Goal: Task Accomplishment & Management: Manage account settings

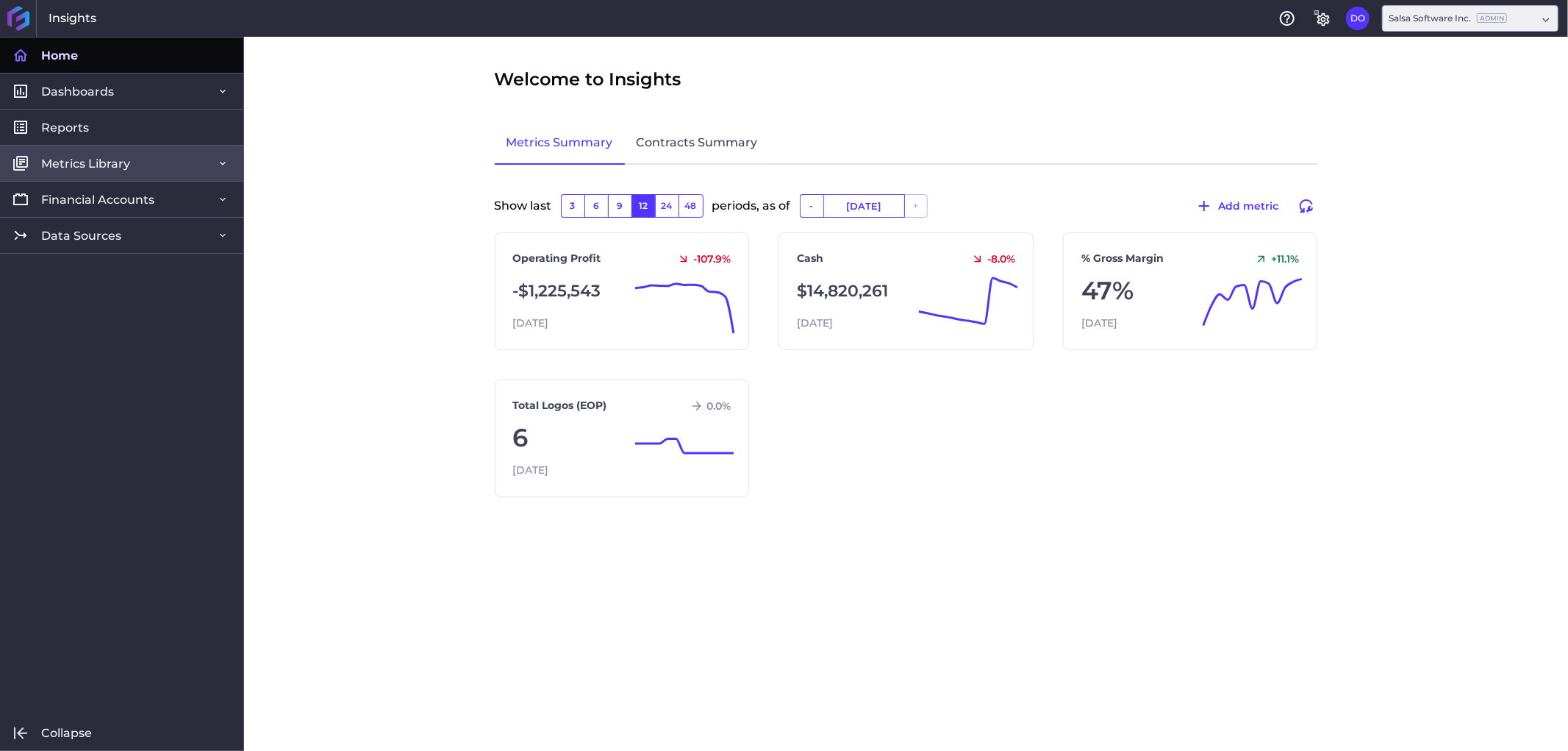
click at [199, 168] on link "Metrics Library" at bounding box center [121, 162] width 244 height 36
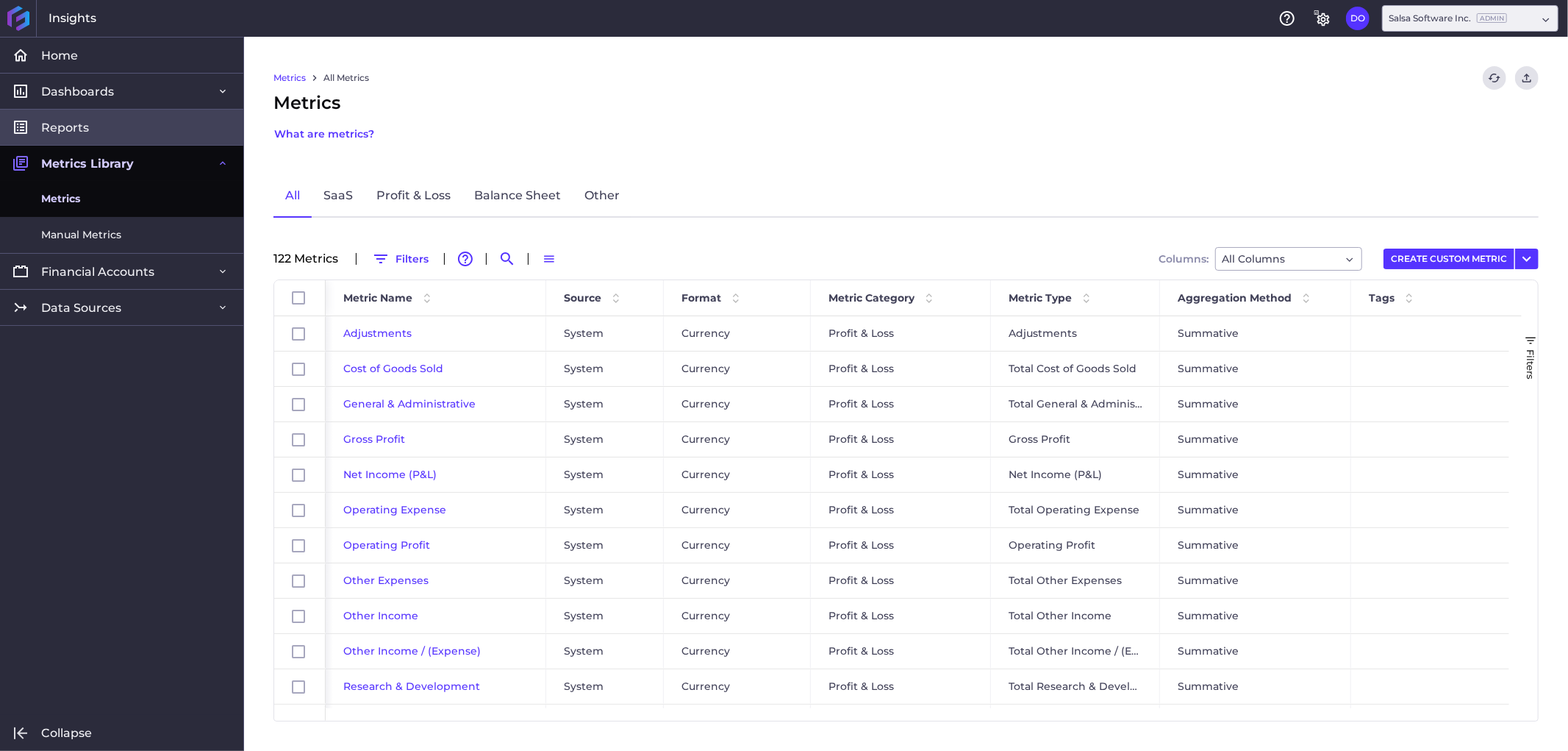
click at [114, 125] on link "Reports" at bounding box center [121, 127] width 244 height 36
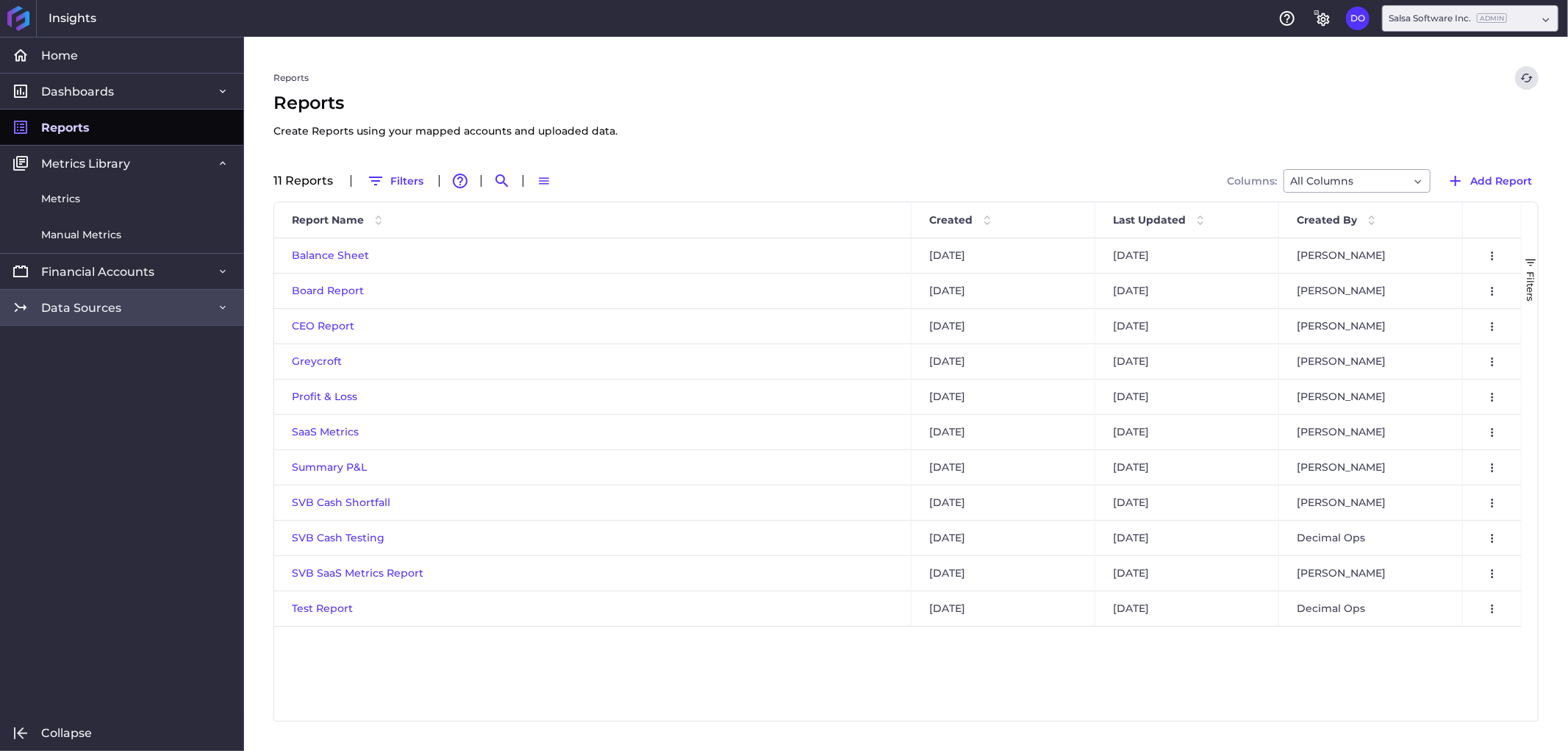
click at [164, 308] on link "Data Sources" at bounding box center [121, 307] width 244 height 36
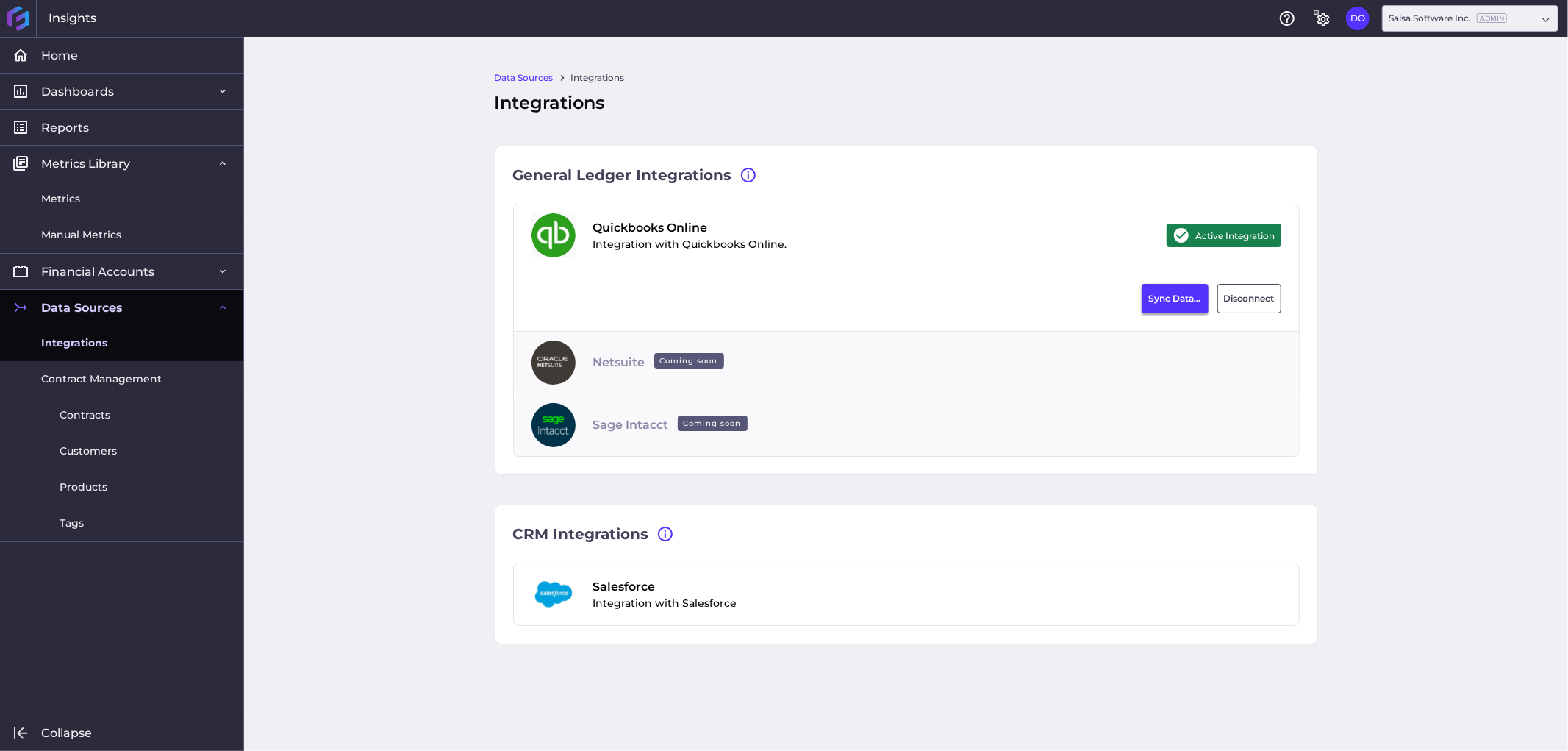
click at [1174, 300] on button "Sync Data..." at bounding box center [1174, 298] width 66 height 29
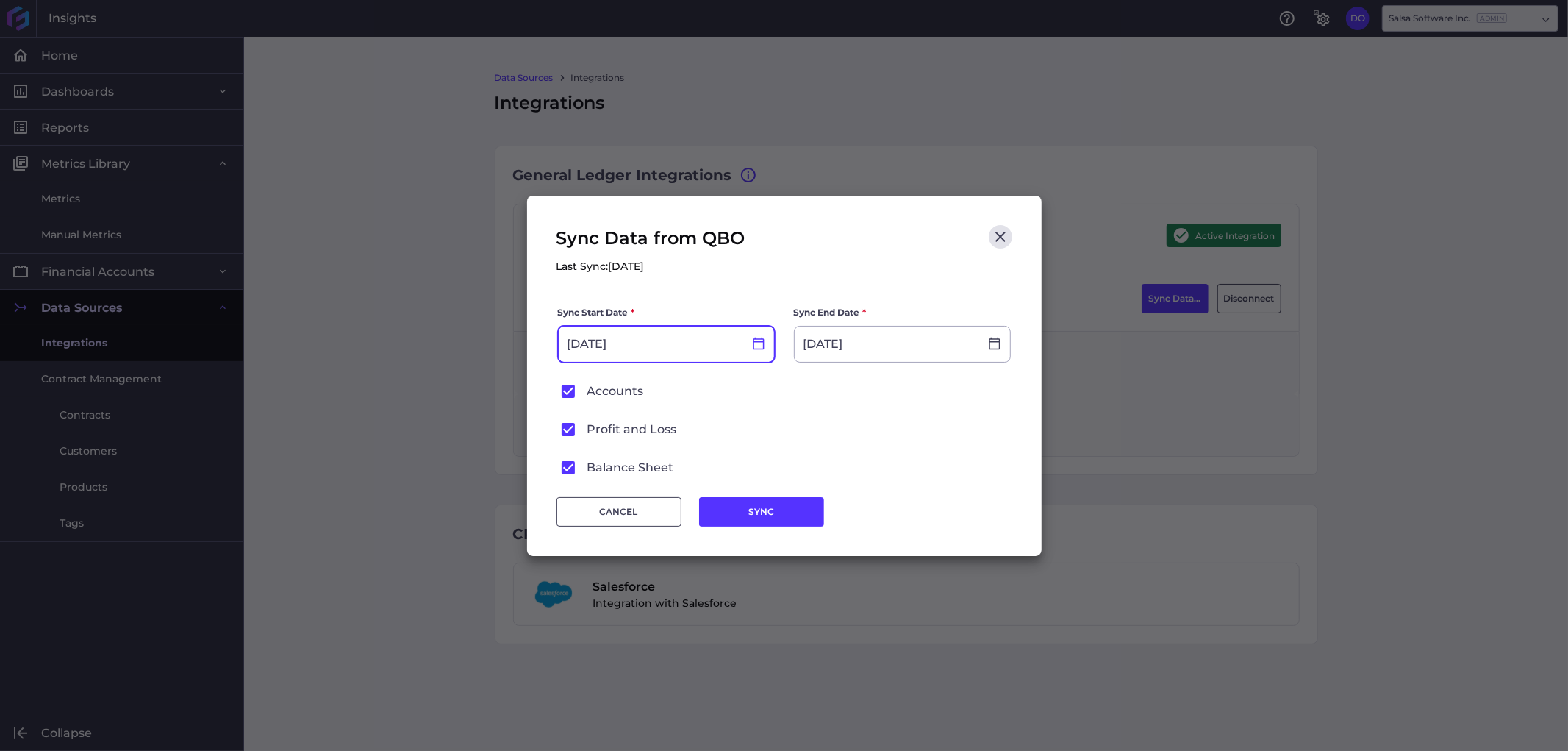
click at [755, 344] on icon at bounding box center [758, 343] width 13 height 13
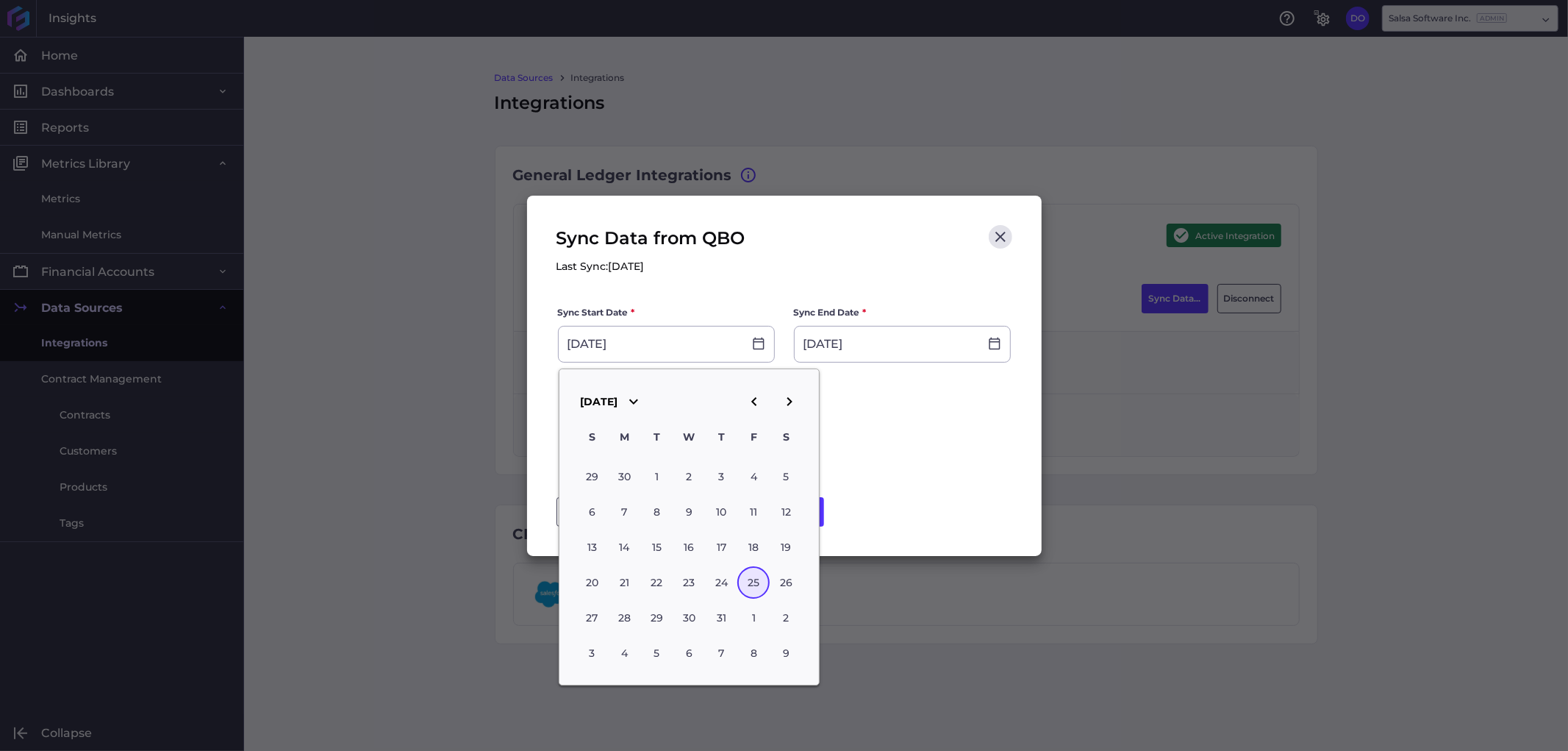
click at [747, 402] on icon "button" at bounding box center [754, 402] width 18 height 18
click at [750, 403] on icon "button" at bounding box center [754, 402] width 18 height 18
click at [788, 602] on div "31" at bounding box center [785, 618] width 32 height 32
type input "05/31/2025"
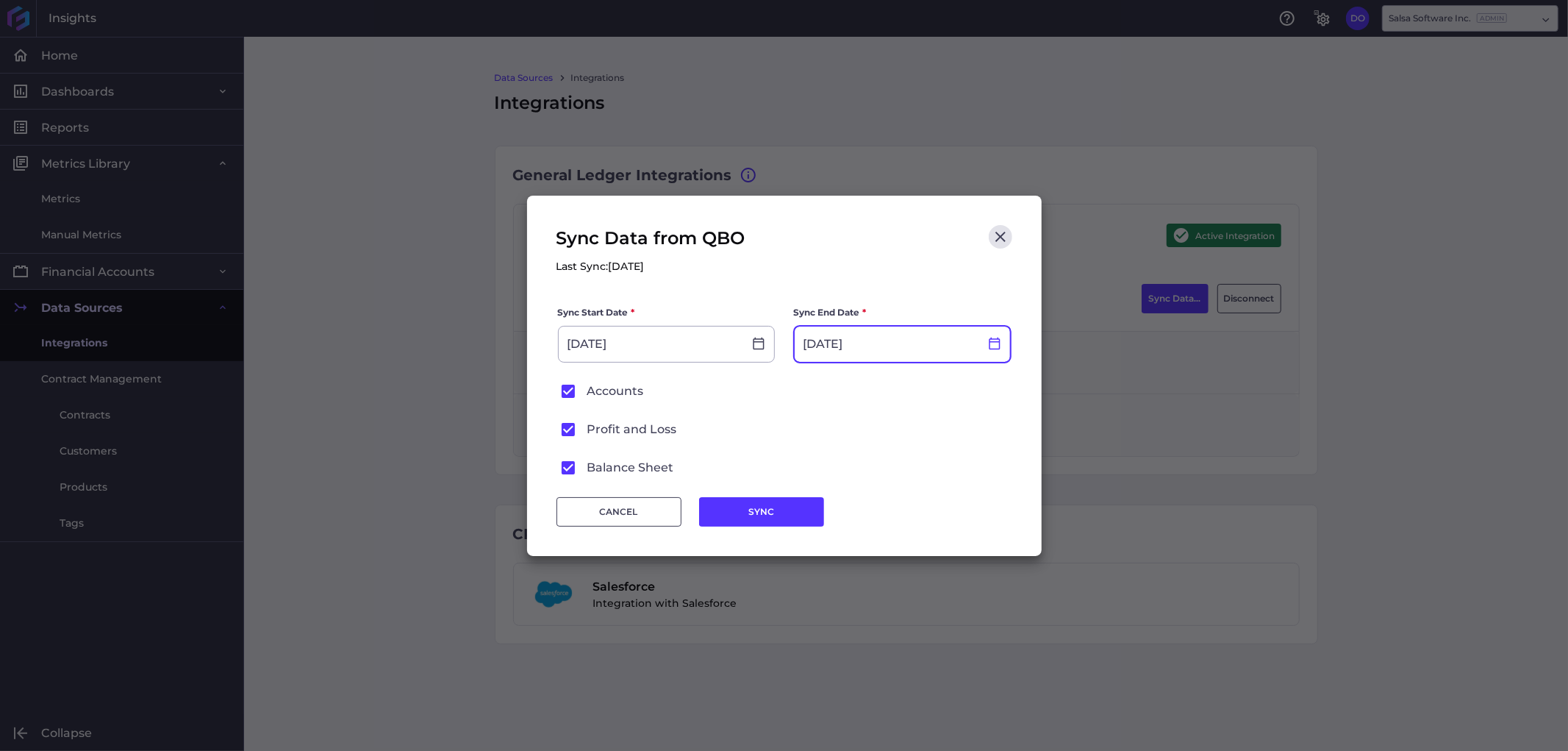
click at [988, 344] on icon at bounding box center [995, 343] width 13 height 13
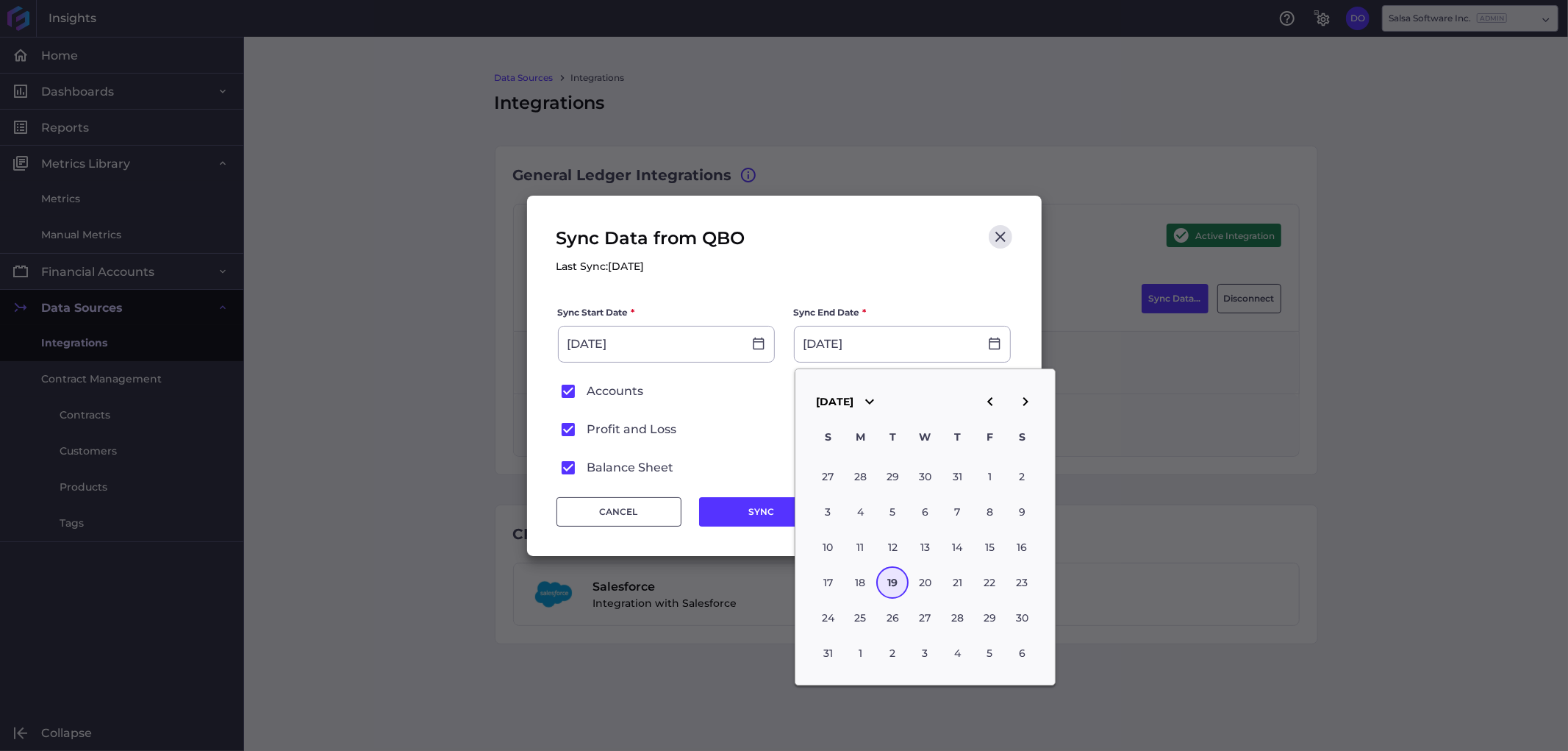
click at [991, 399] on icon "button" at bounding box center [990, 402] width 5 height 9
click at [897, 474] on div "1" at bounding box center [893, 477] width 32 height 32
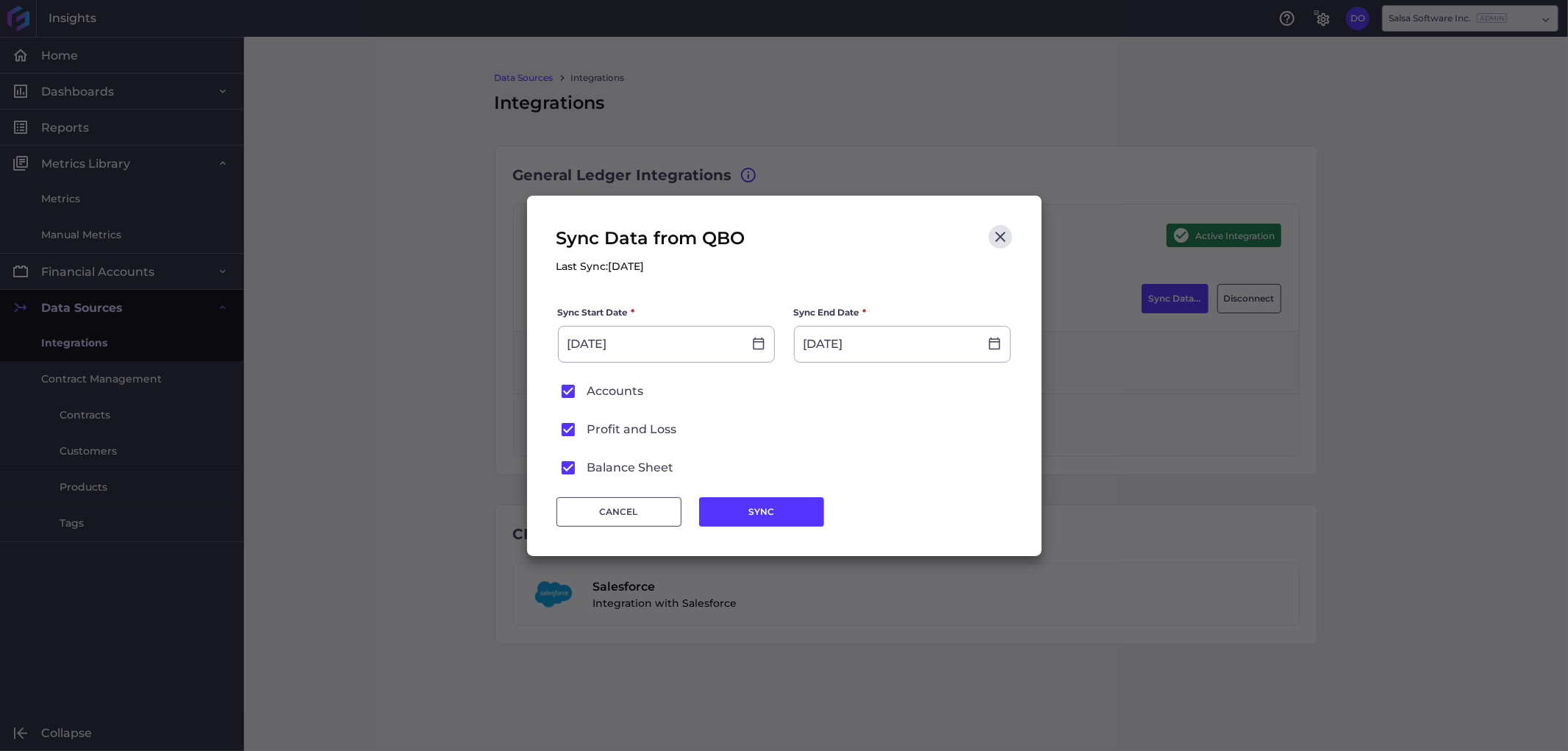
type input "07/01/2025"
click at [772, 513] on button "SYNC" at bounding box center [761, 512] width 125 height 29
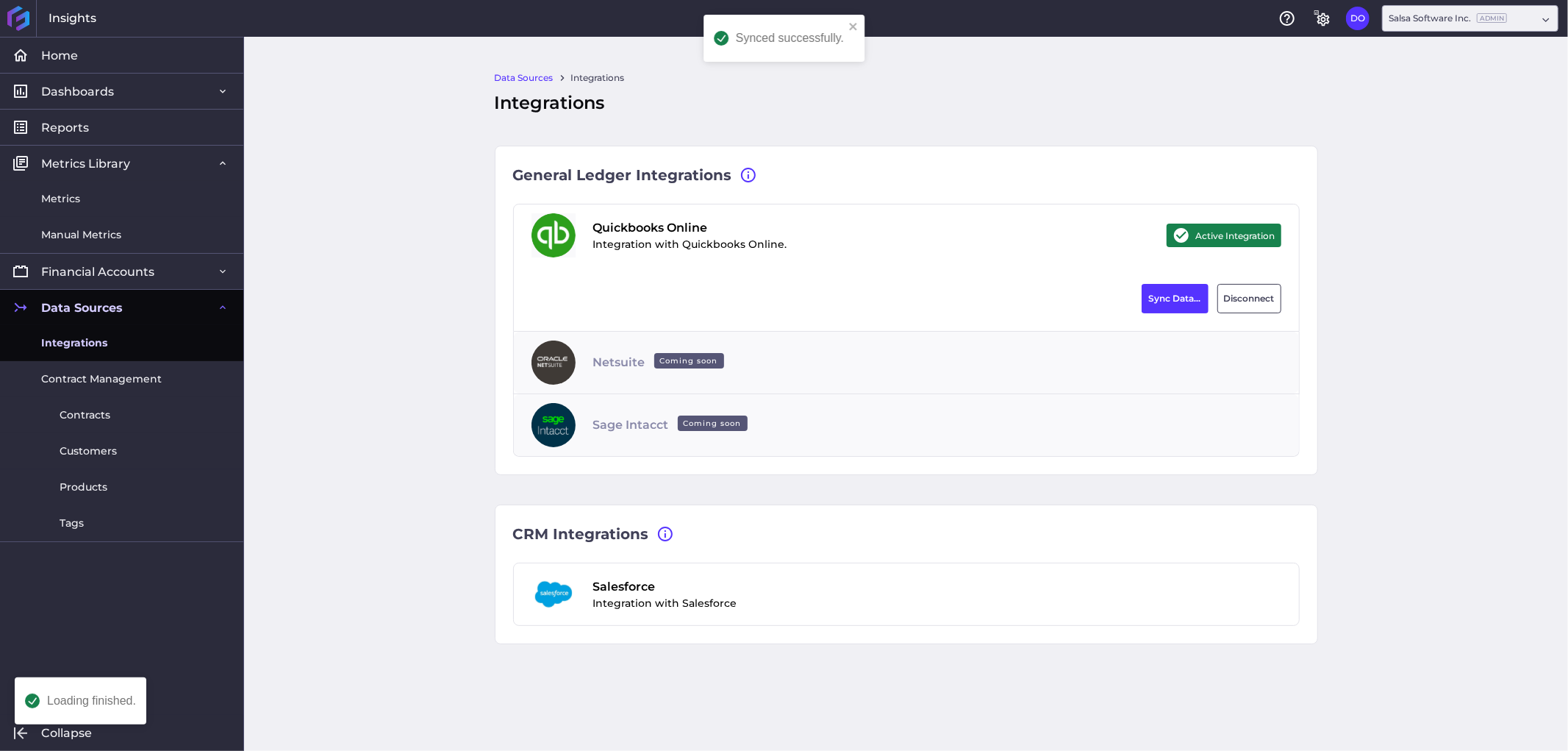
type input "[DATE]"
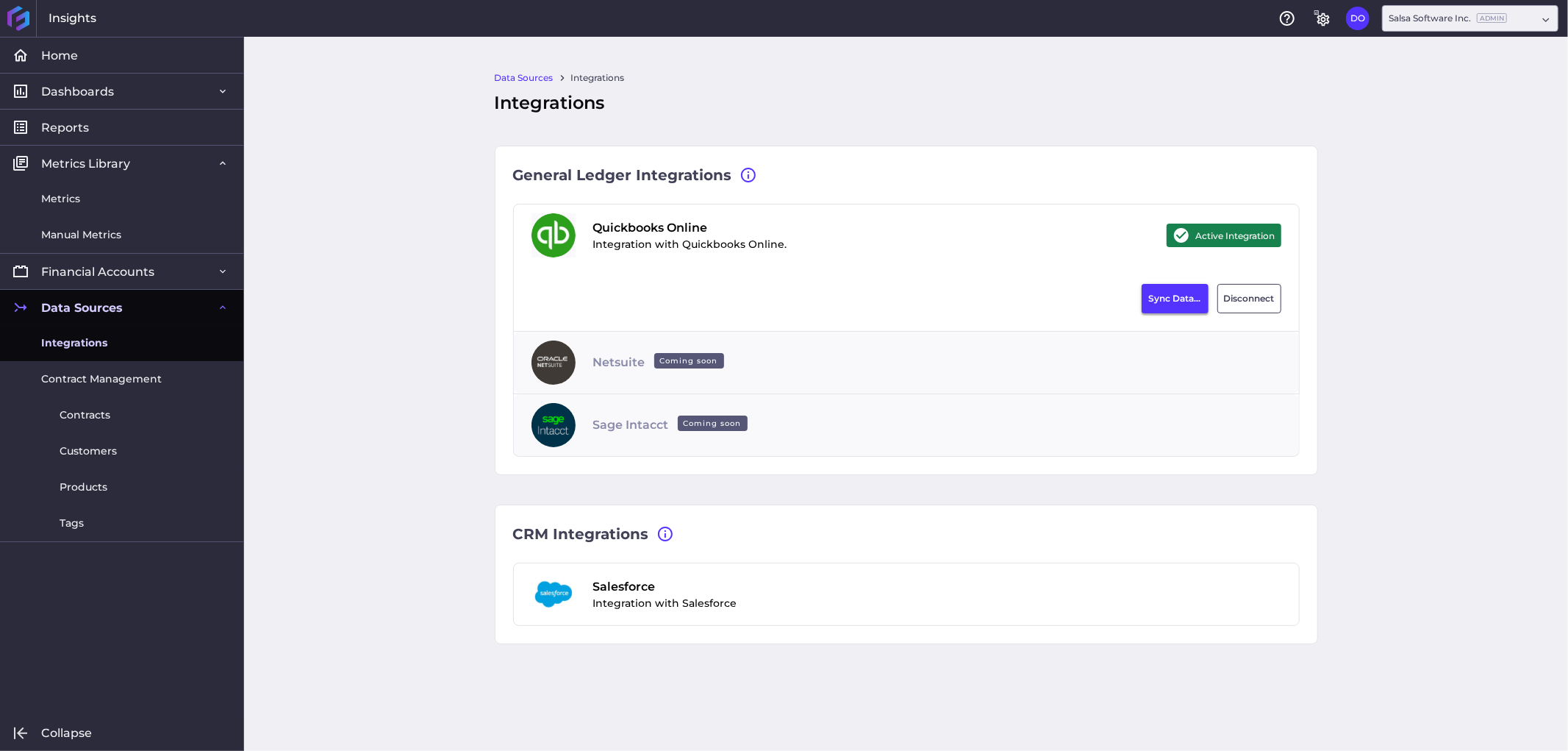
click at [1170, 294] on button "Sync Data..." at bounding box center [1174, 298] width 66 height 29
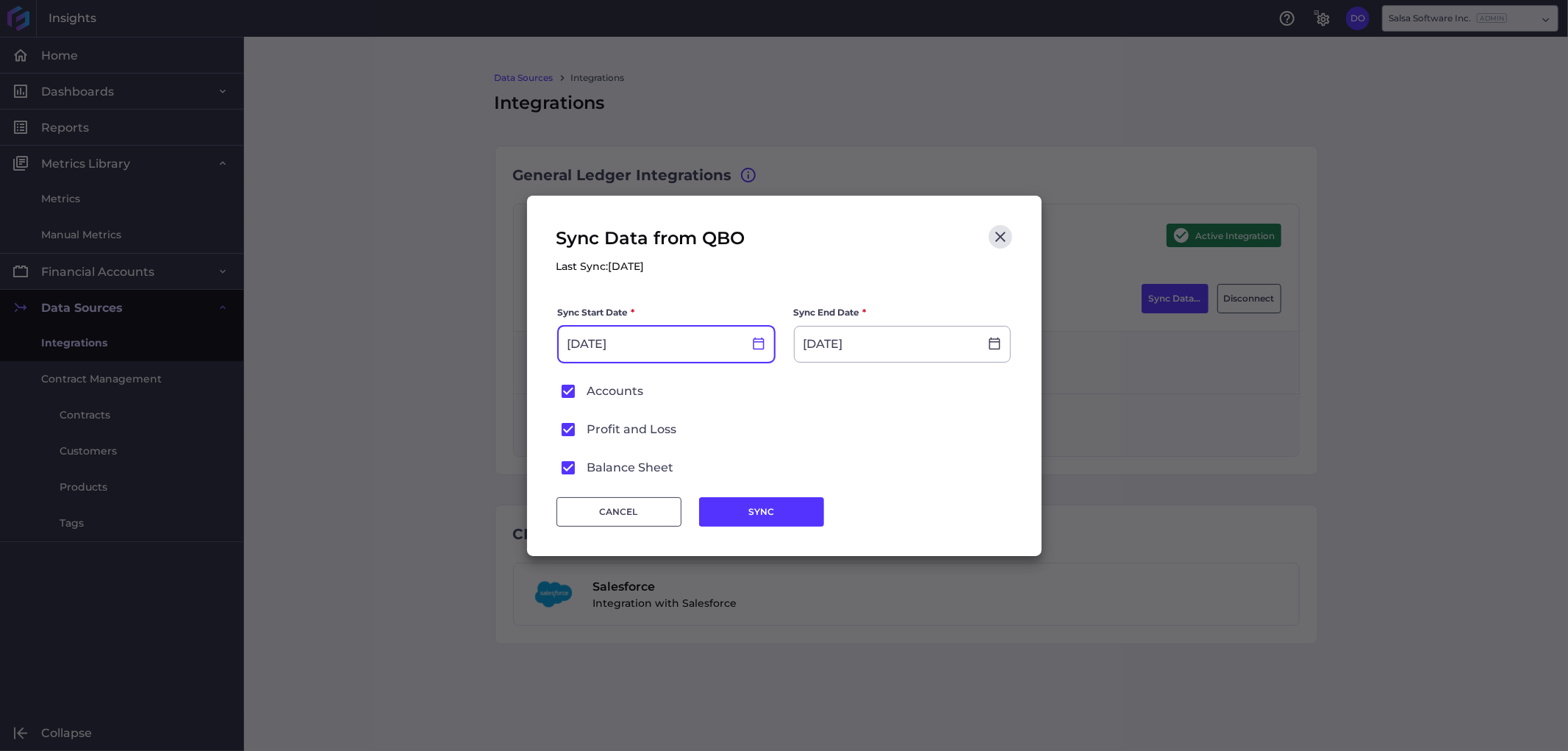
click at [756, 339] on icon at bounding box center [758, 343] width 11 height 12
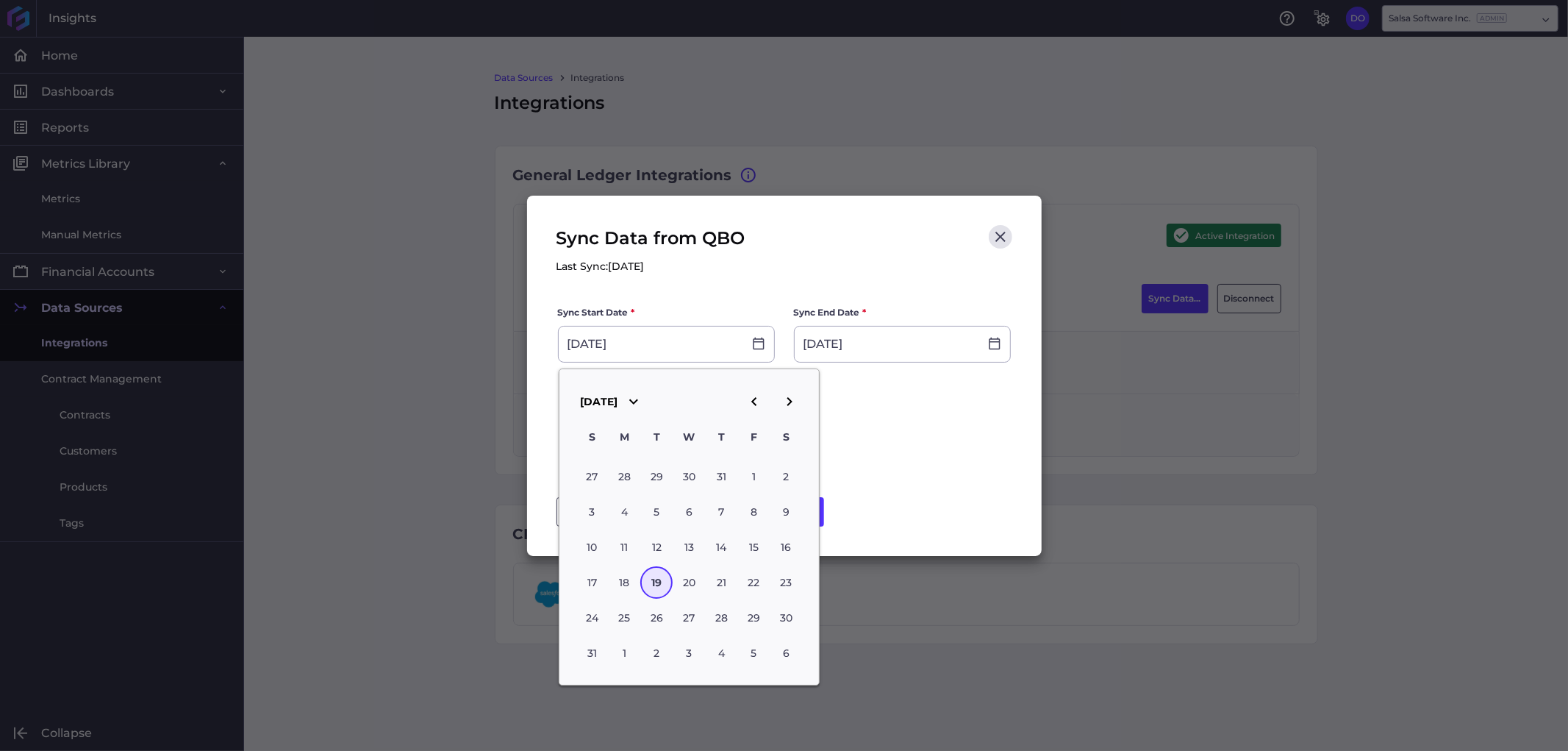
click at [747, 399] on icon "button" at bounding box center [754, 402] width 18 height 18
click at [616, 467] on div "30" at bounding box center [624, 477] width 32 height 32
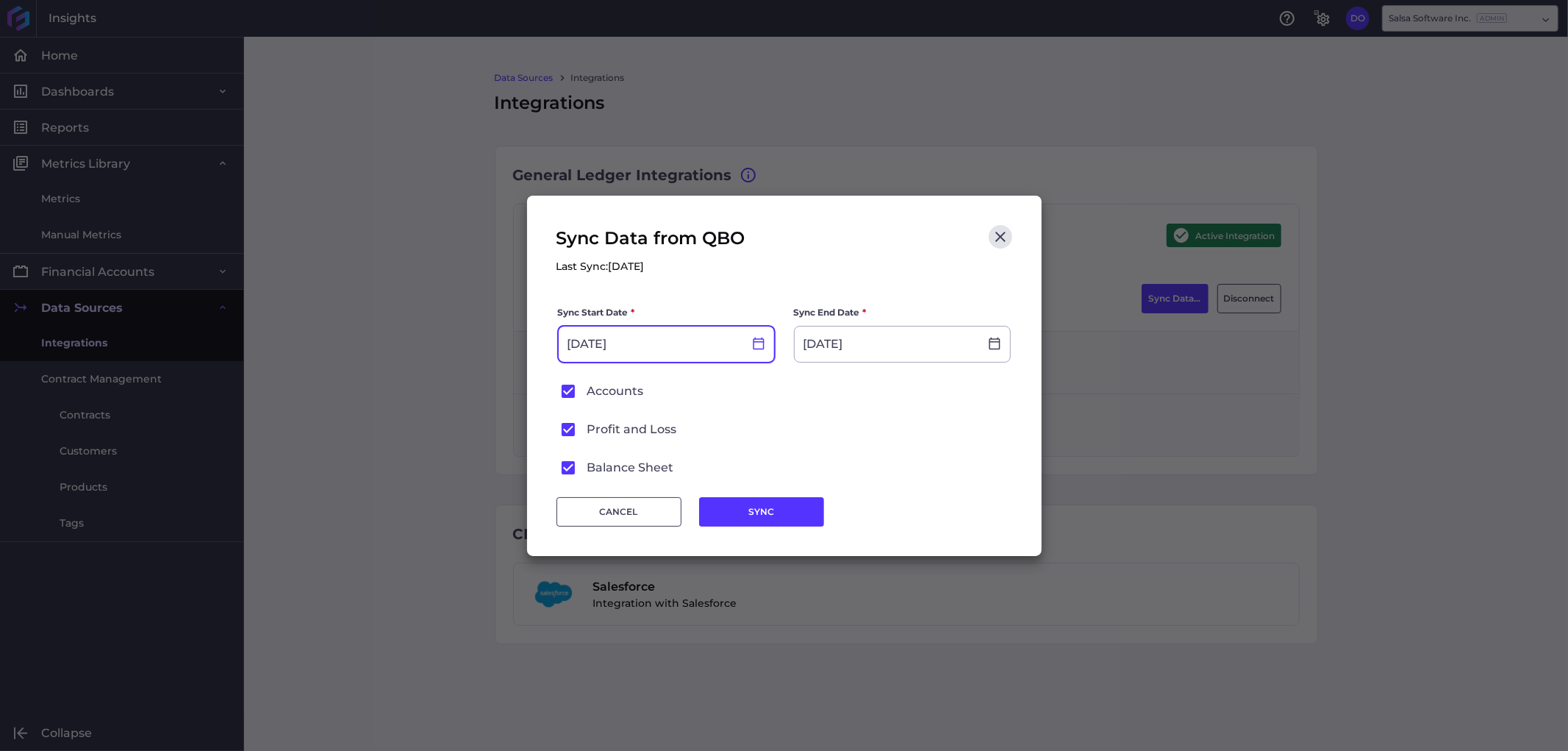
click at [754, 344] on icon at bounding box center [758, 343] width 13 height 13
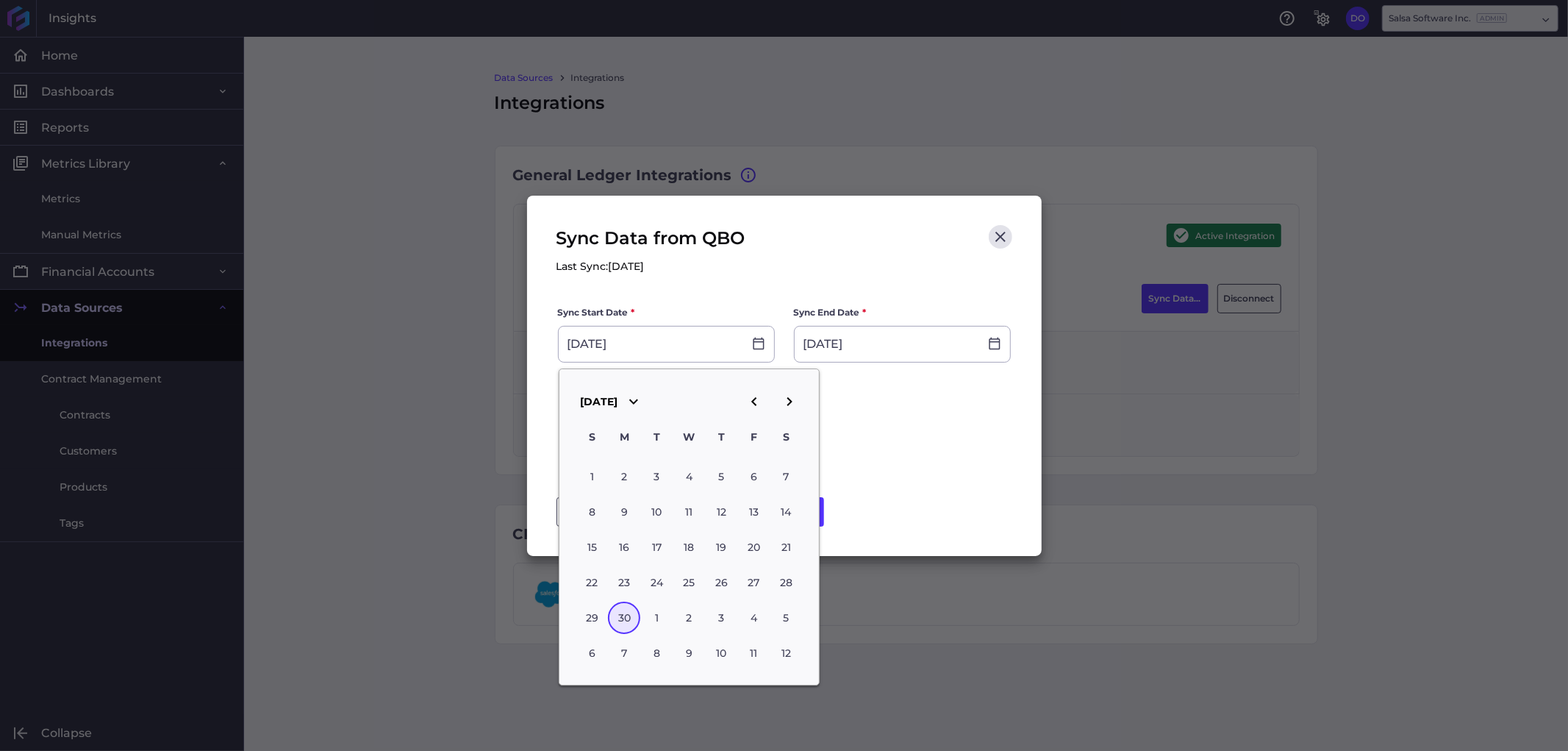
click at [759, 399] on icon "button" at bounding box center [754, 402] width 18 height 18
click at [776, 610] on div "31" at bounding box center [785, 618] width 32 height 32
type input "05/31/2025"
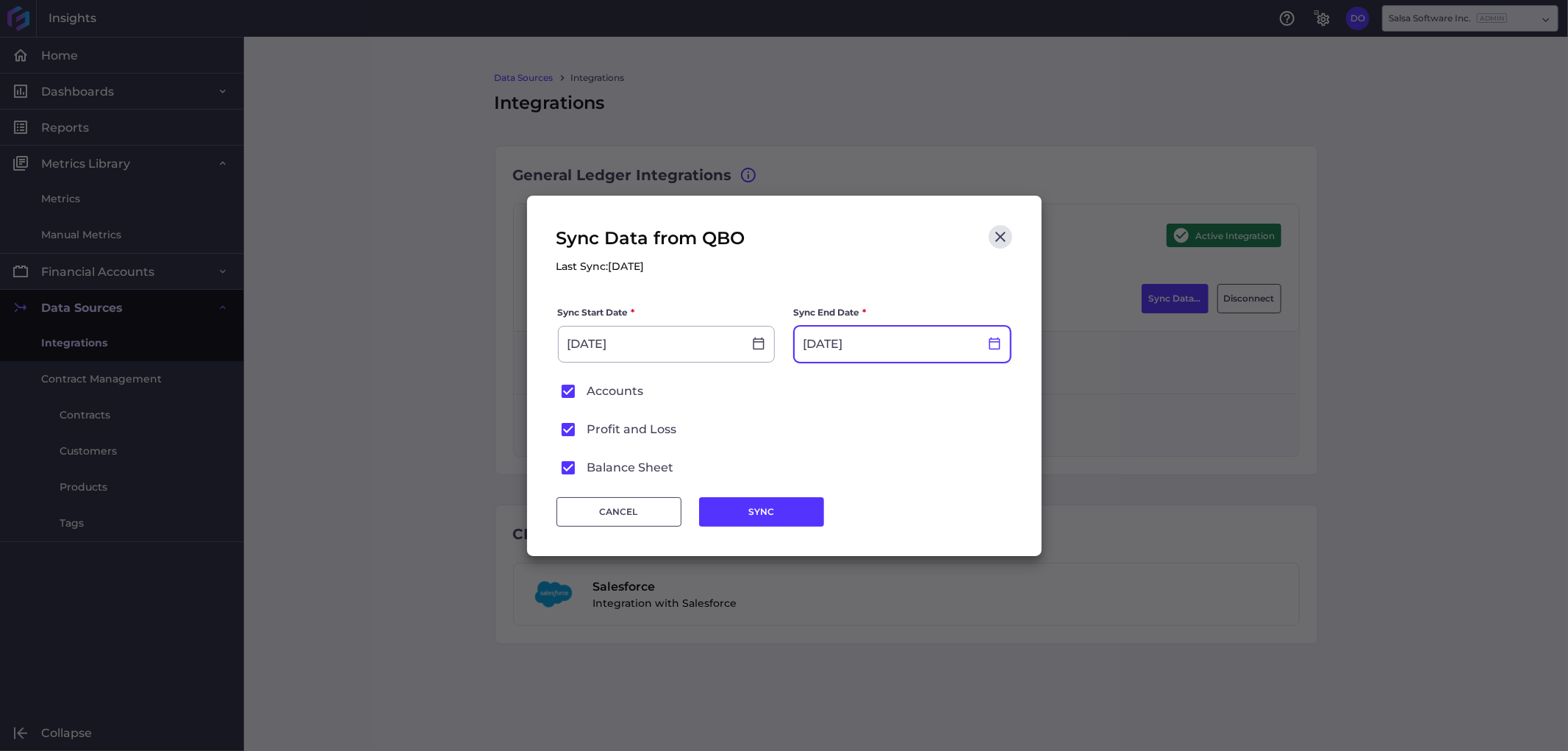
click at [997, 347] on icon at bounding box center [995, 343] width 13 height 13
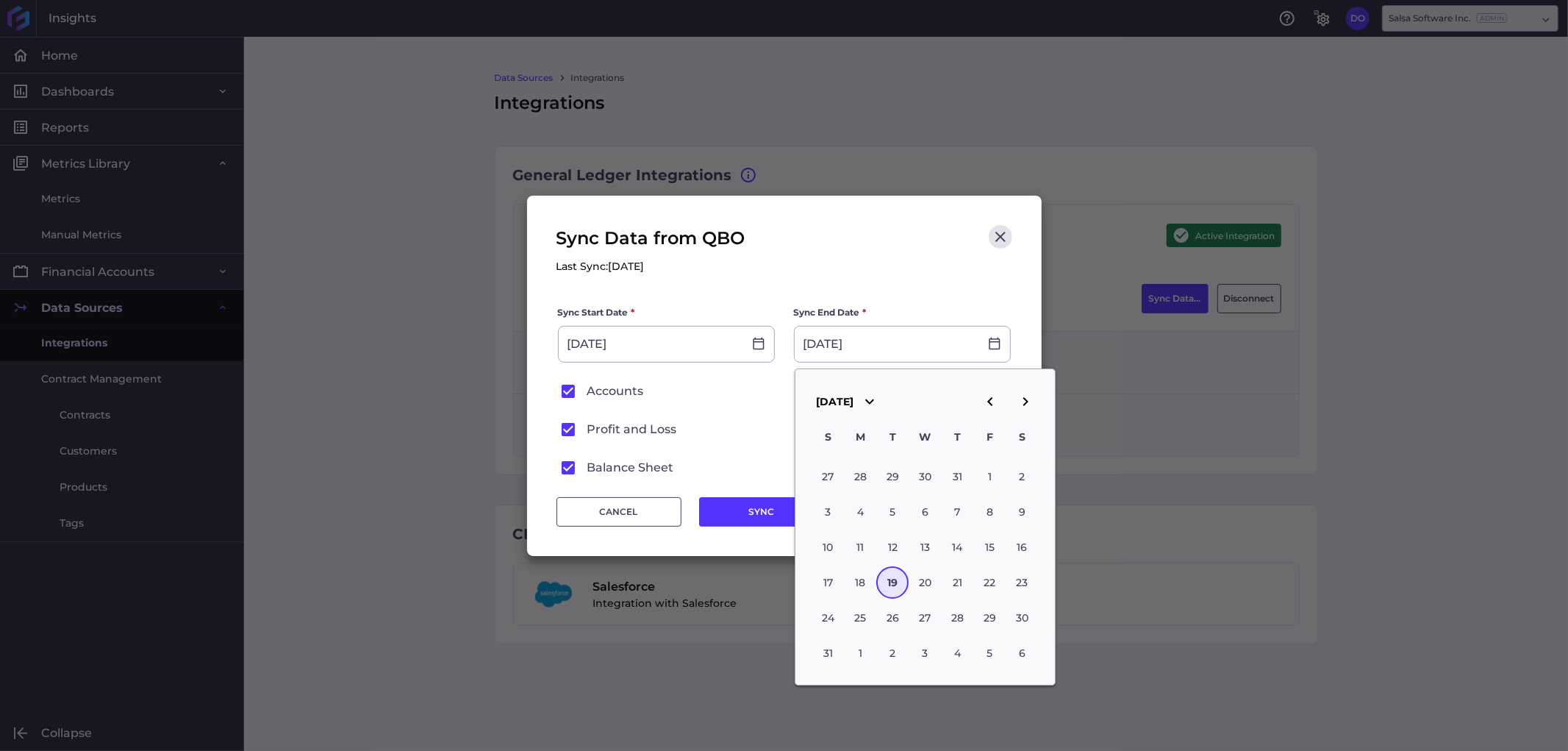
click at [986, 404] on icon "button" at bounding box center [990, 402] width 18 height 18
click at [893, 473] on div "1" at bounding box center [893, 477] width 32 height 32
type input "07/01/2025"
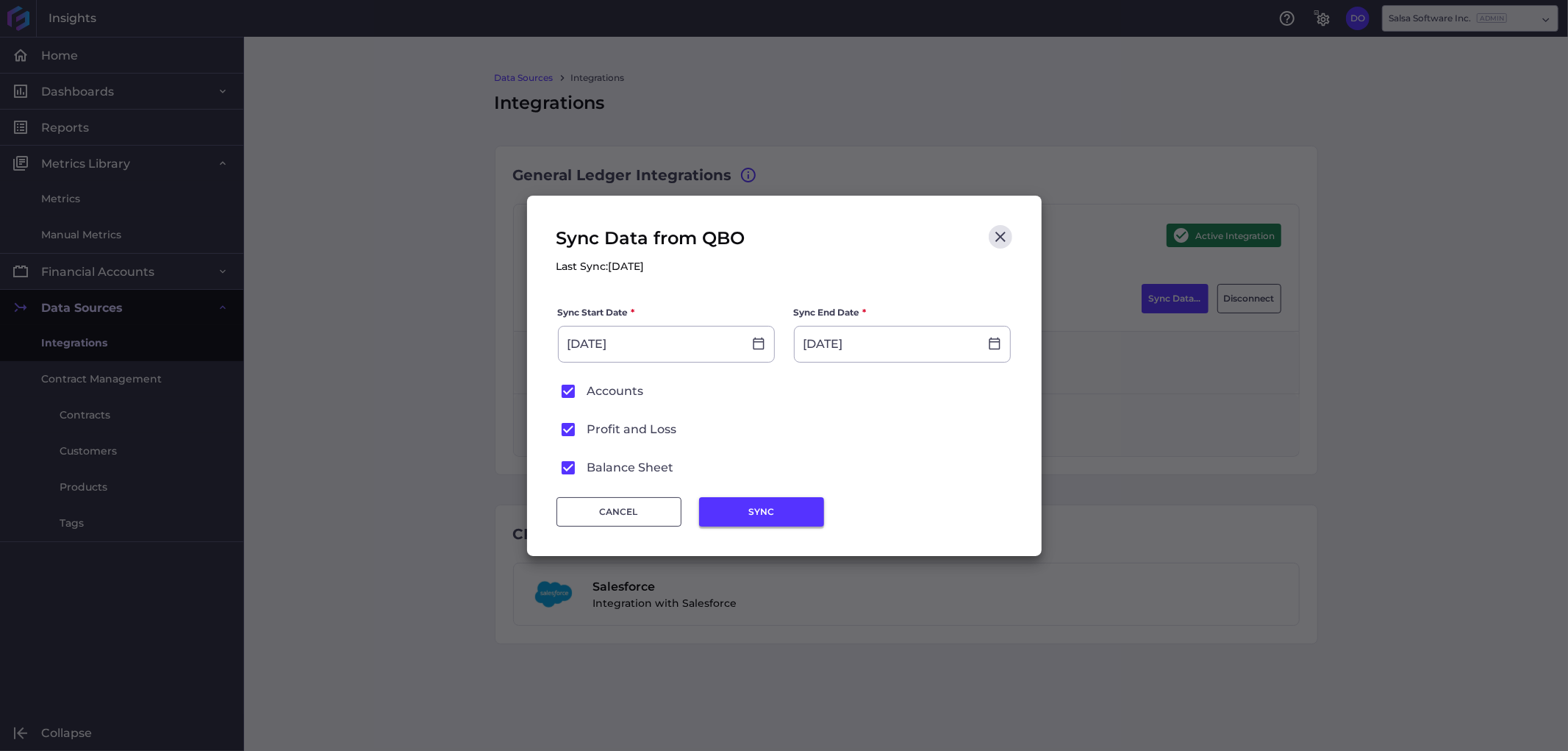
click at [747, 512] on button "SYNC" at bounding box center [761, 512] width 125 height 29
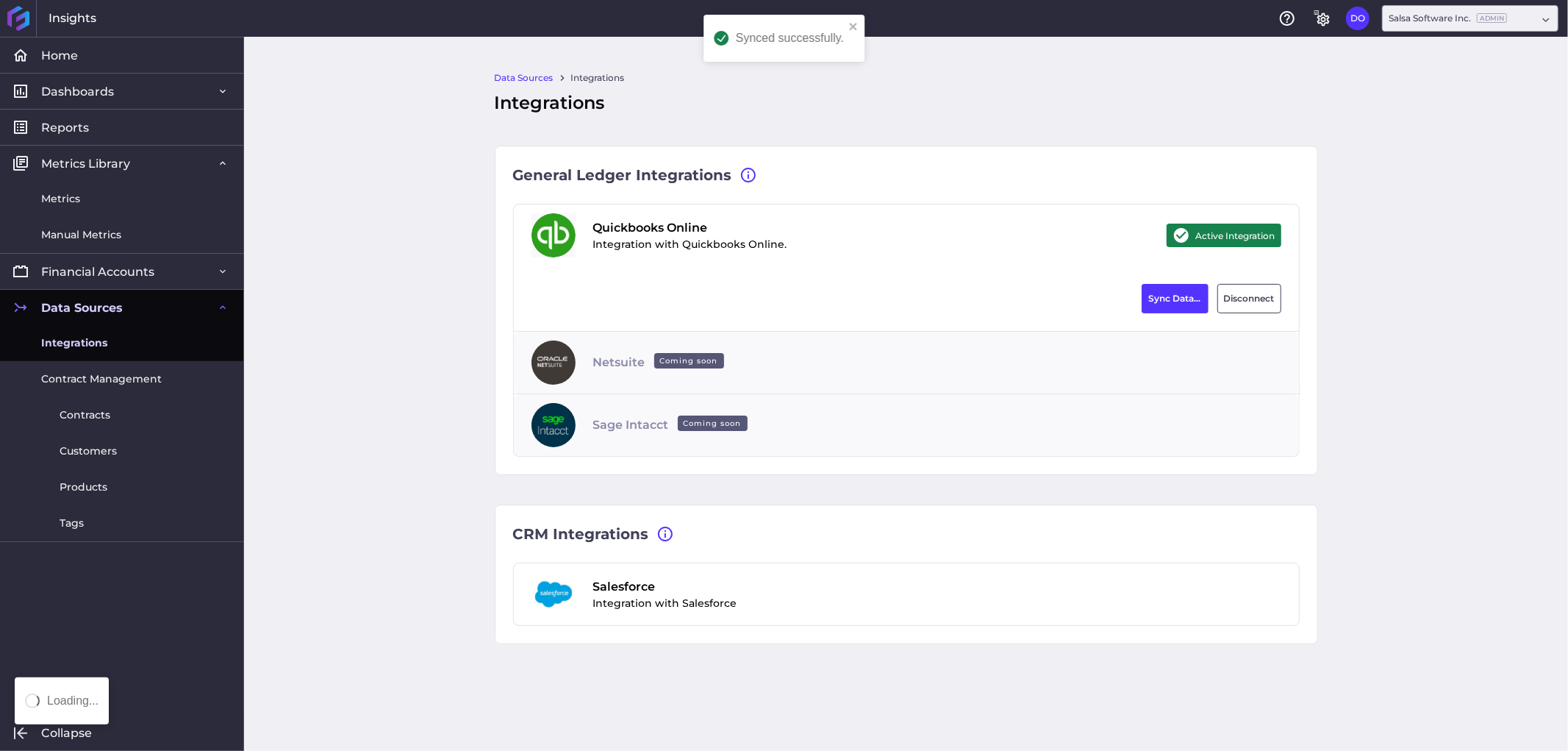
type input "[DATE]"
click at [434, 231] on div "Data Sources Integrations Integrations General Ledger Integrations Select an in…" at bounding box center [906, 393] width 1324 height 714
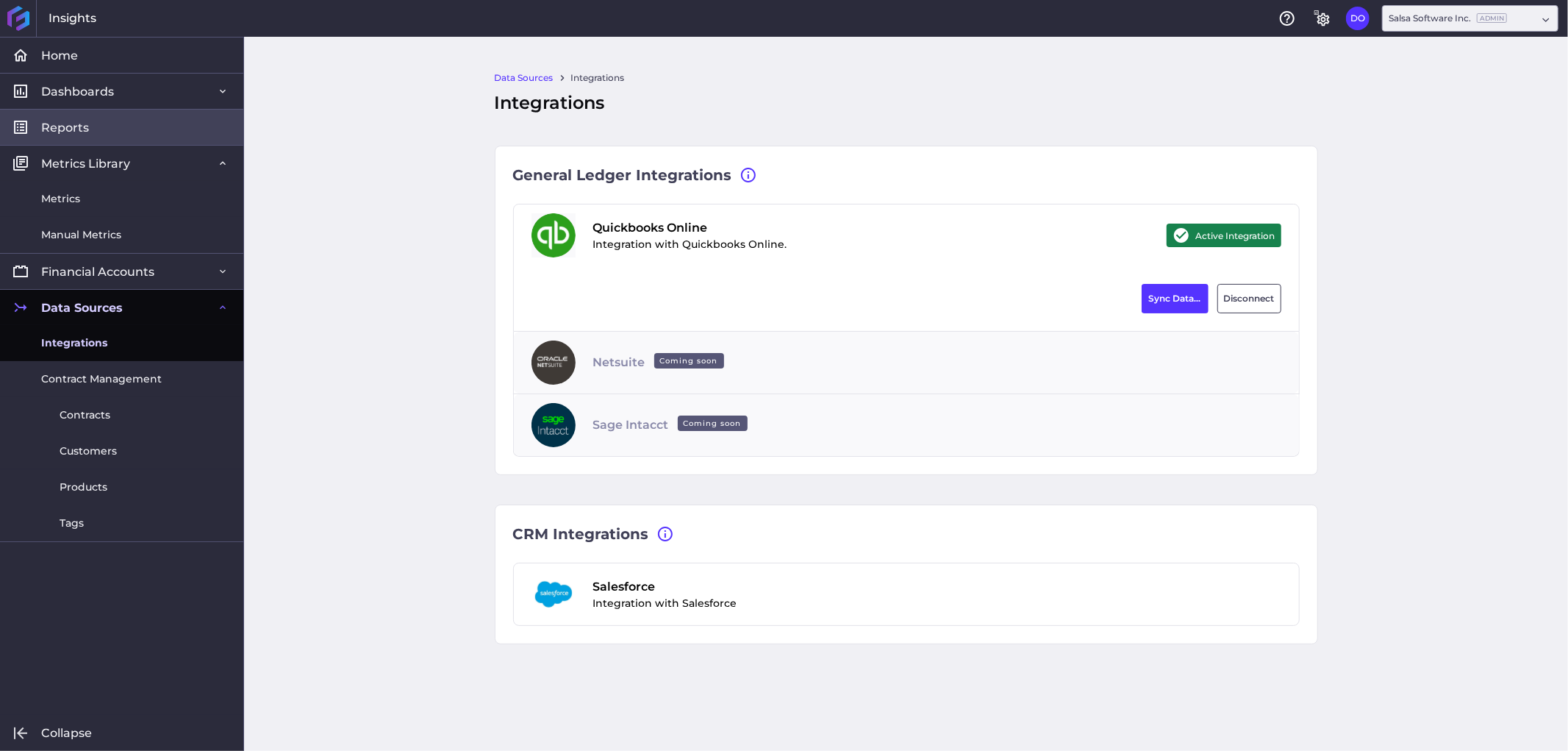
click at [114, 134] on link "Reports" at bounding box center [121, 127] width 244 height 36
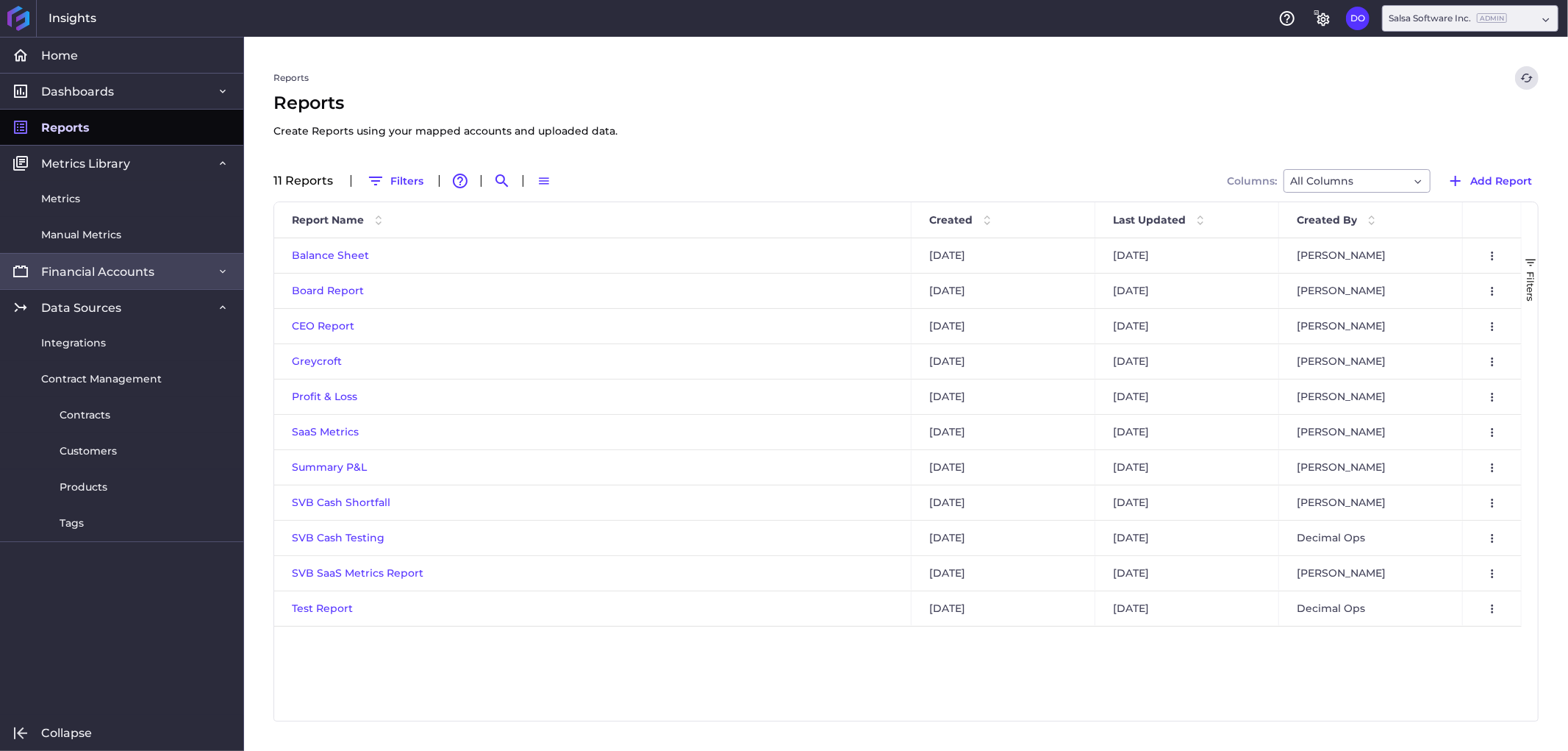
click at [160, 268] on link "Financial Accounts" at bounding box center [121, 270] width 244 height 36
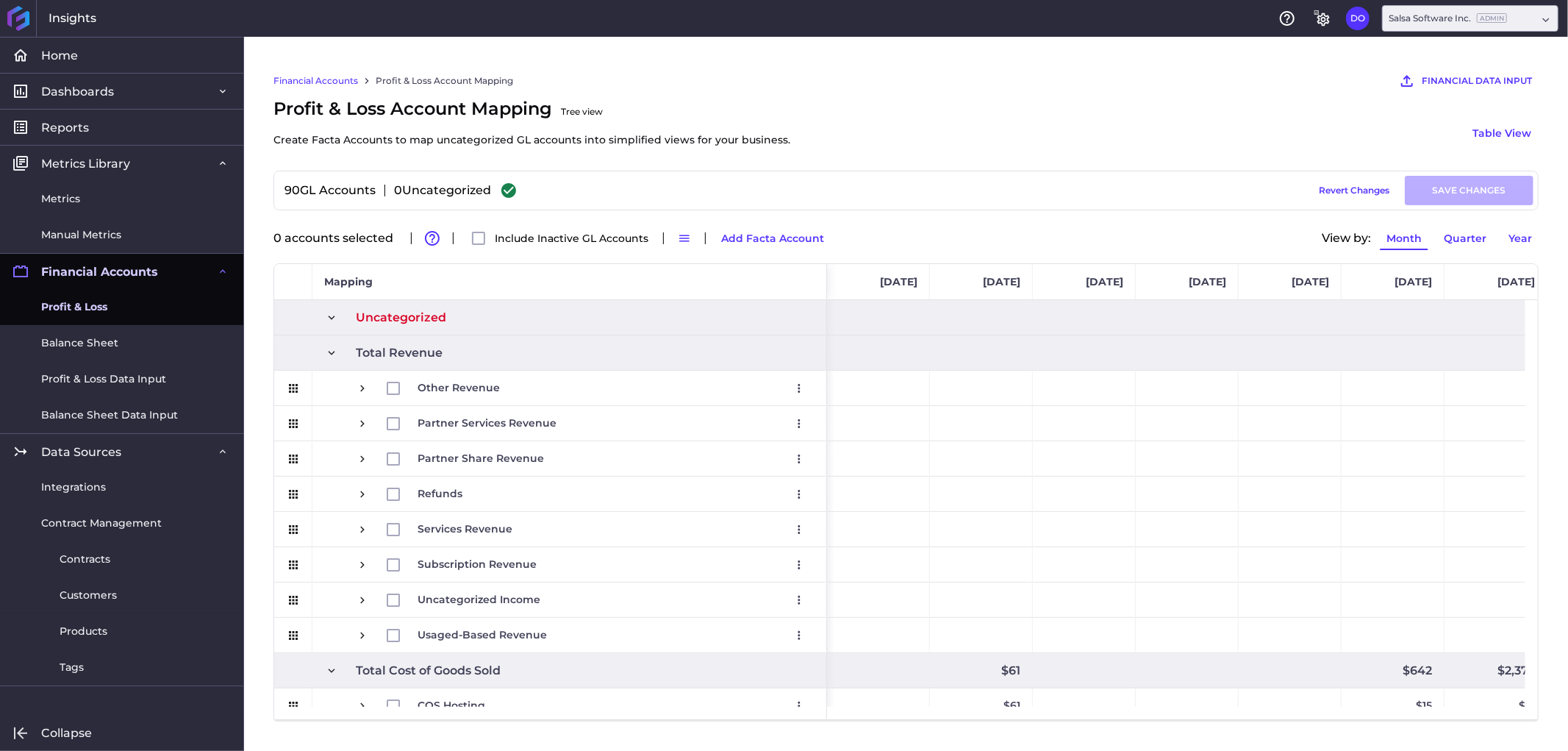
click at [119, 307] on link "Profit & Loss" at bounding box center [121, 307] width 244 height 36
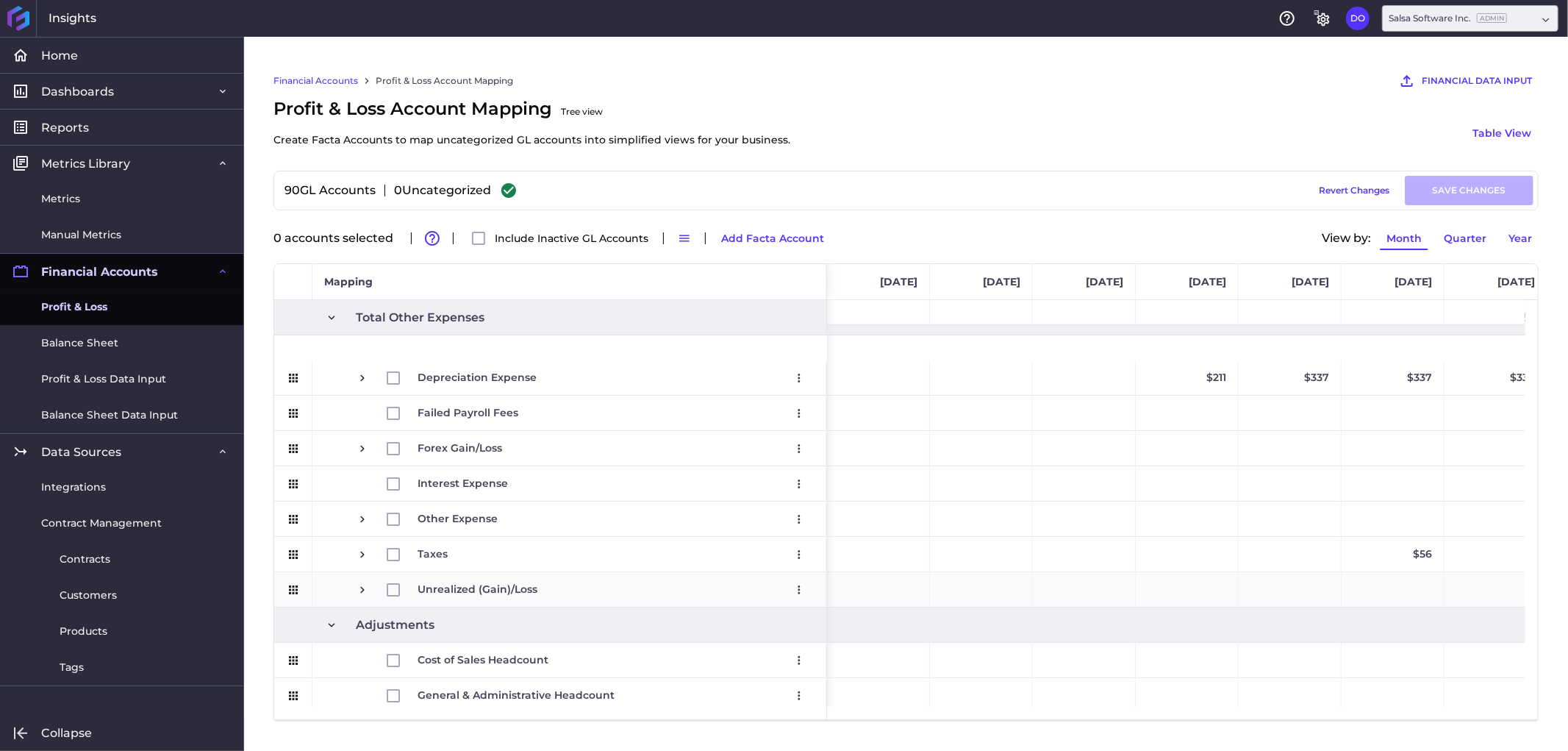
scroll to position [1782, 0]
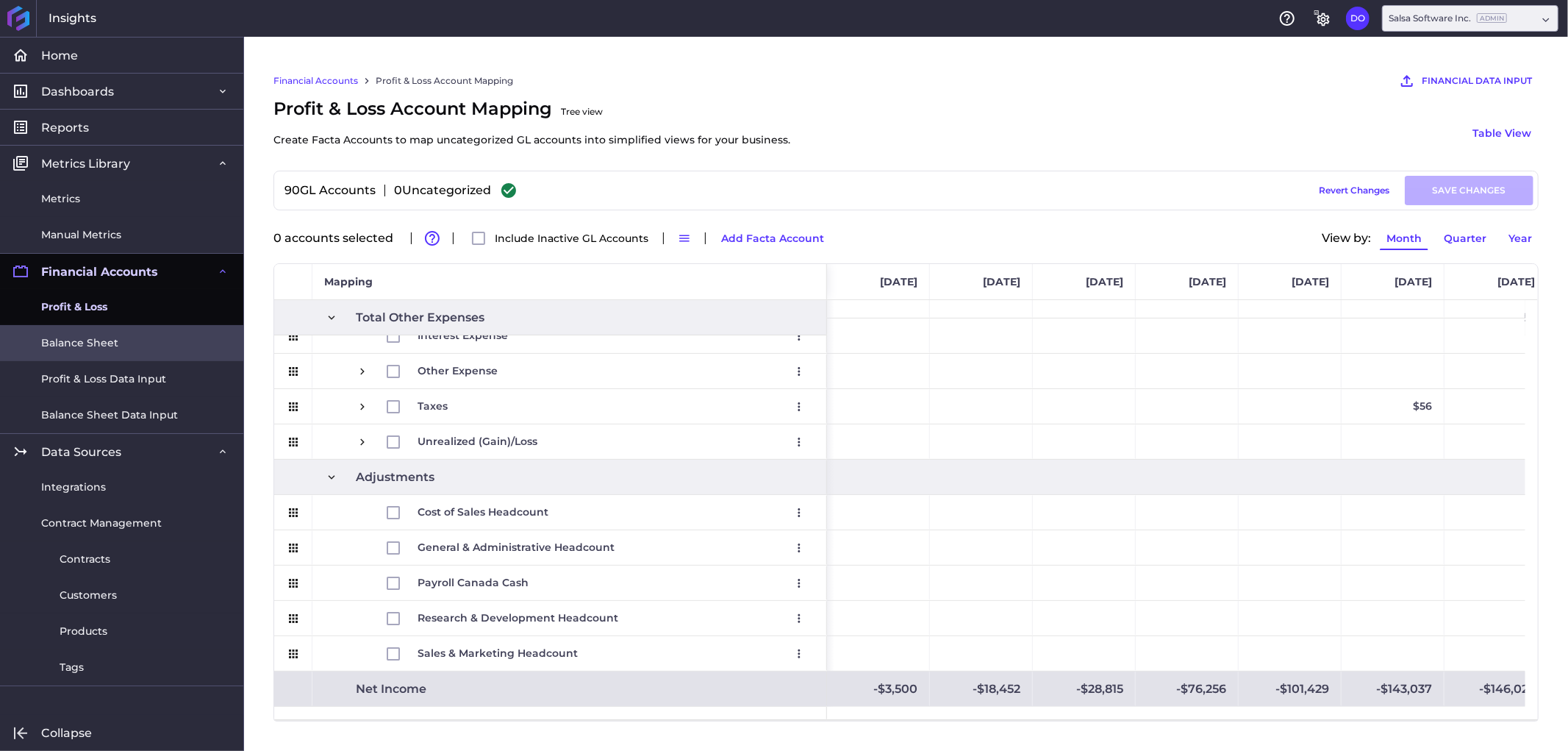
click at [126, 342] on link "Balance Sheet" at bounding box center [121, 343] width 244 height 36
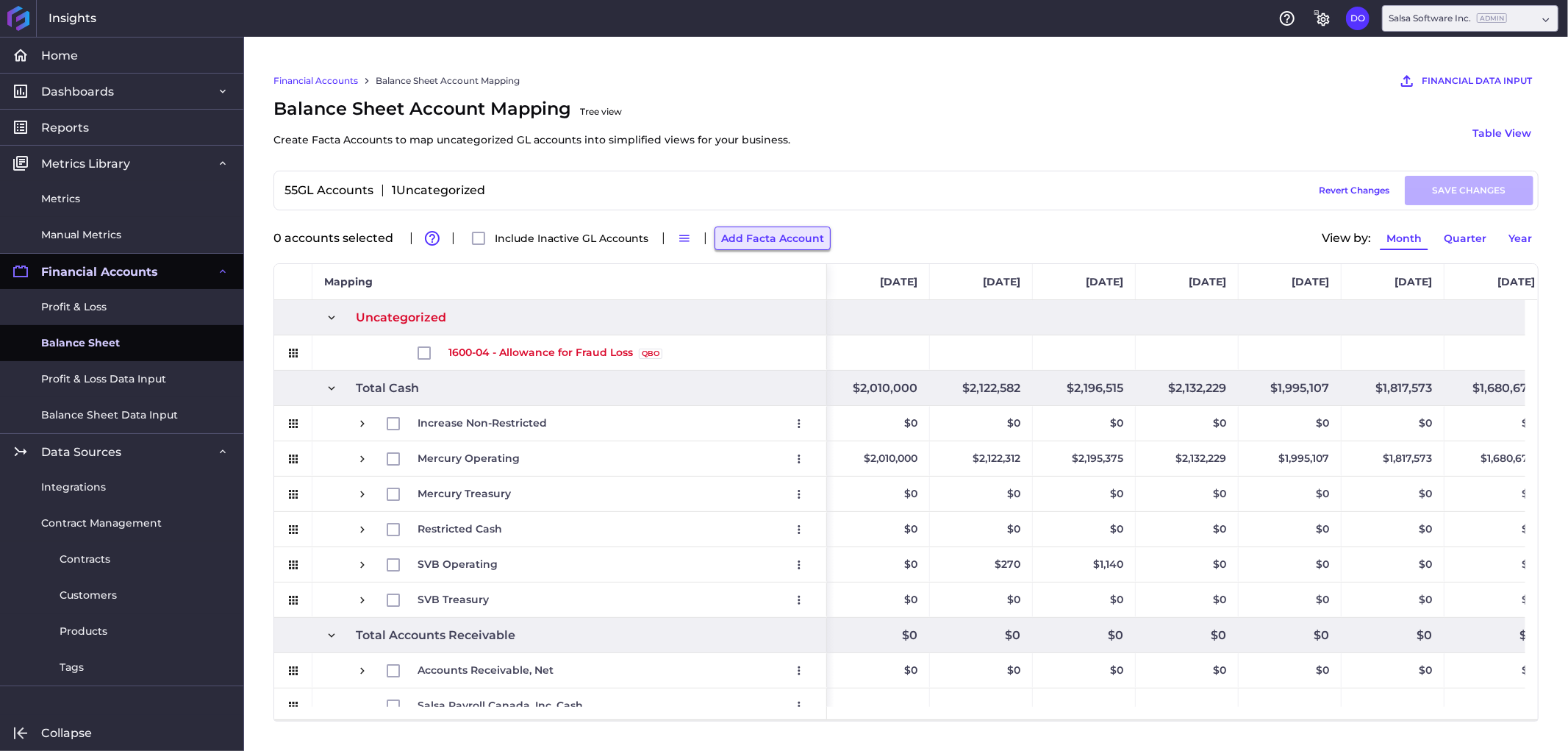
click at [790, 235] on button "Add Facta Account" at bounding box center [772, 238] width 116 height 24
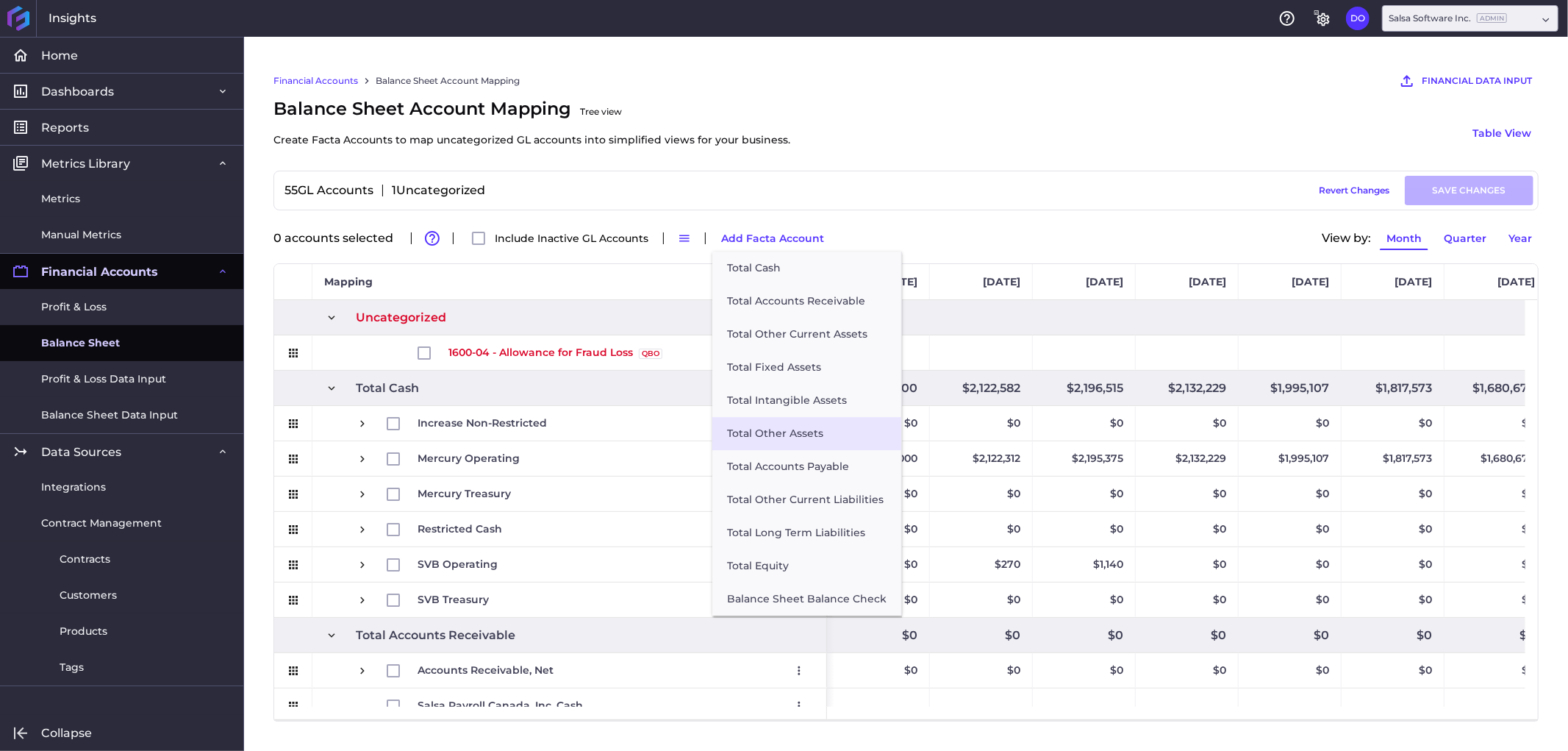
click at [774, 432] on button "Total Other Assets" at bounding box center [807, 433] width 189 height 33
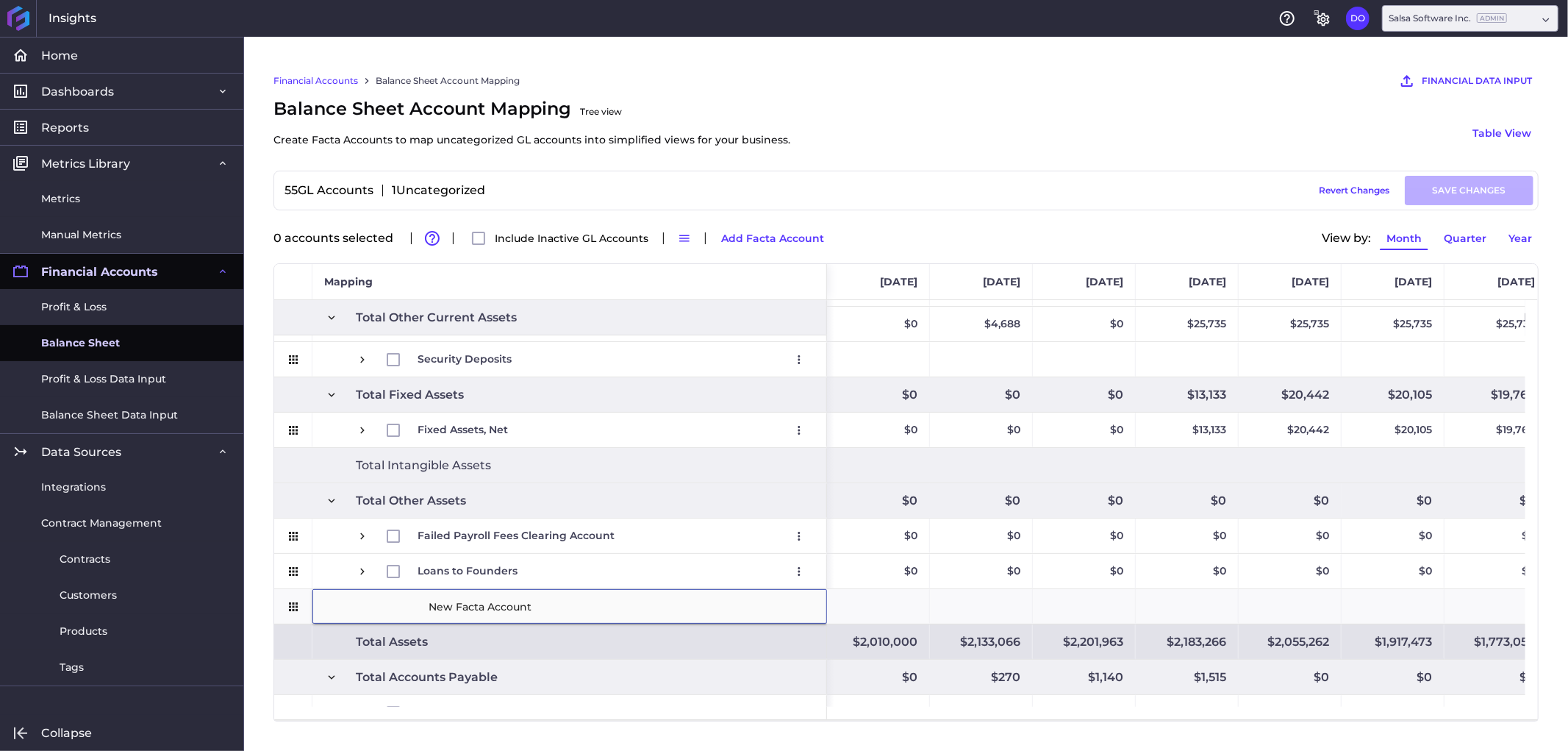
scroll to position [524, 0]
click at [550, 611] on input "New Facta Account" at bounding box center [621, 606] width 389 height 29
drag, startPoint x: 545, startPoint y: 610, endPoint x: 412, endPoint y: 610, distance: 133.0
click at [412, 610] on div "New Facta Account" at bounding box center [569, 605] width 515 height 35
paste input "Allowance for Fraud Loss"
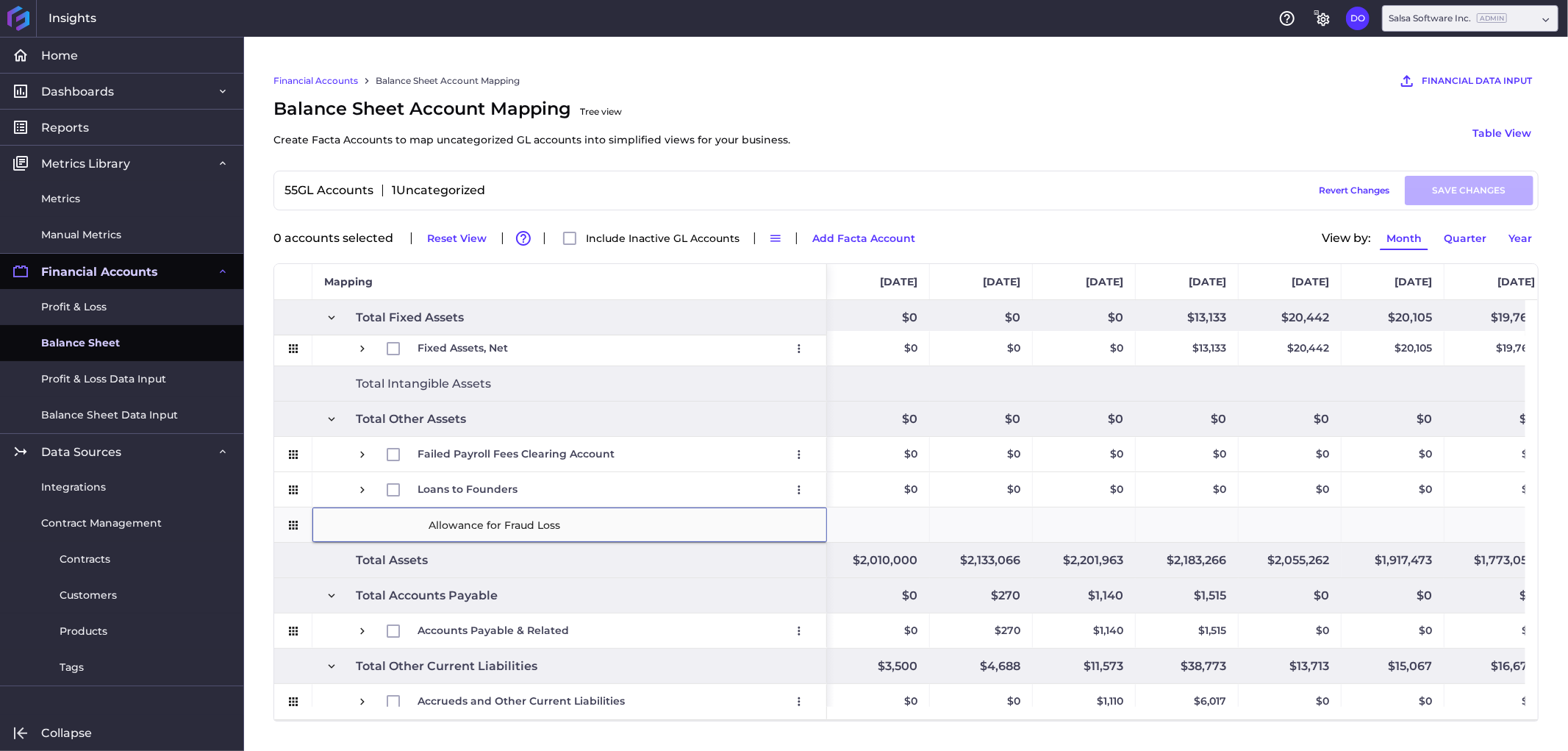
scroll to position [606, 0]
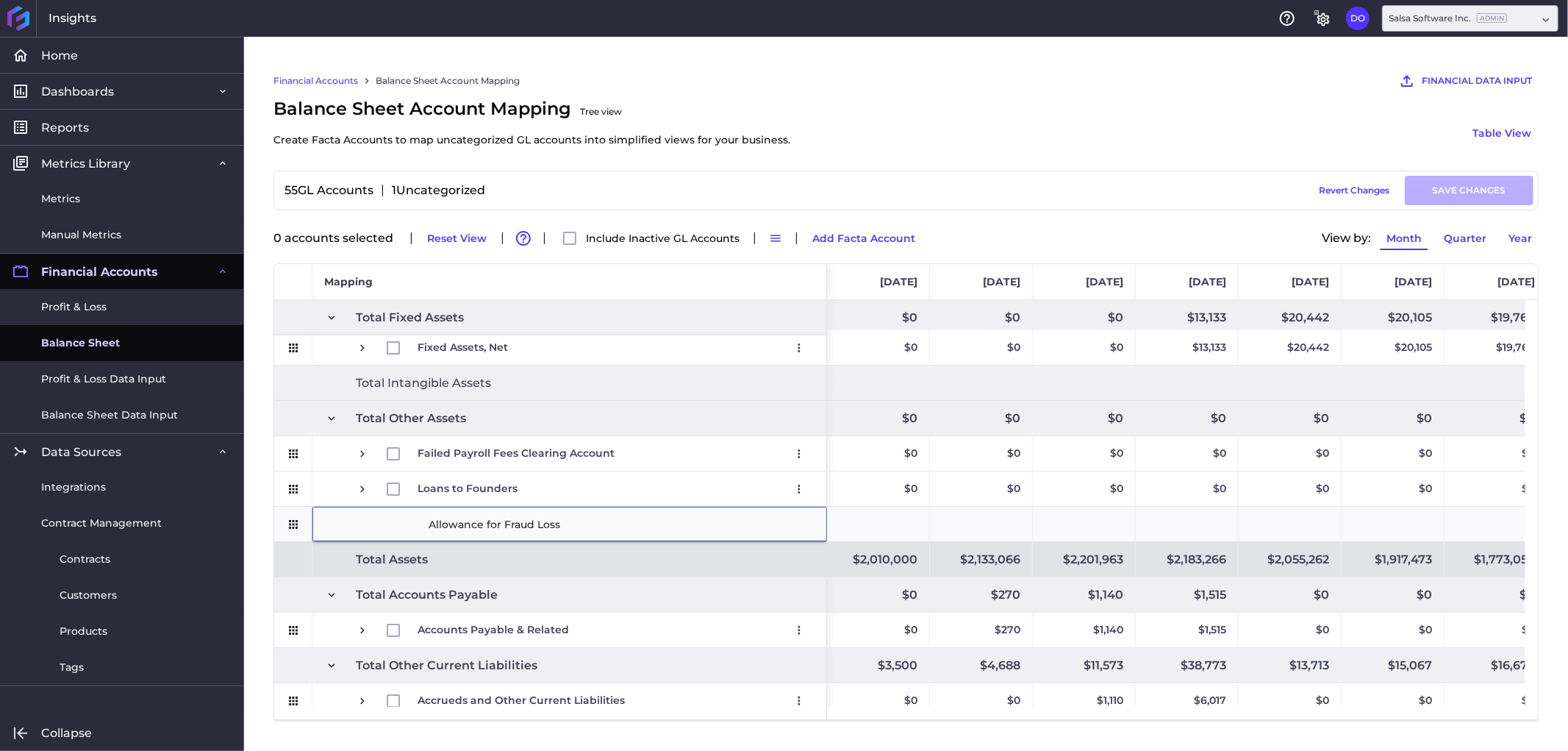
type input "Allowance for Fraud Loss"
click at [919, 135] on div "Balance Sheet Account Mapping Tree view Create Facta Accounts to map uncategori…" at bounding box center [906, 133] width 1265 height 75
click at [605, 528] on input "Allowance for Fraud Loss" at bounding box center [621, 524] width 389 height 29
click at [1001, 98] on div "Balance Sheet Account Mapping Tree view Create Facta Accounts to map uncategori…" at bounding box center [906, 133] width 1265 height 75
click at [1002, 113] on div "Balance Sheet Account Mapping Tree view Create Facta Accounts to map uncategori…" at bounding box center [906, 133] width 1265 height 75
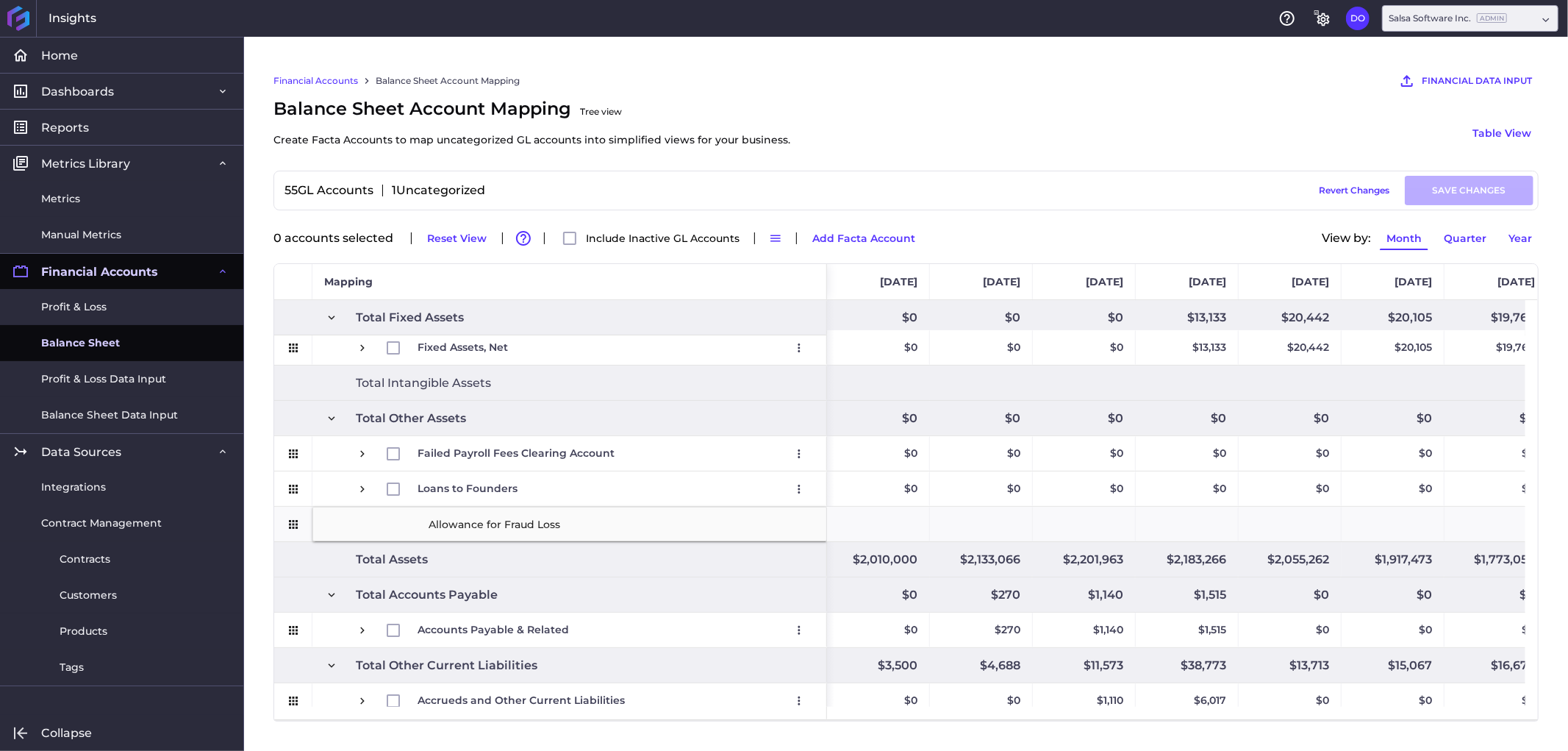
click at [294, 574] on div at bounding box center [293, 559] width 13 height 33
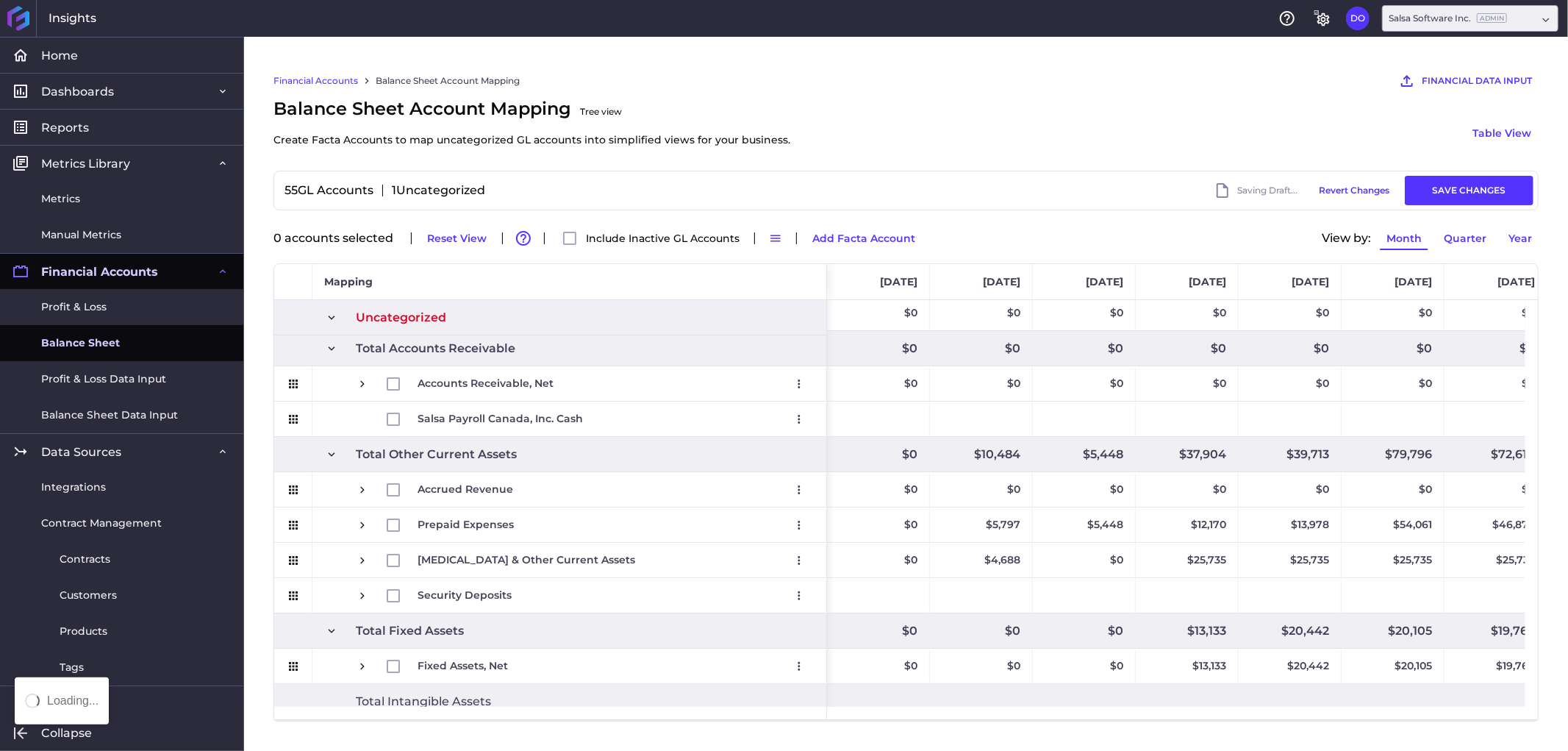
scroll to position [0, 0]
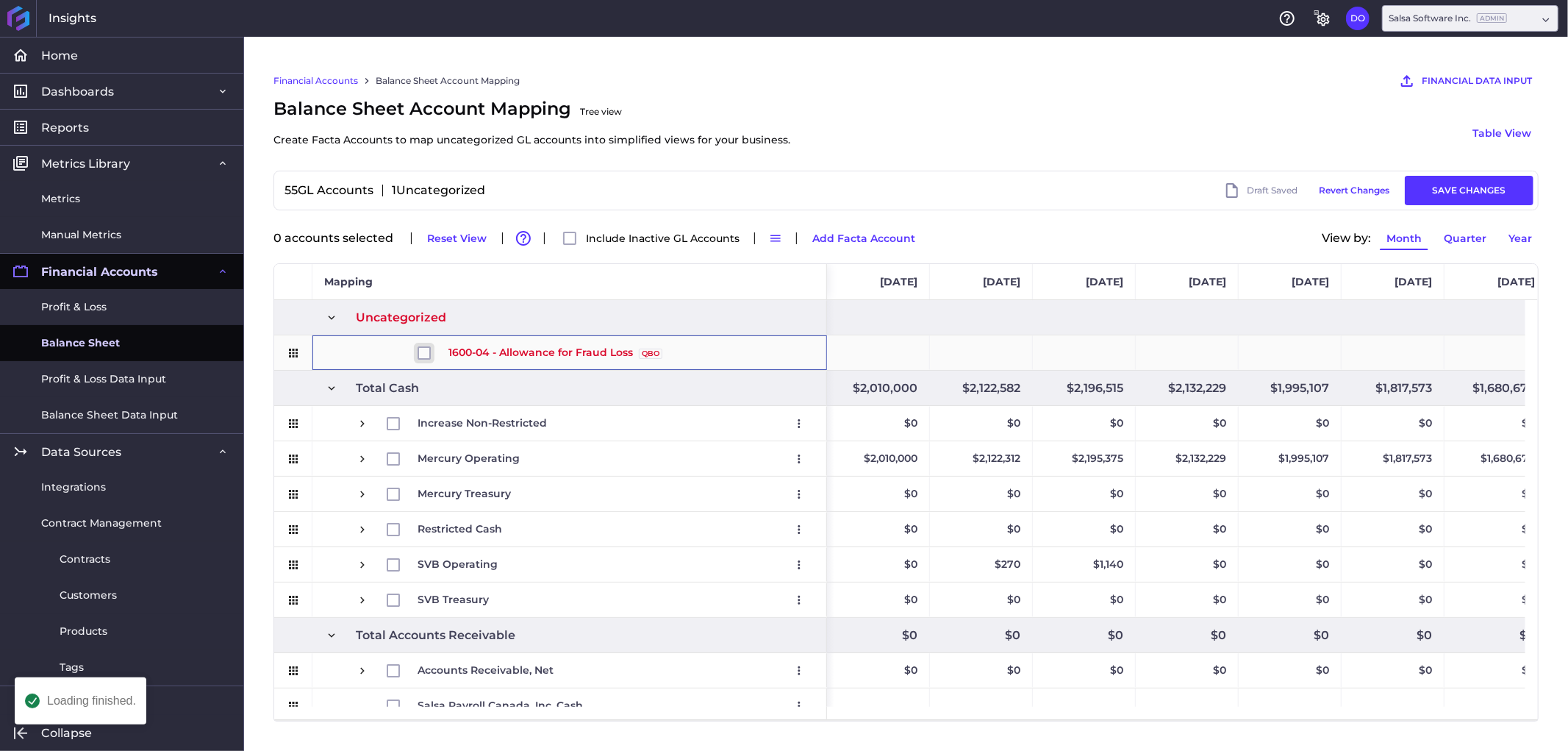
click at [425, 348] on input "Press Space to toggle row selection (unchecked)" at bounding box center [424, 353] width 13 height 13
checkbox input "true"
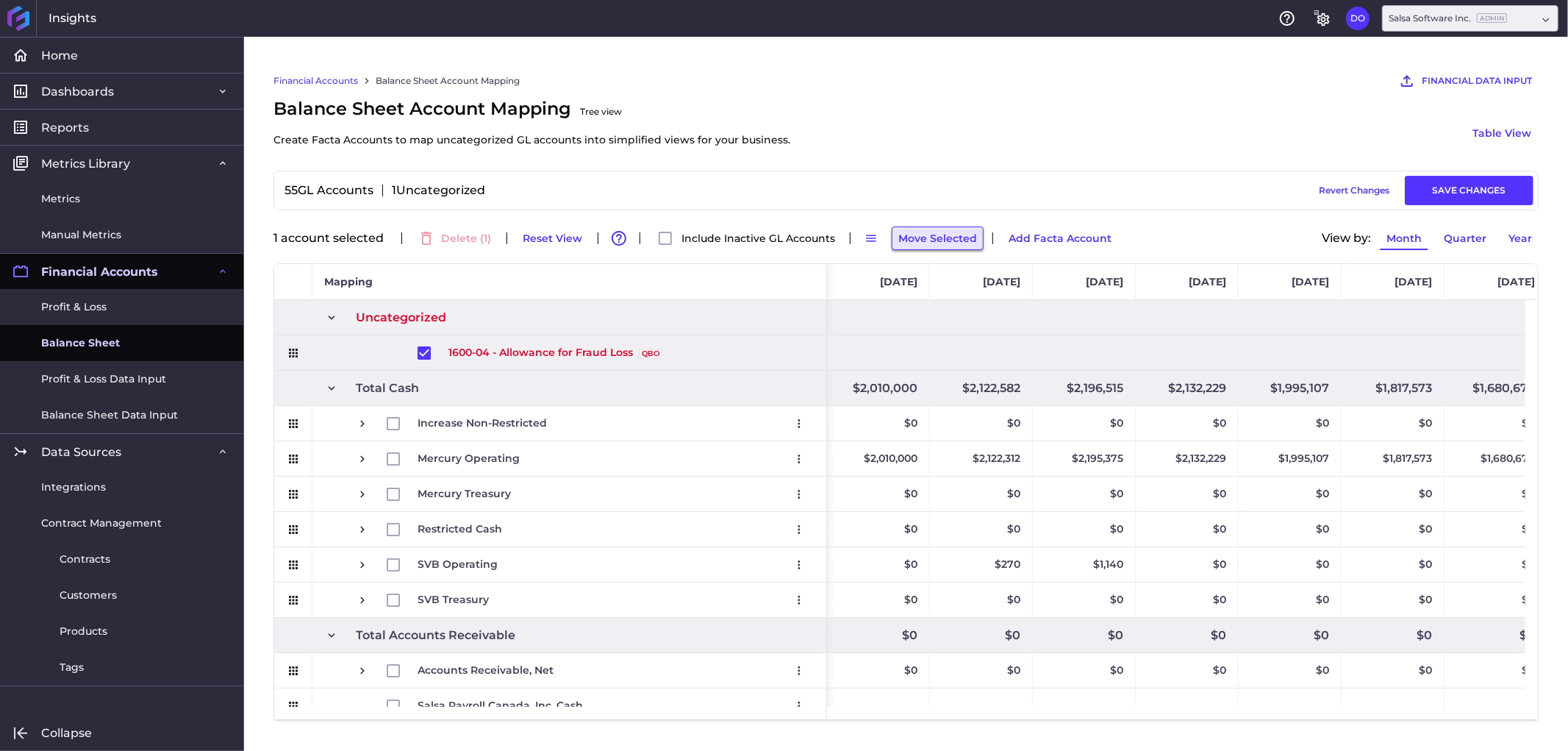
click at [946, 237] on button "Move Selected" at bounding box center [938, 238] width 92 height 24
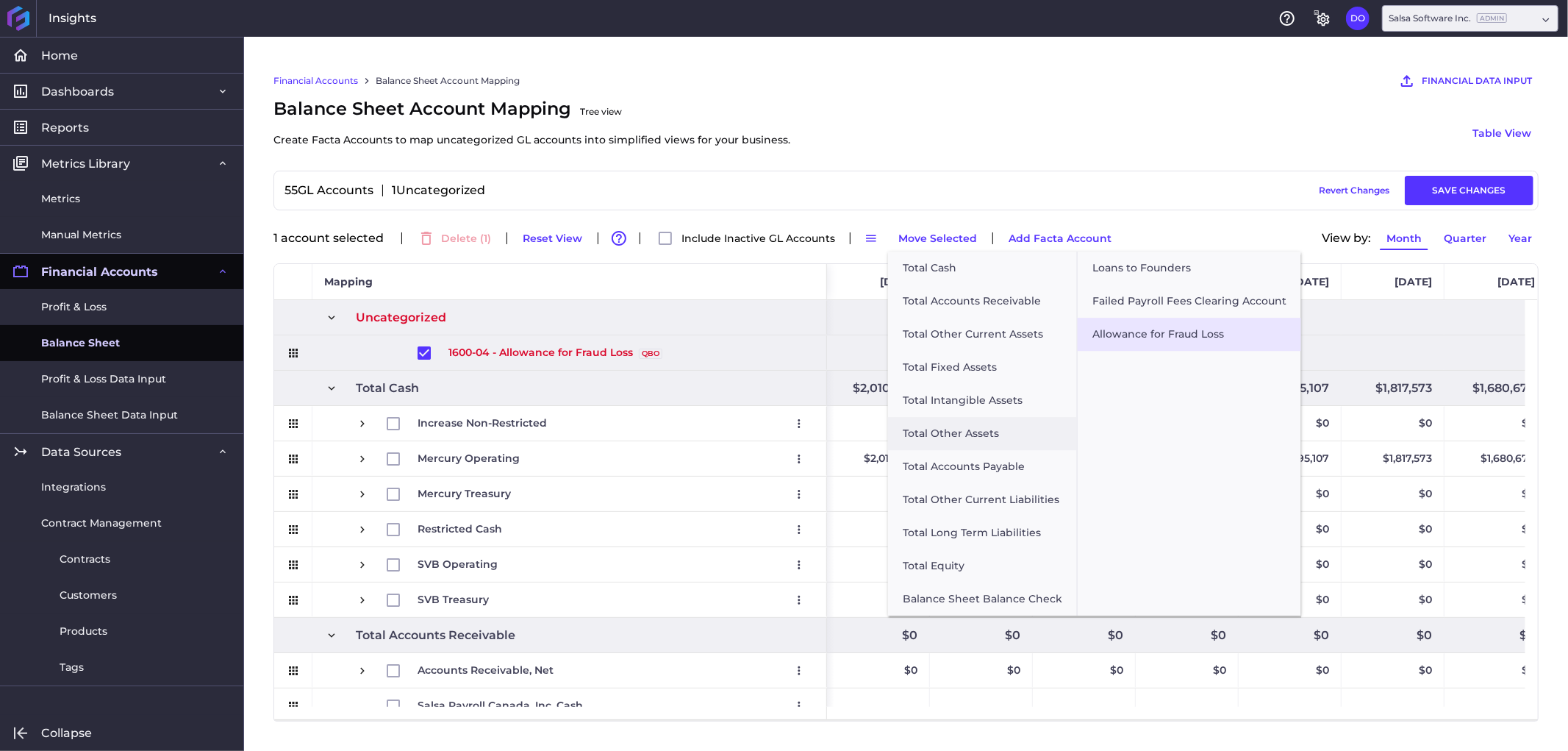
click at [1157, 334] on button "Allowance for Fraud Loss" at bounding box center [1190, 333] width 223 height 33
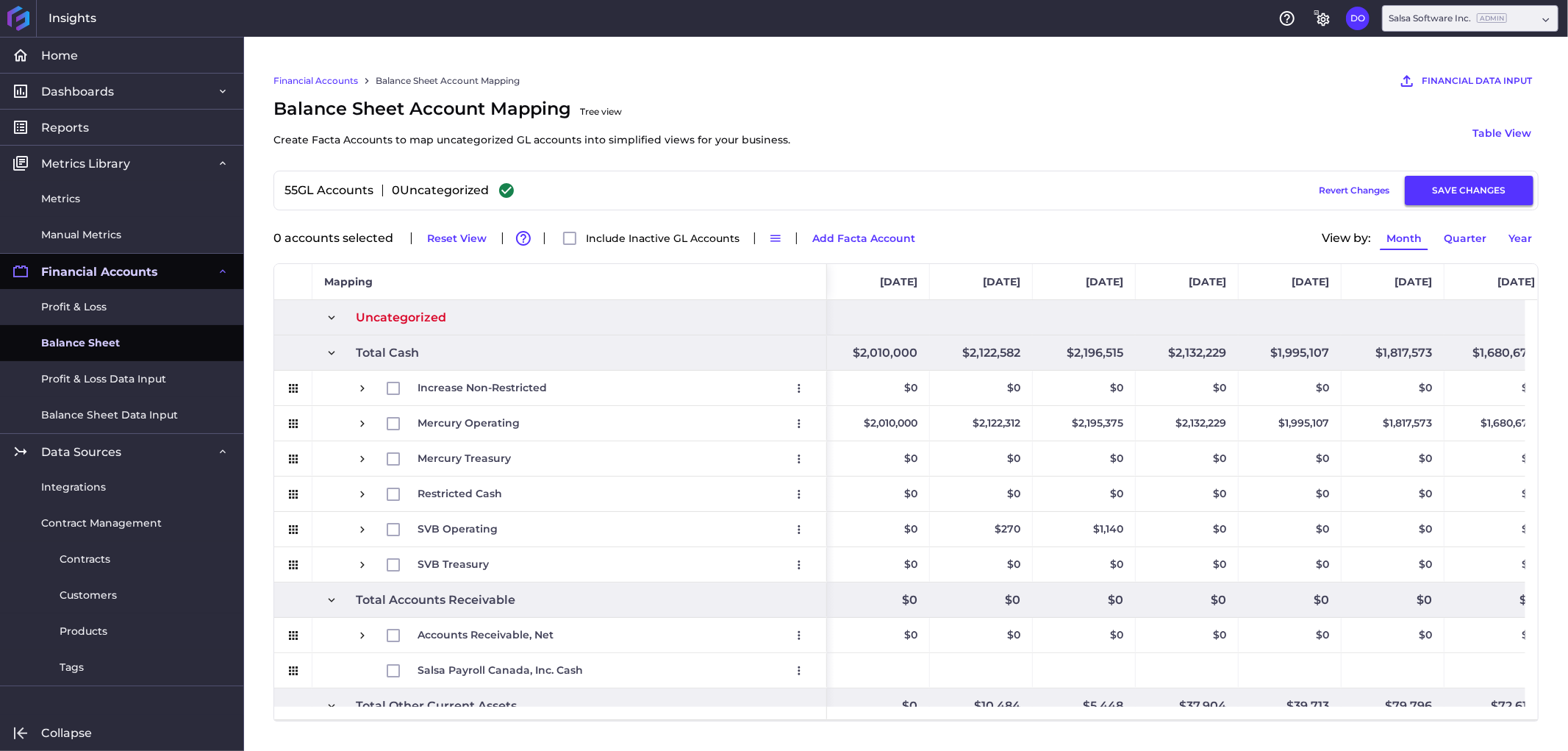
click at [1470, 186] on button "SAVE CHANGES" at bounding box center [1469, 190] width 129 height 29
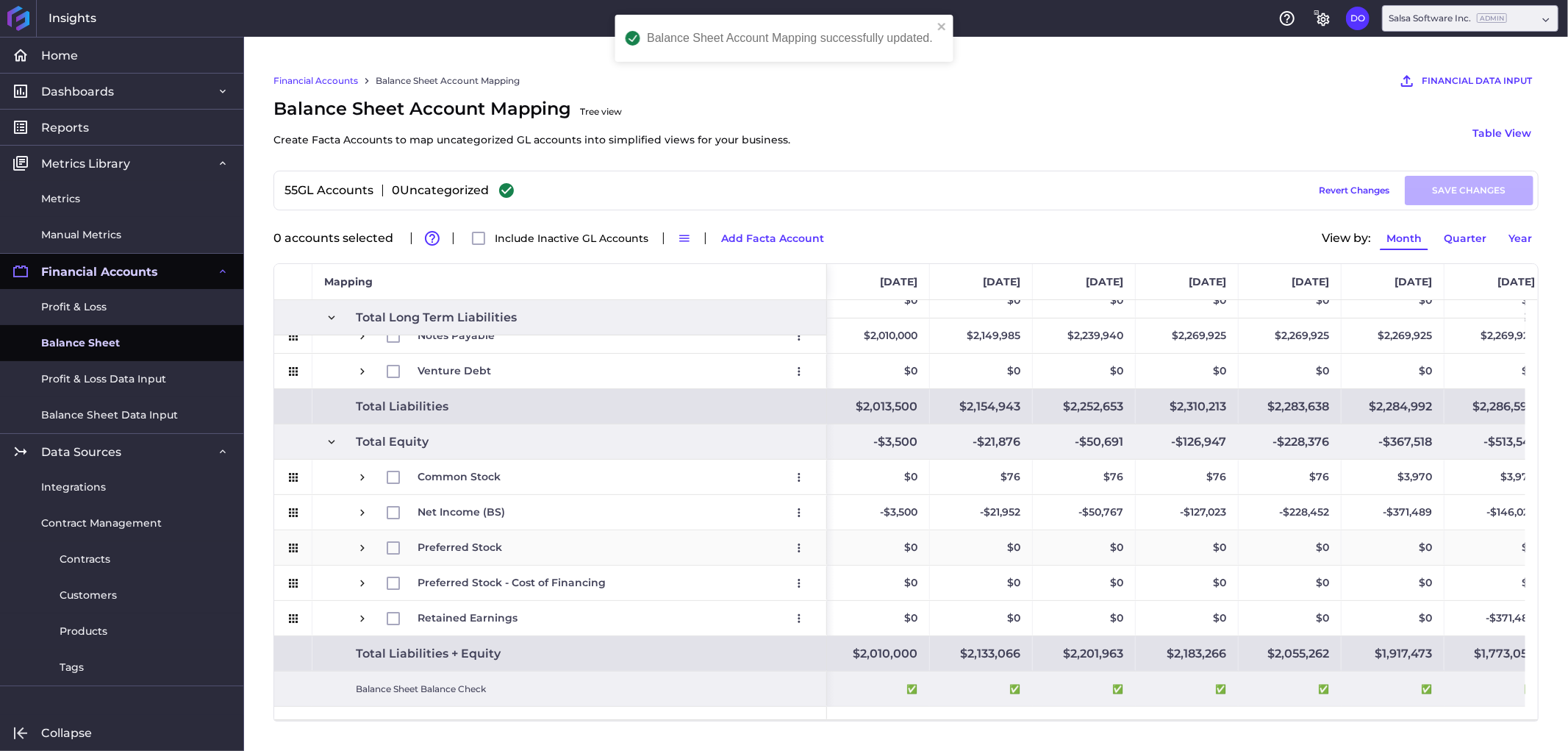
scroll to position [1112, 0]
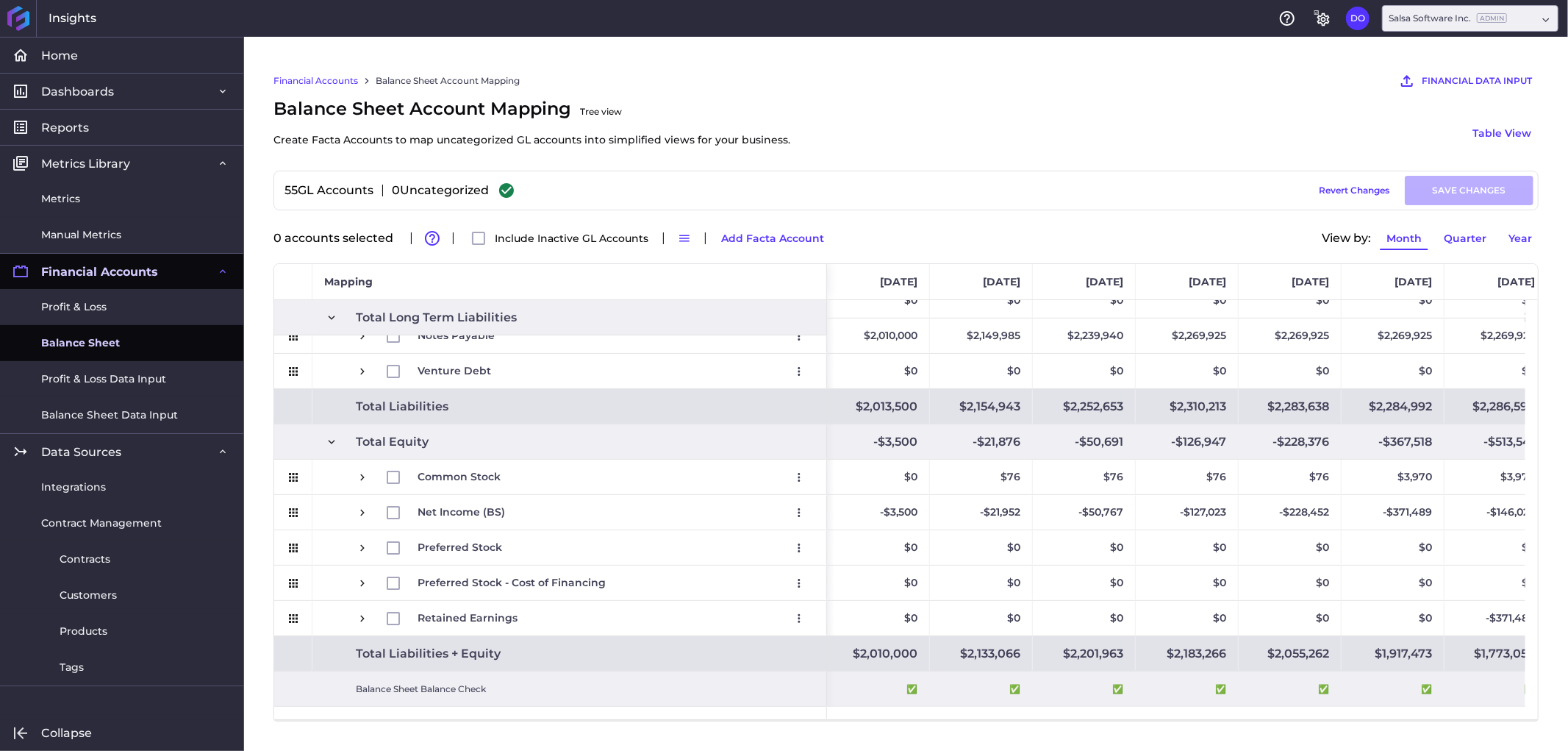
click at [109, 336] on span "Balance Sheet" at bounding box center [80, 342] width 79 height 15
click at [112, 306] on link "Profit & Loss" at bounding box center [121, 307] width 244 height 36
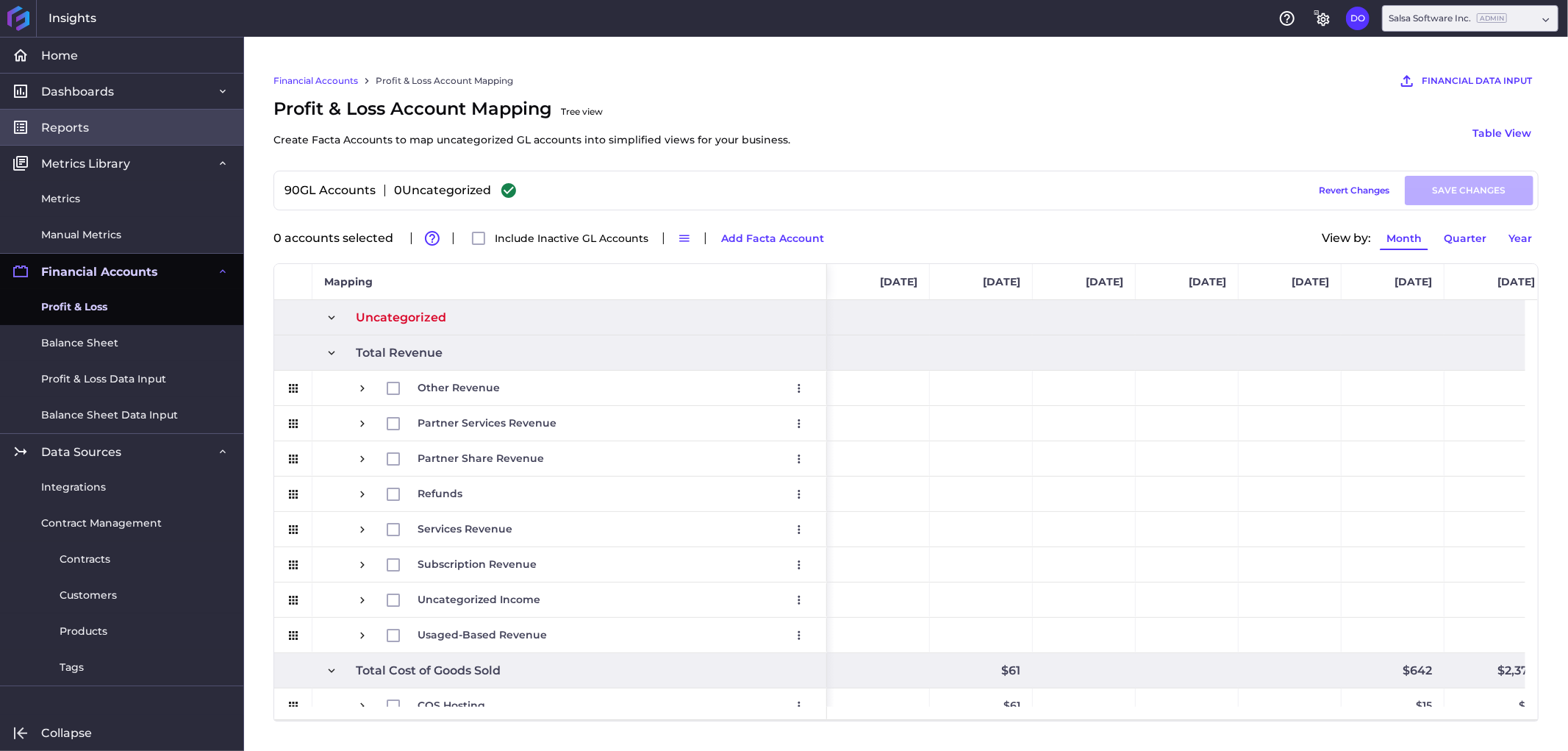
click at [115, 123] on link "Reports" at bounding box center [121, 127] width 244 height 36
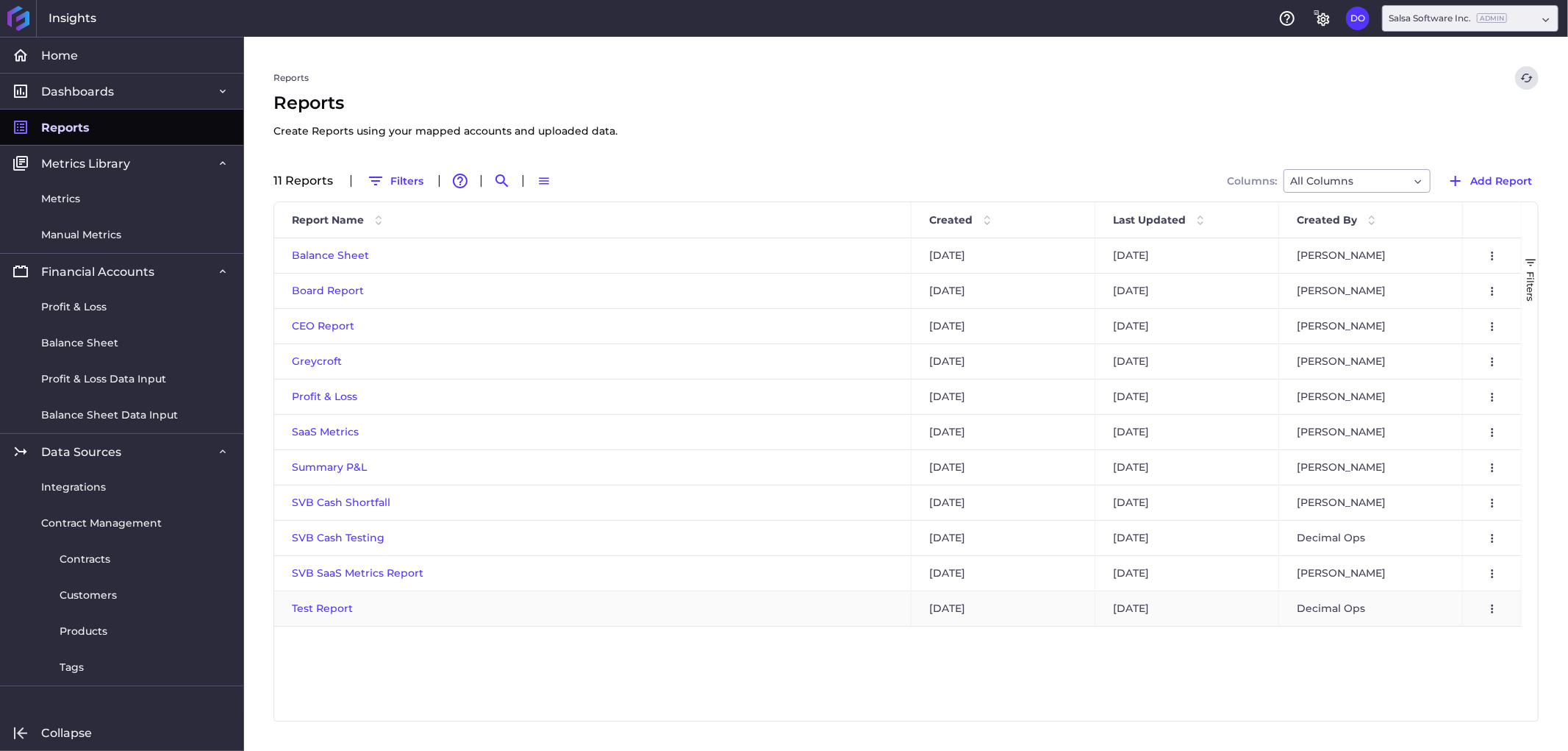
click at [312, 610] on span "Test Report" at bounding box center [322, 607] width 61 height 13
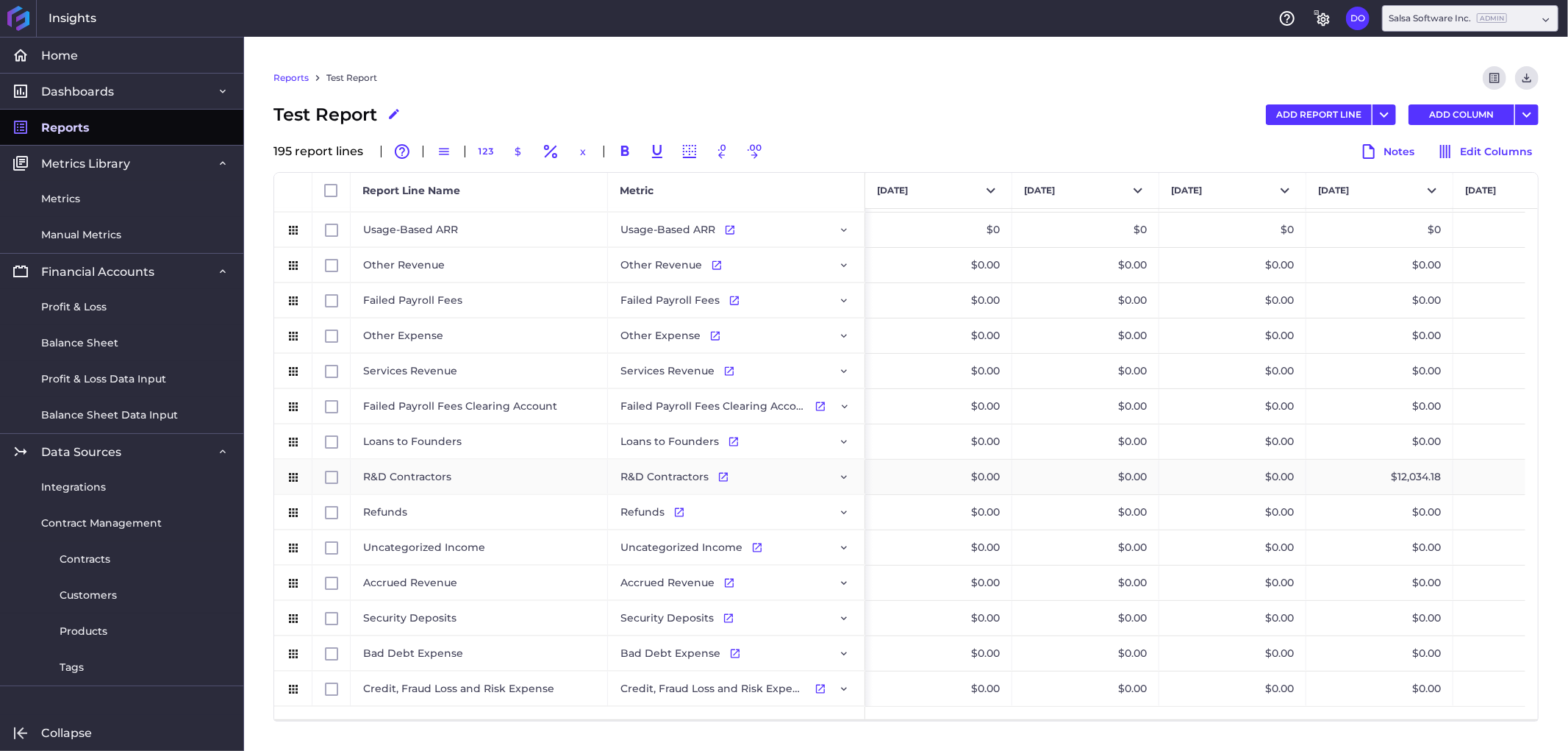
scroll to position [6342, 0]
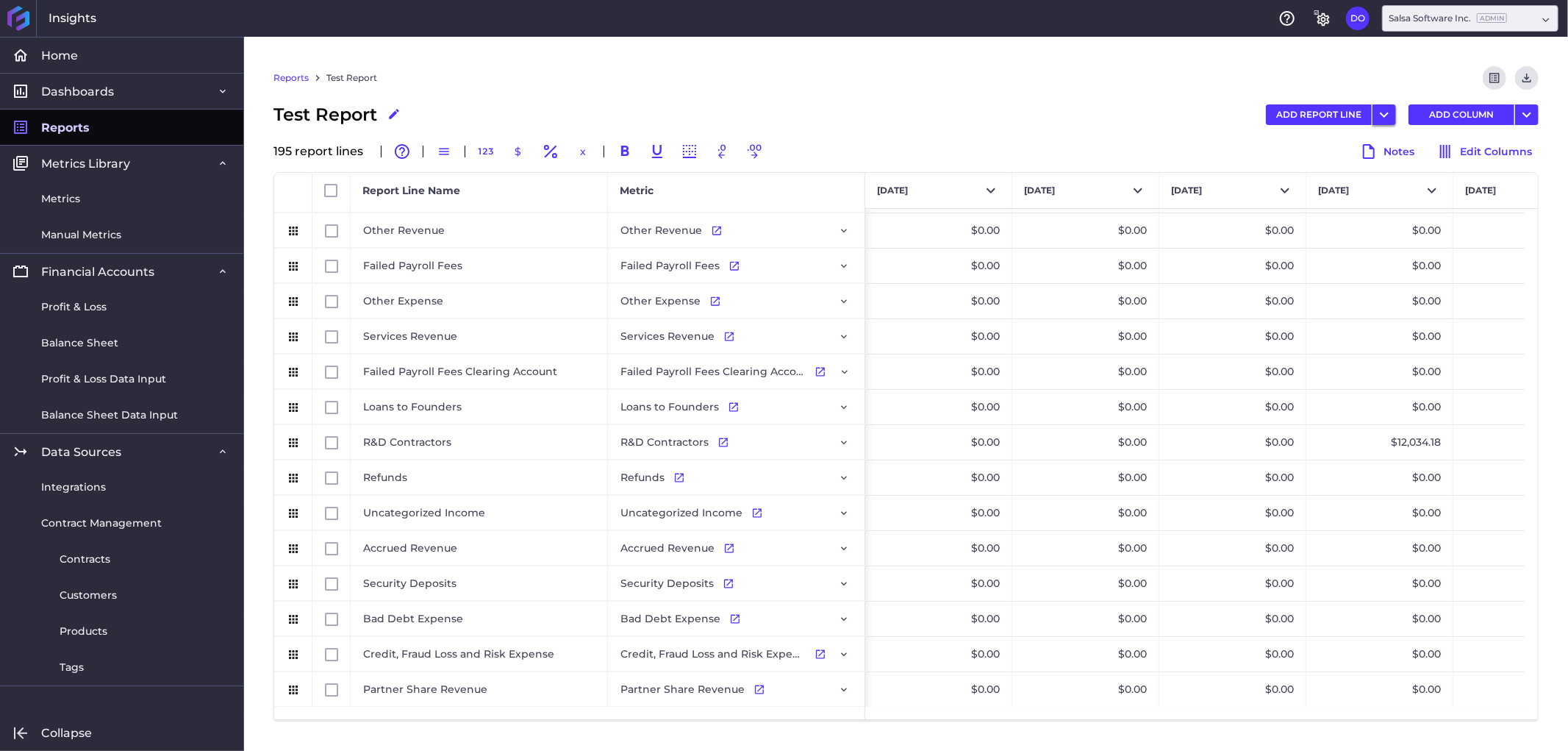
click at [1385, 118] on icon "User Menu" at bounding box center [1385, 114] width 18 height 18
click at [1024, 70] on div "Reports Test Report Preview Report Download CSV" at bounding box center [906, 84] width 1265 height 35
click at [1390, 110] on icon "User Menu" at bounding box center [1385, 114] width 18 height 18
click at [1310, 136] on button "Add Report Line" at bounding box center [1302, 144] width 191 height 33
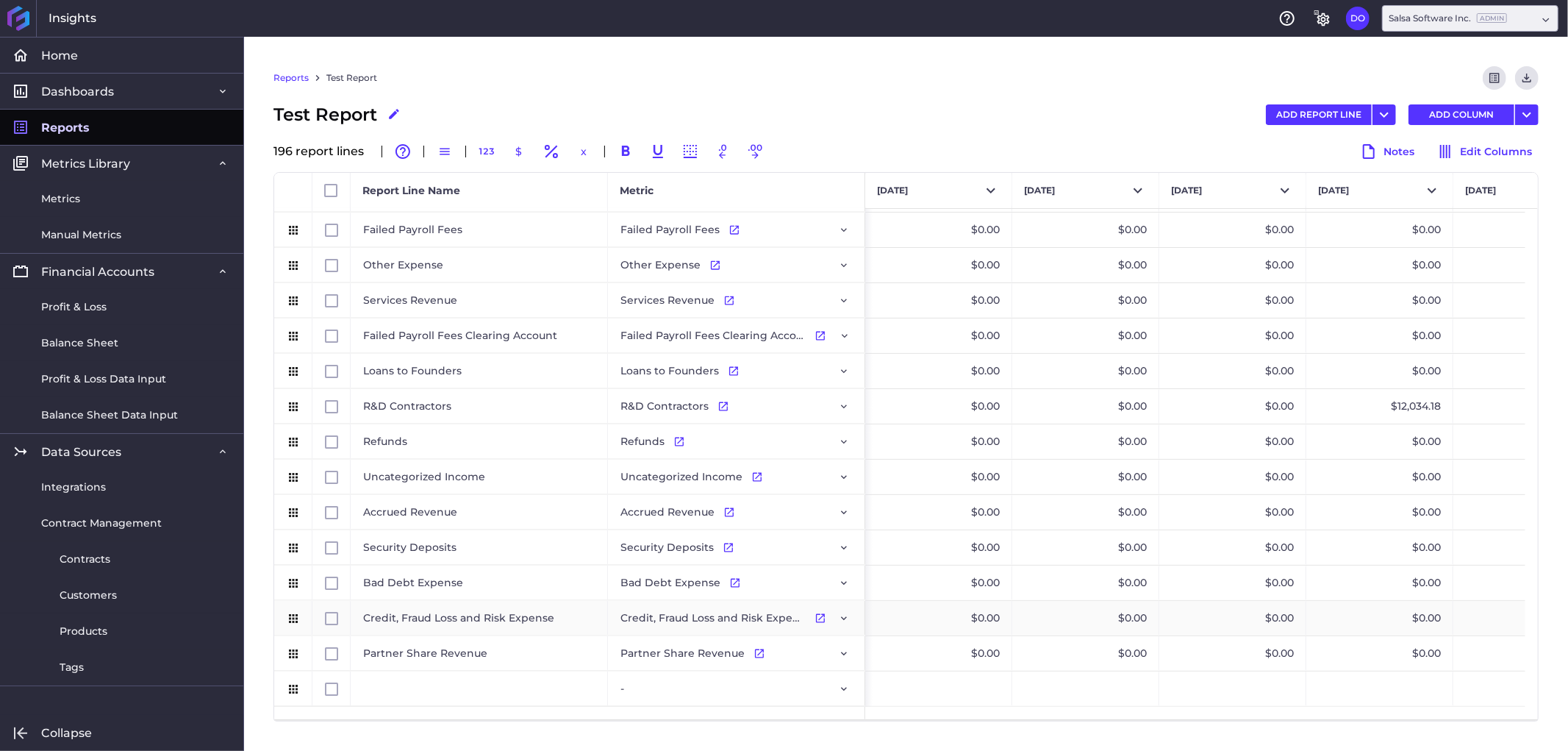
scroll to position [6378, 0]
click at [402, 685] on div "Press SPACE to select this row." at bounding box center [480, 688] width 257 height 35
click at [402, 688] on div "Press SPACE to select this row." at bounding box center [480, 688] width 257 height 35
type input "Allowance for Fraud Loss"
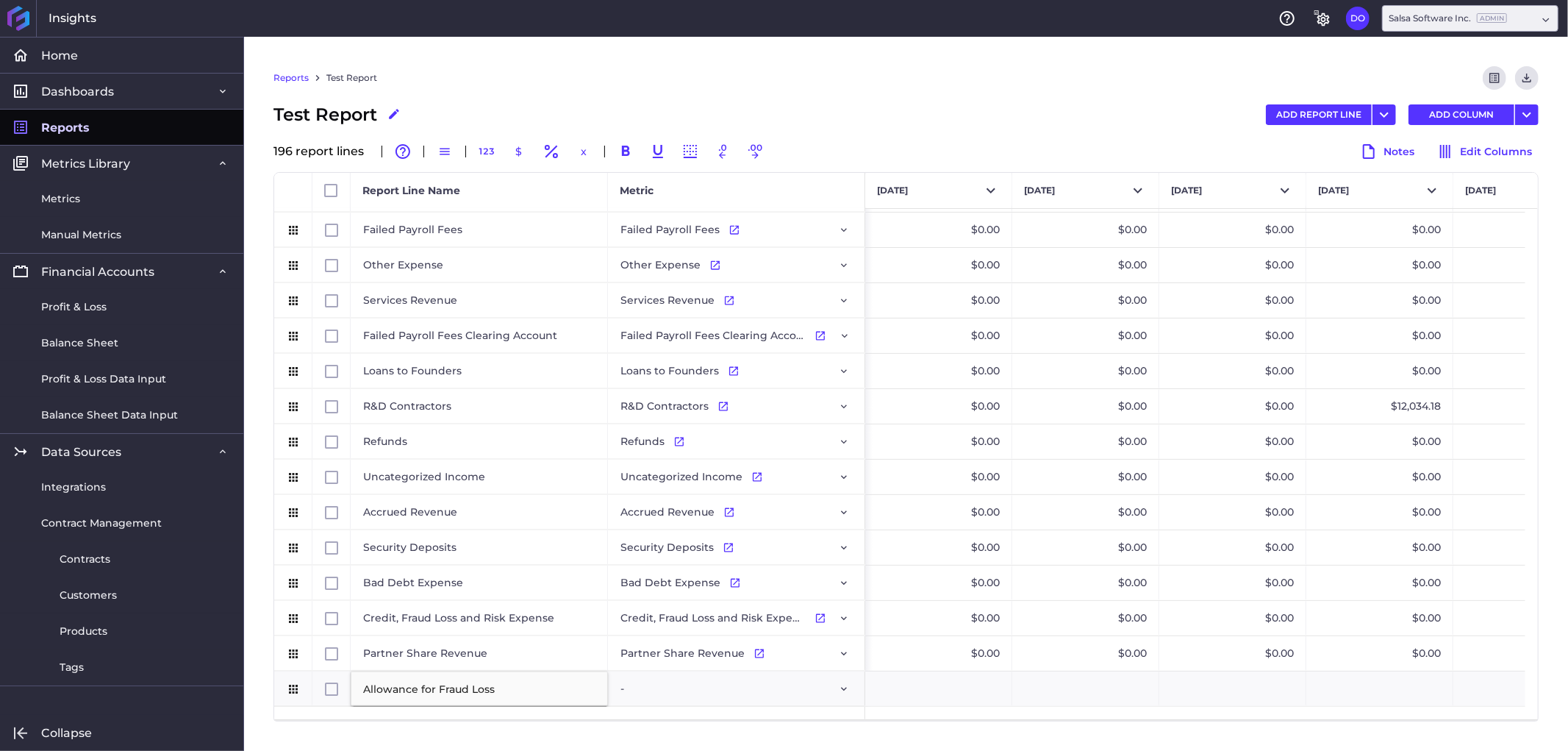
click at [599, 741] on div "Reports Test Report Preview Report Download CSV Test Report Edit Report Name AD…" at bounding box center [906, 393] width 1324 height 714
click at [846, 688] on icon "Press SPACE to select this row." at bounding box center [844, 689] width 6 height 4
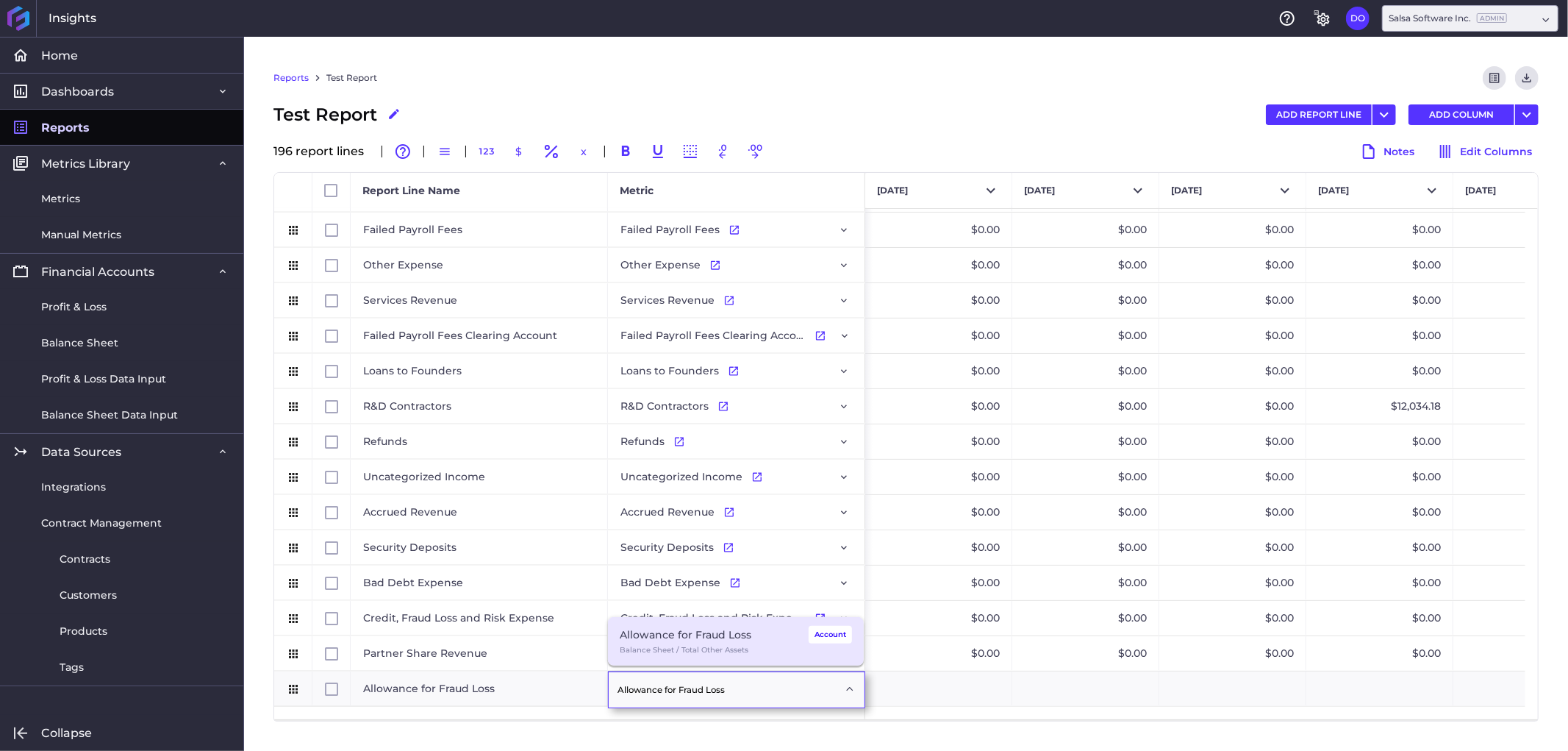
type input "Allowance for Fraud Loss"
click at [705, 628] on div "Allowance for Fraud Loss" at bounding box center [685, 635] width 131 height 18
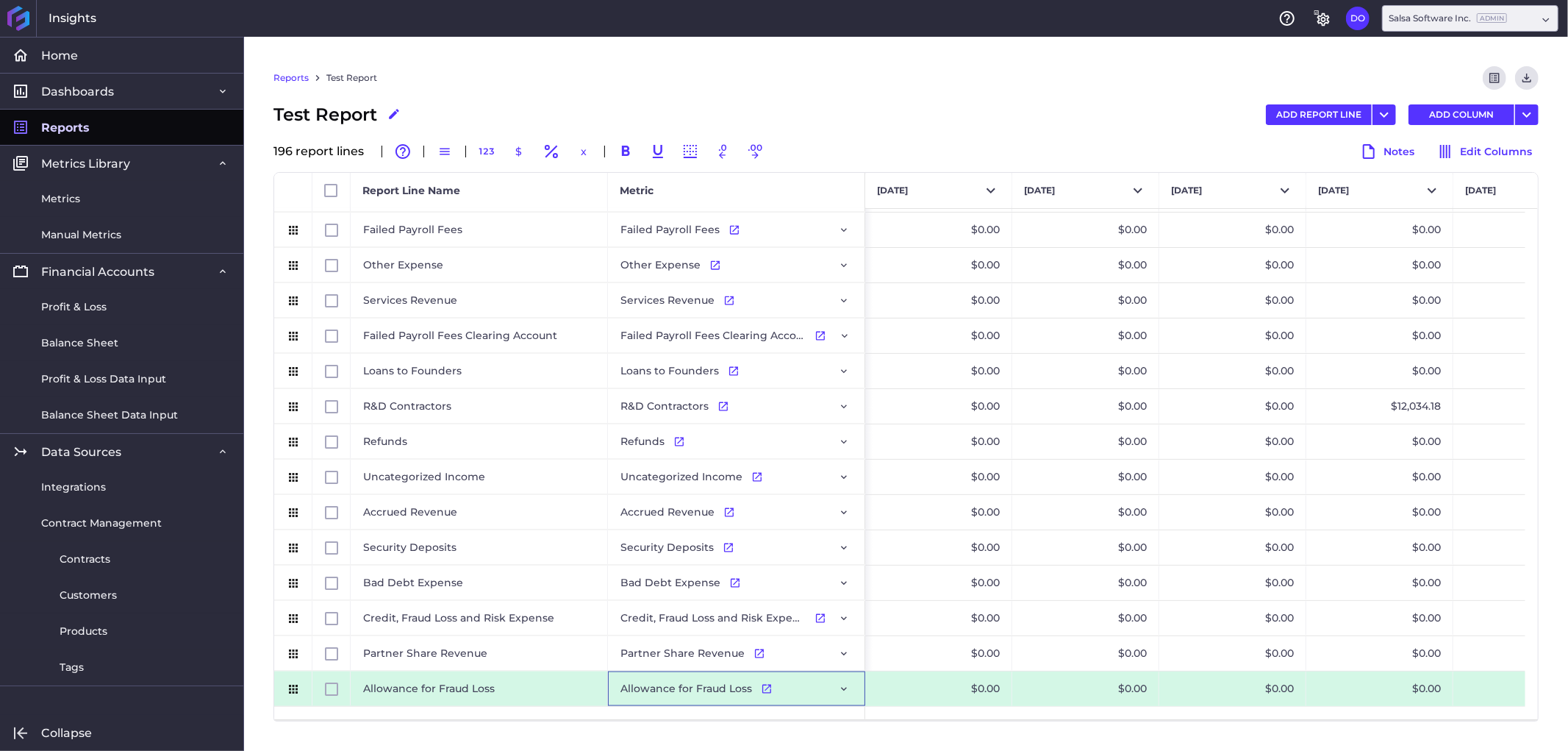
click at [1025, 736] on div "Reports Test Report Preview Report Download CSV Test Report Edit Report Name AD…" at bounding box center [906, 393] width 1324 height 714
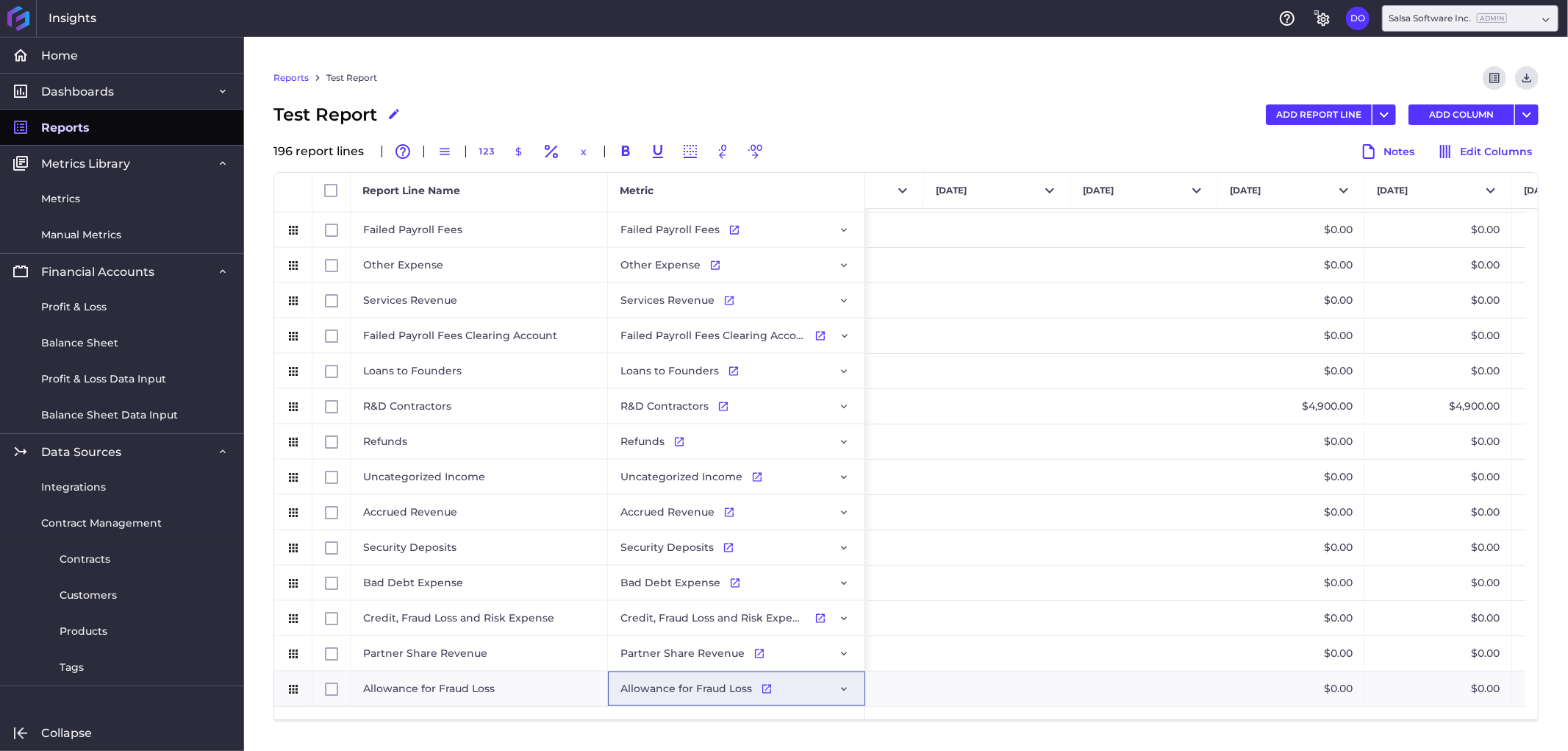
scroll to position [0, 0]
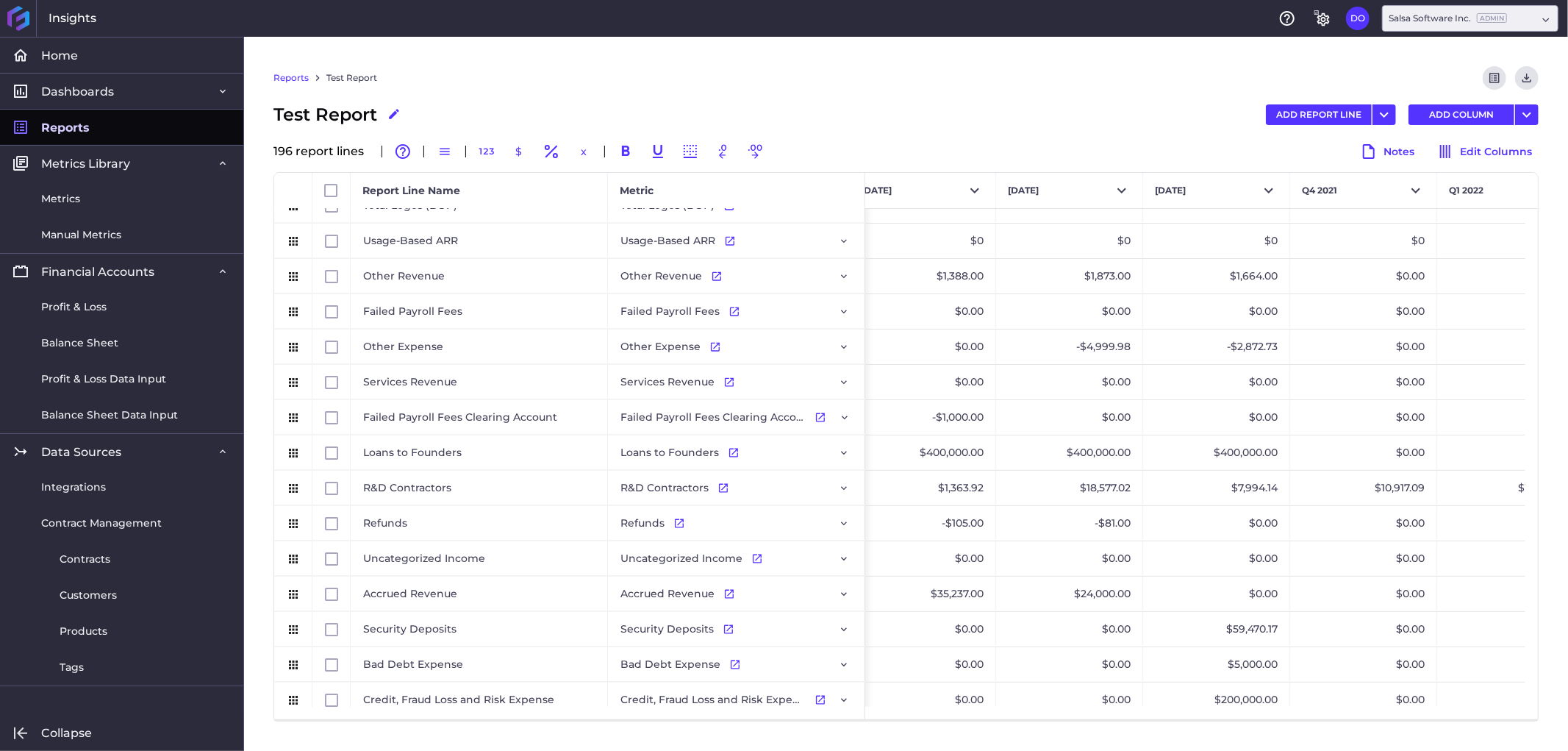
click at [1049, 26] on div "Insights Help General Settings DO Decimal Ops salsa@decimal.com Settings Downlo…" at bounding box center [784, 18] width 1568 height 36
click at [1096, 87] on div "Reports Test Report Preview Report Download CSV" at bounding box center [906, 84] width 1265 height 35
click at [1141, 106] on div "Test Report Edit Report Name ADD REPORT LINE Add Report Line Add Multiple Repor…" at bounding box center [906, 114] width 1265 height 27
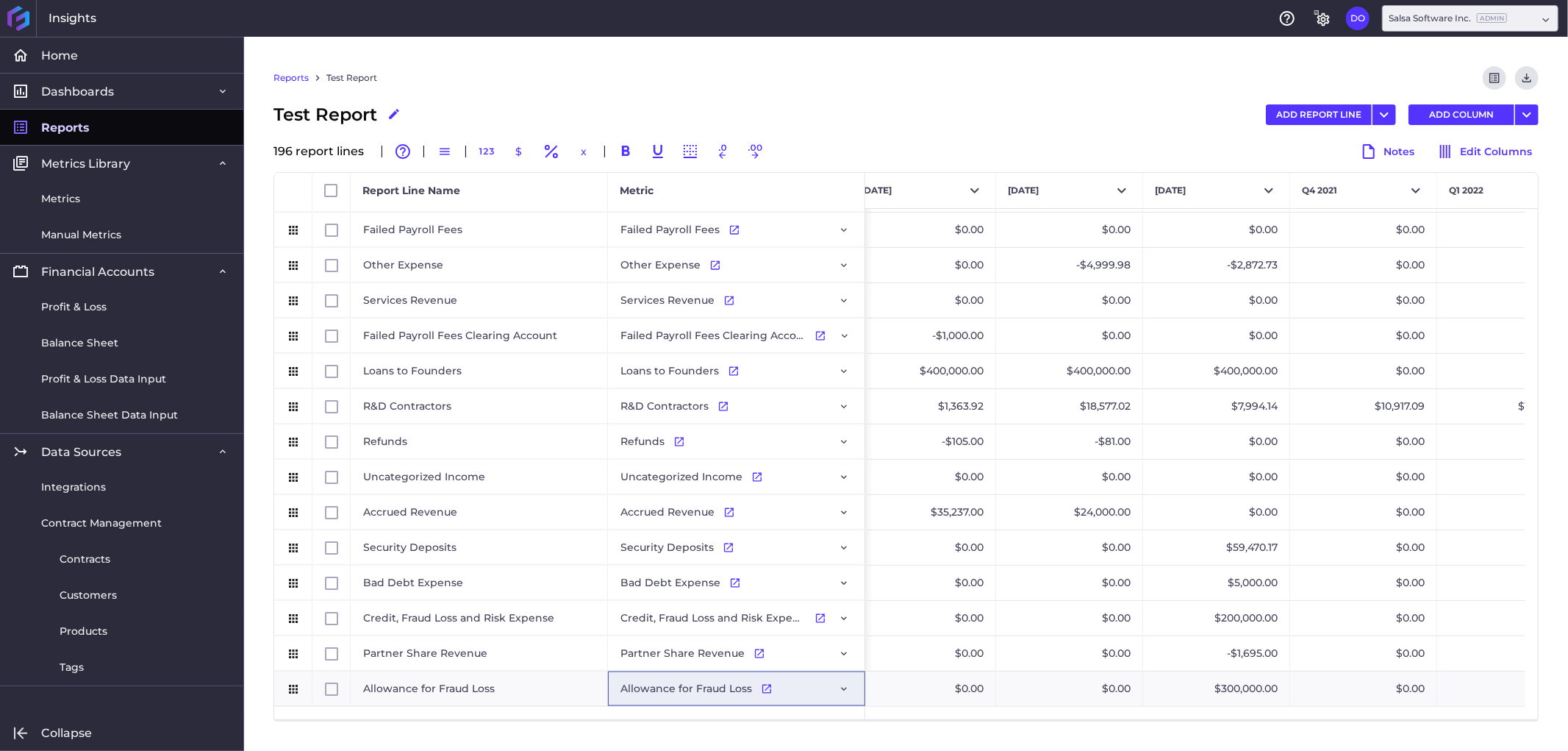
click at [292, 77] on link "Reports" at bounding box center [292, 77] width 35 height 13
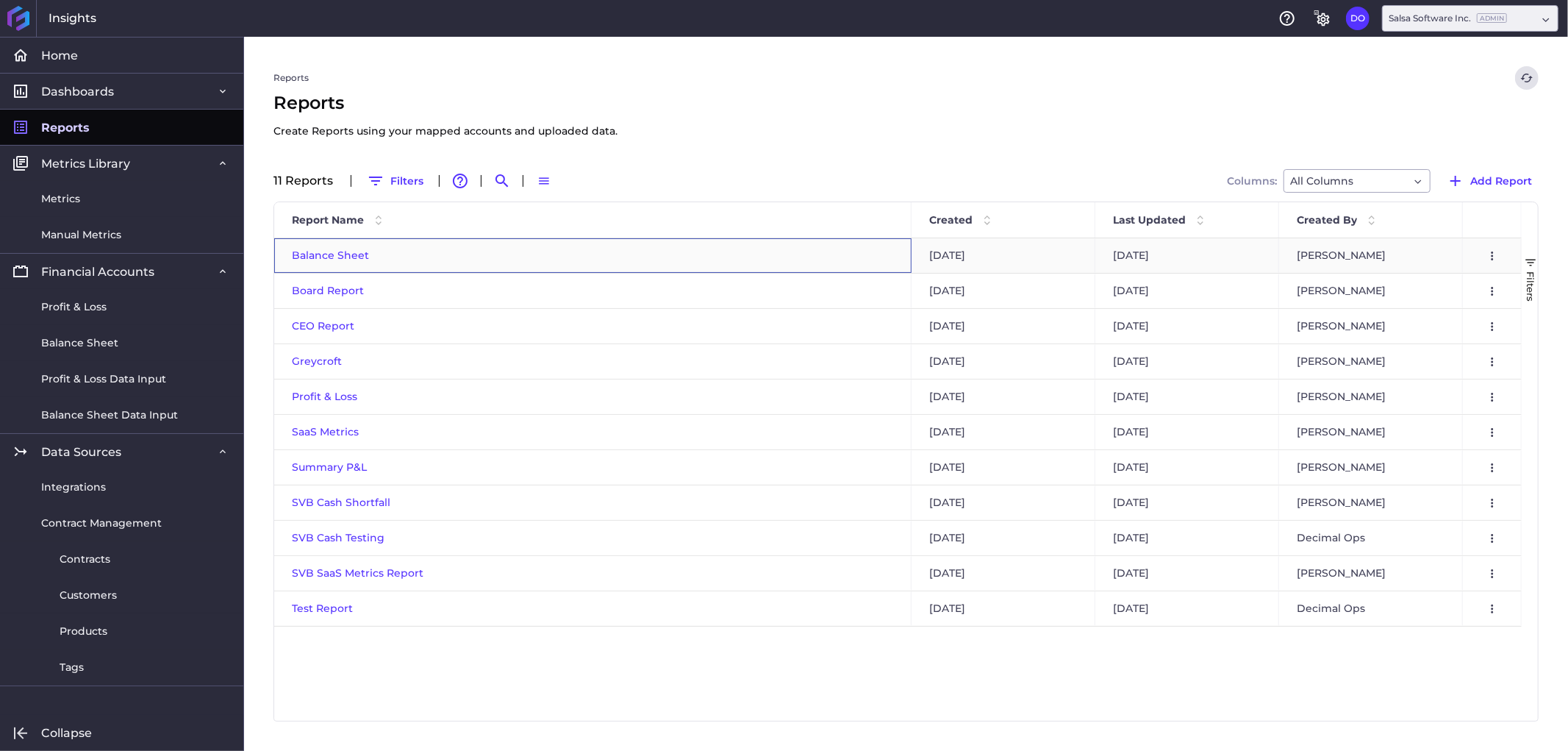
click at [337, 254] on span "Balance Sheet" at bounding box center [330, 254] width 77 height 13
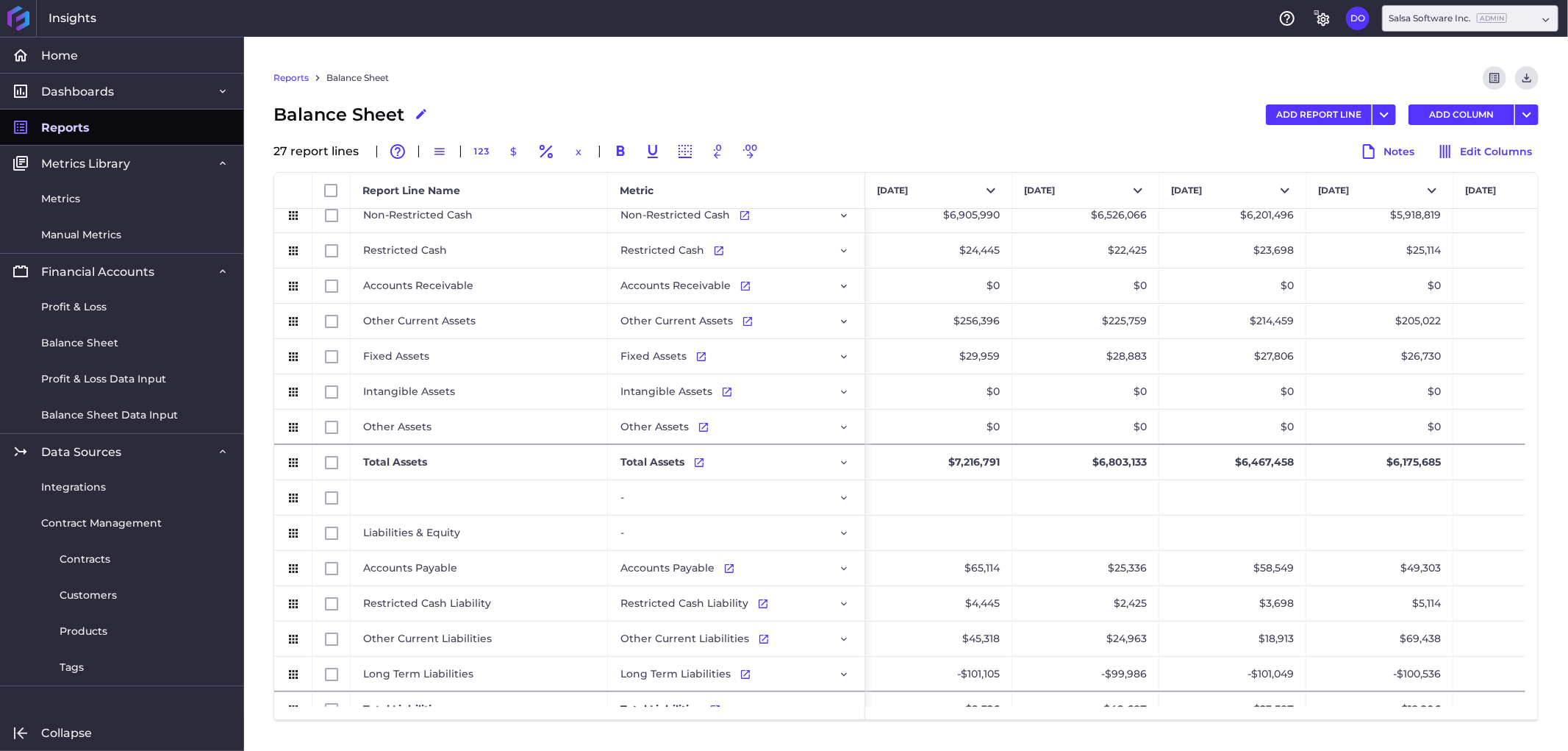
click at [285, 80] on link "Reports" at bounding box center [292, 77] width 35 height 13
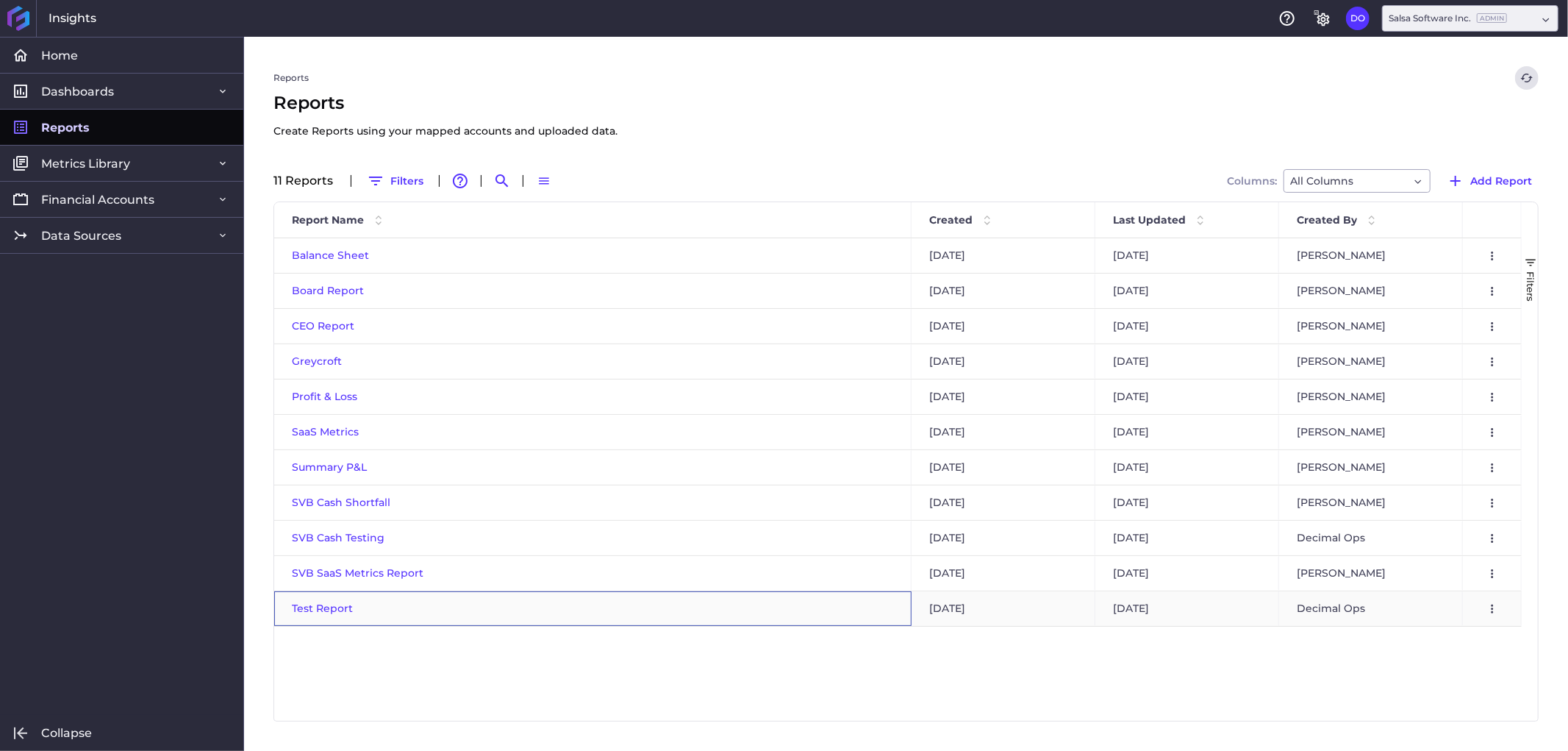
click at [330, 607] on span "Test Report" at bounding box center [322, 607] width 61 height 13
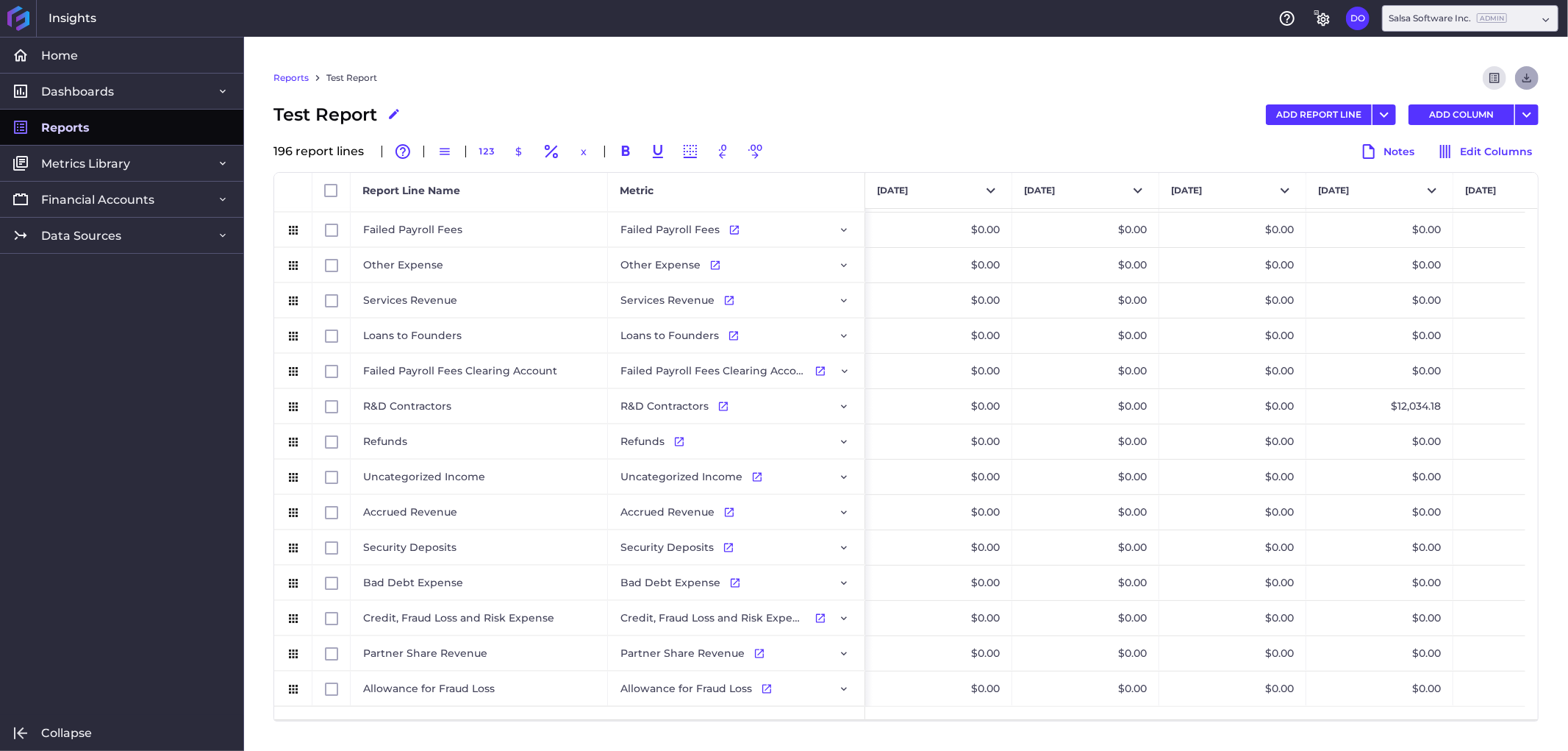
drag, startPoint x: 562, startPoint y: 726, endPoint x: 1527, endPoint y: 80, distance: 1161.3
click at [1527, 80] on icon "Download" at bounding box center [1526, 77] width 13 height 13
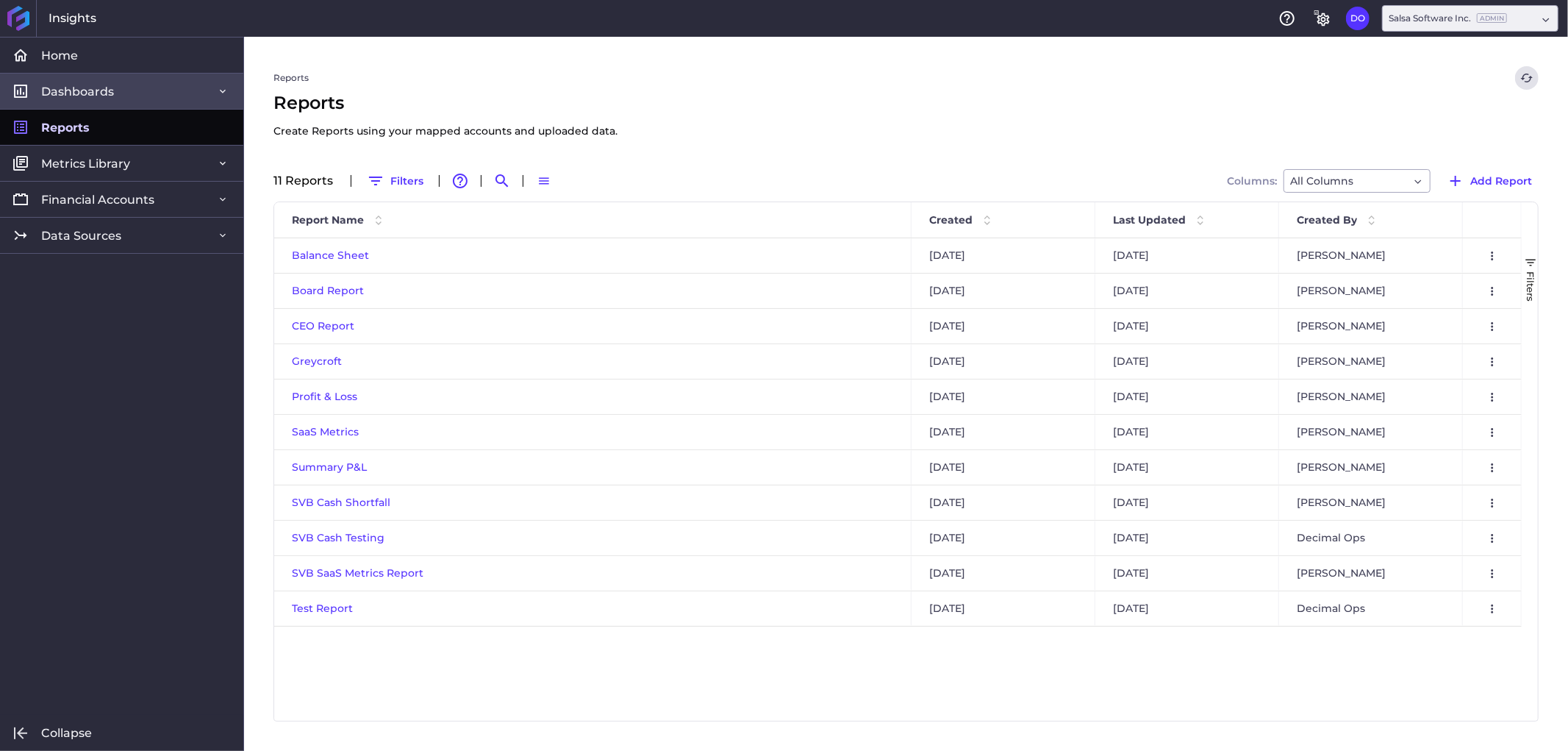
click at [125, 94] on link "Dashboards" at bounding box center [121, 90] width 244 height 36
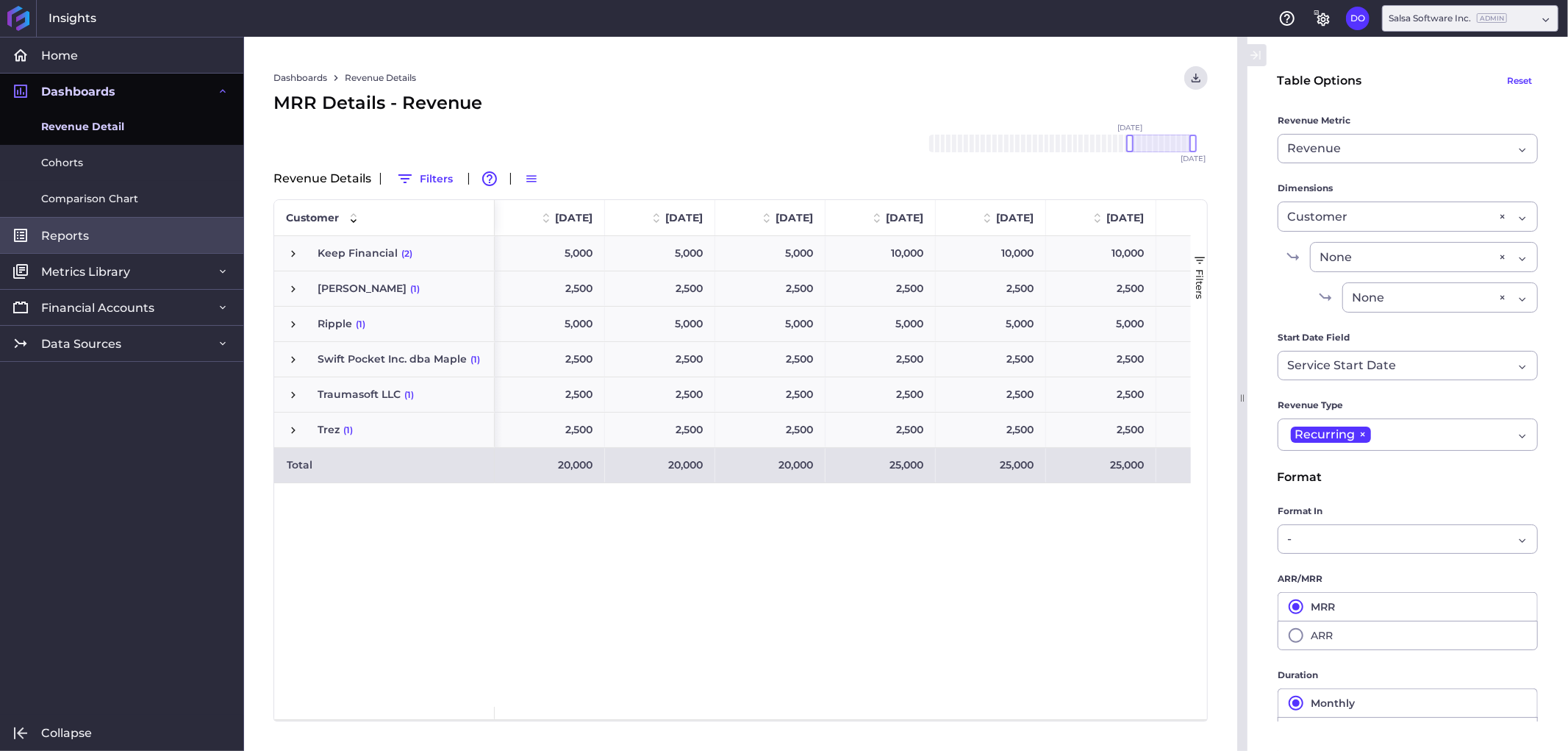
click at [133, 239] on link "Reports" at bounding box center [121, 235] width 244 height 36
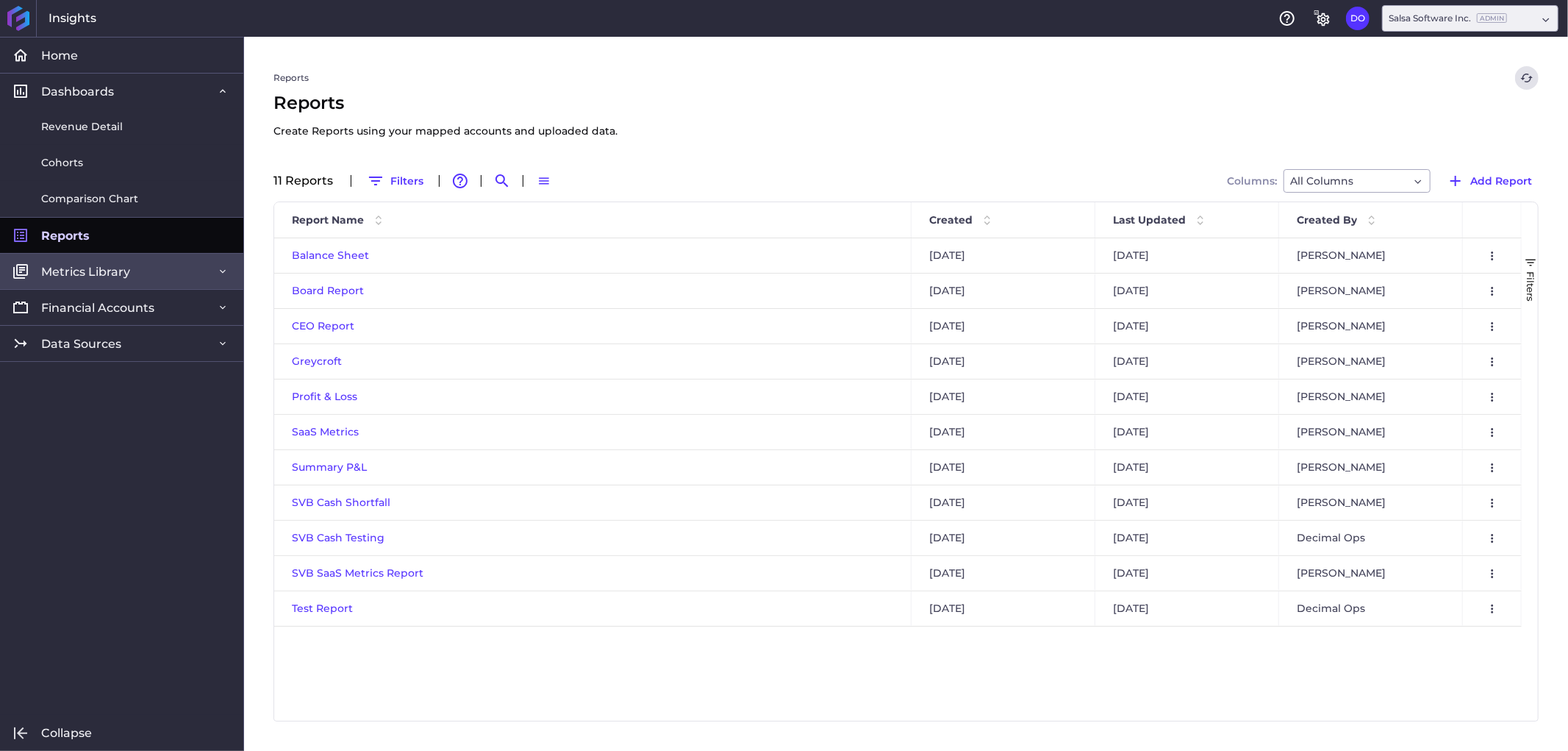
click at [141, 280] on link "Metrics Library" at bounding box center [121, 270] width 244 height 36
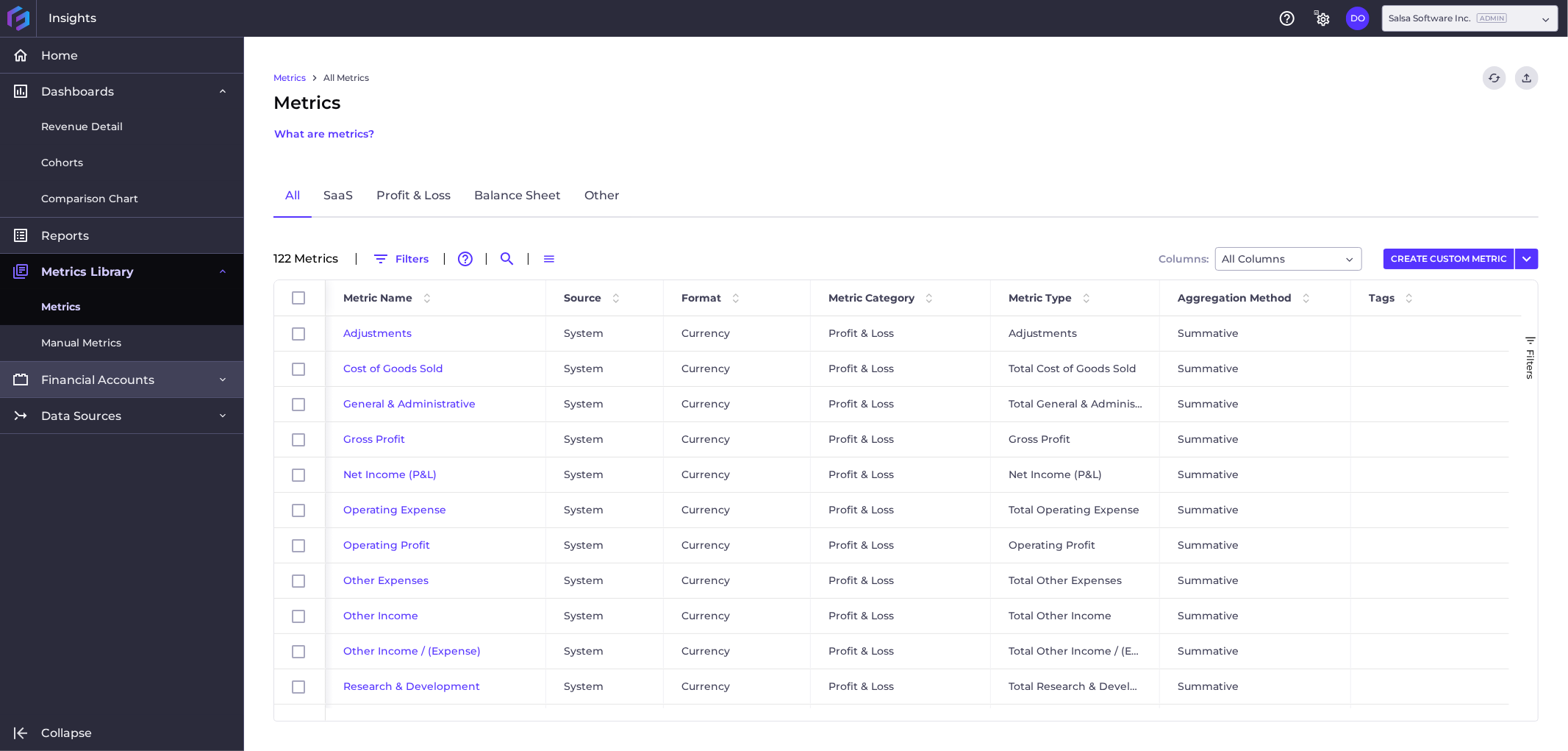
click at [151, 385] on span "Financial Accounts" at bounding box center [98, 379] width 113 height 15
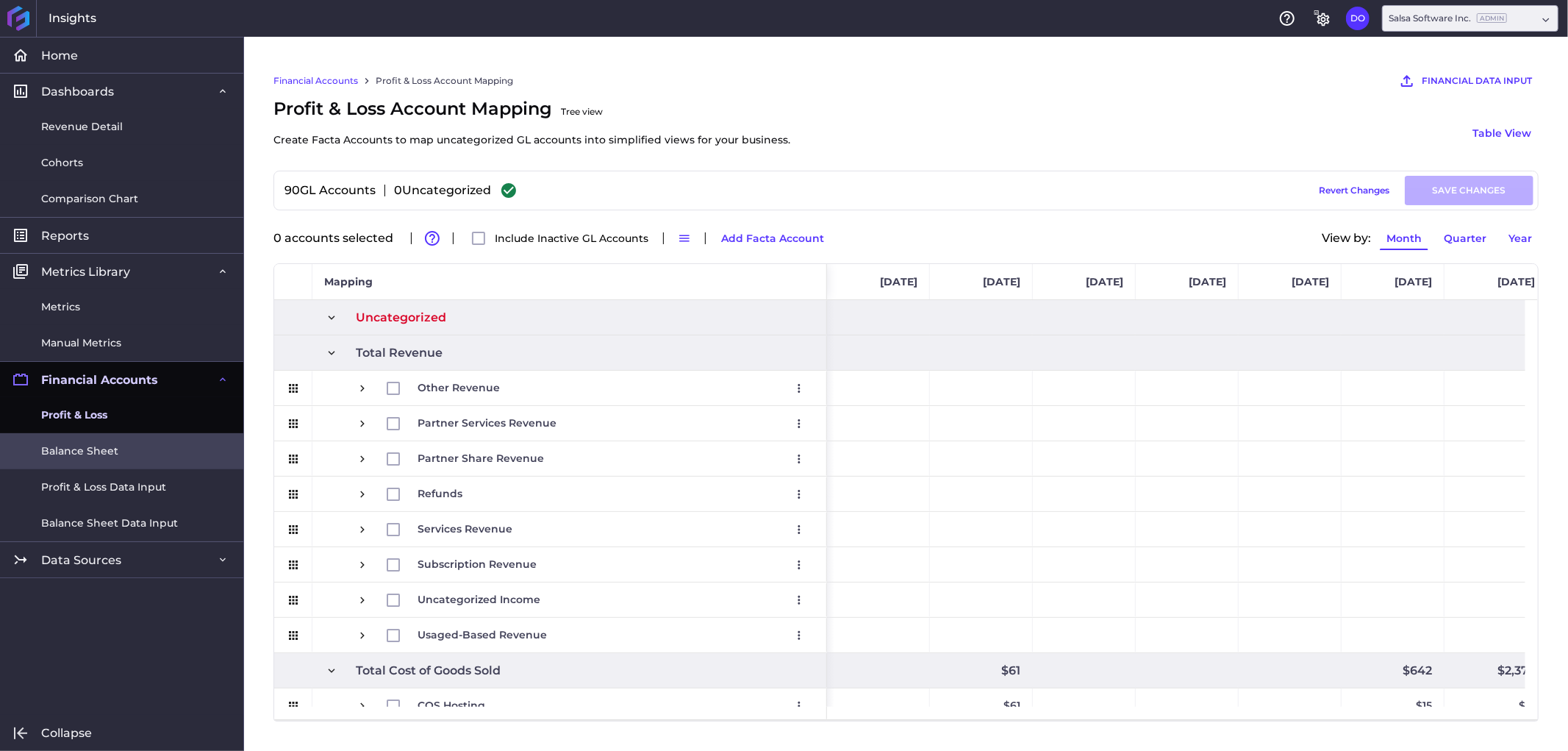
click at [81, 450] on span "Balance Sheet" at bounding box center [79, 450] width 77 height 15
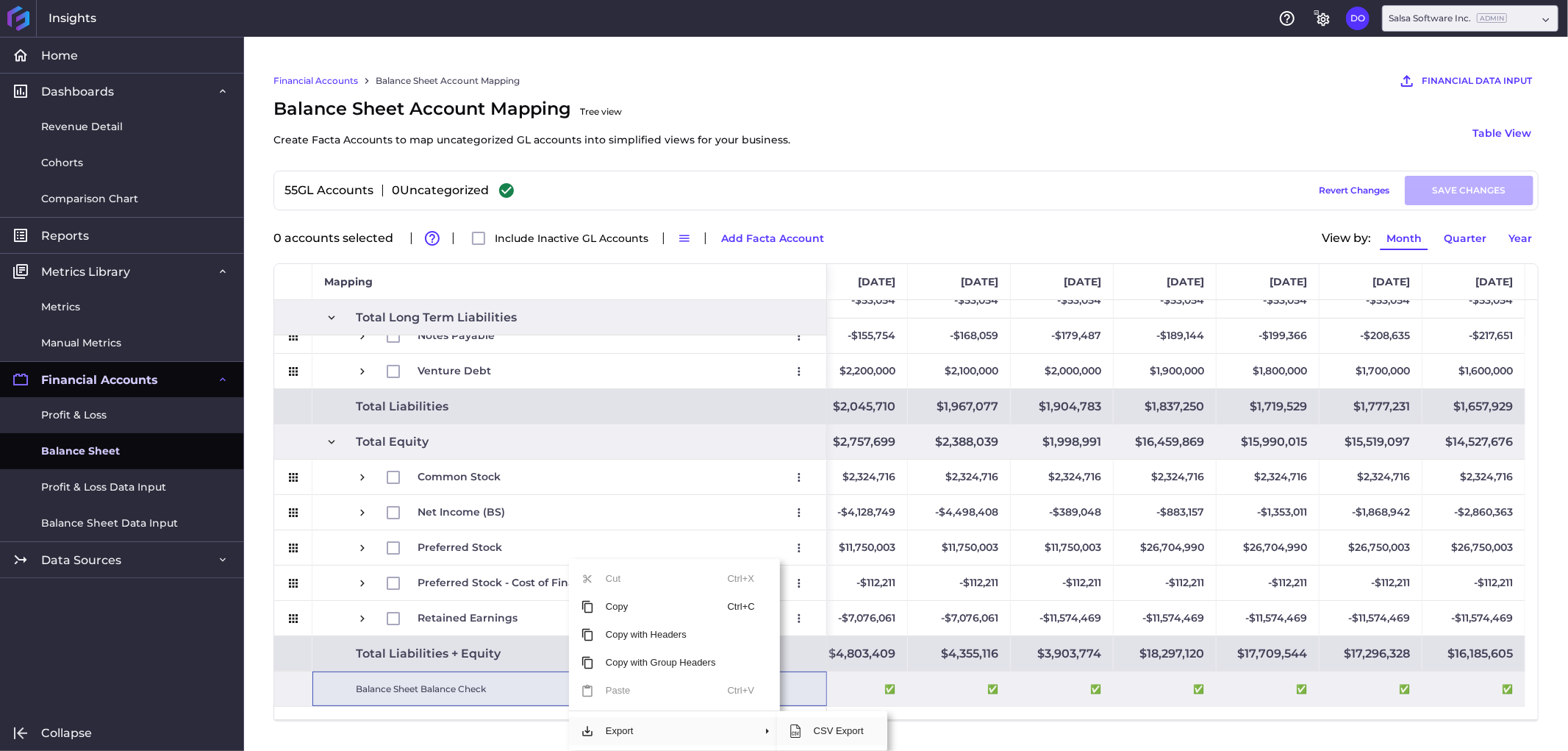
click at [825, 730] on span "CSV Export" at bounding box center [839, 731] width 74 height 28
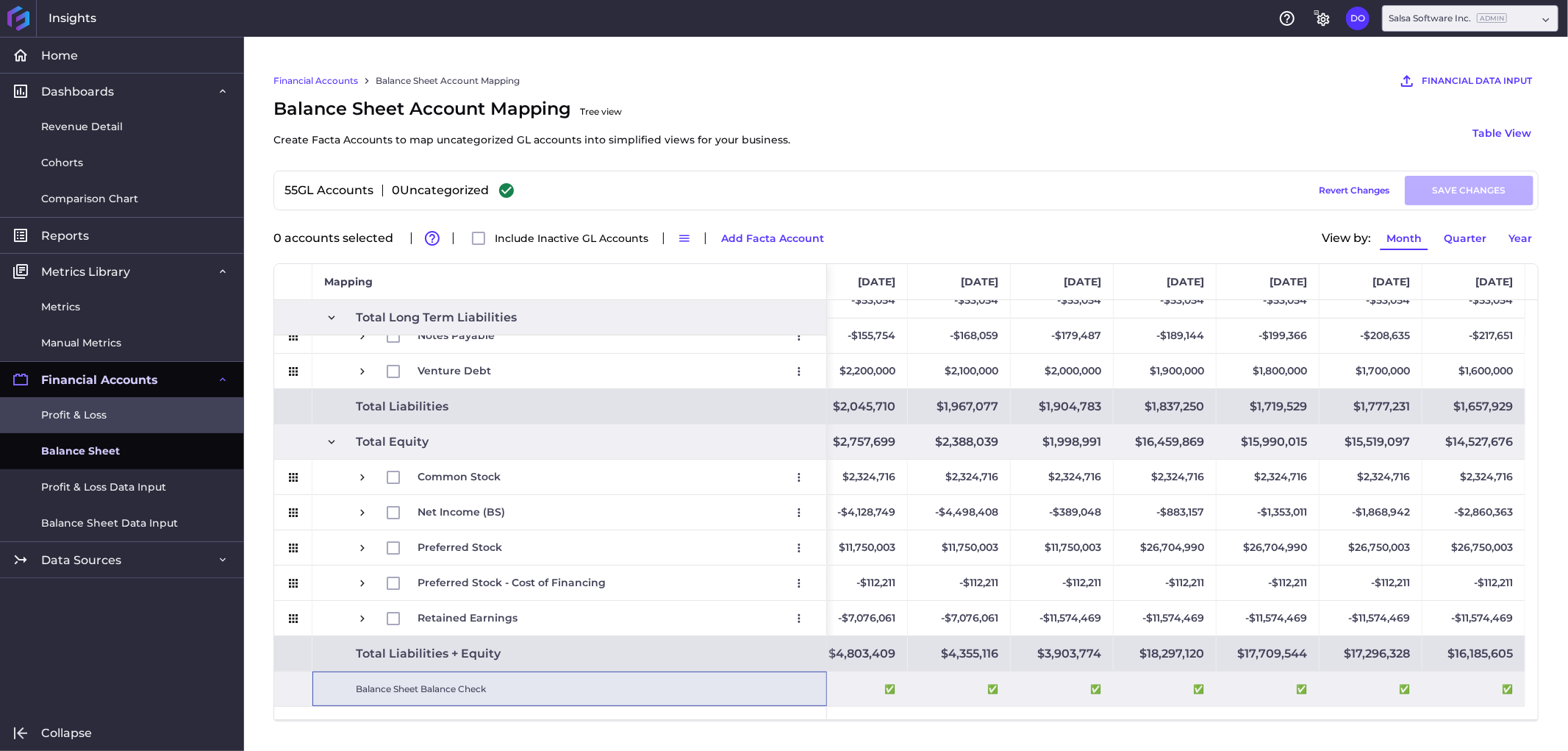
click at [121, 418] on link "Profit & Loss" at bounding box center [121, 415] width 244 height 36
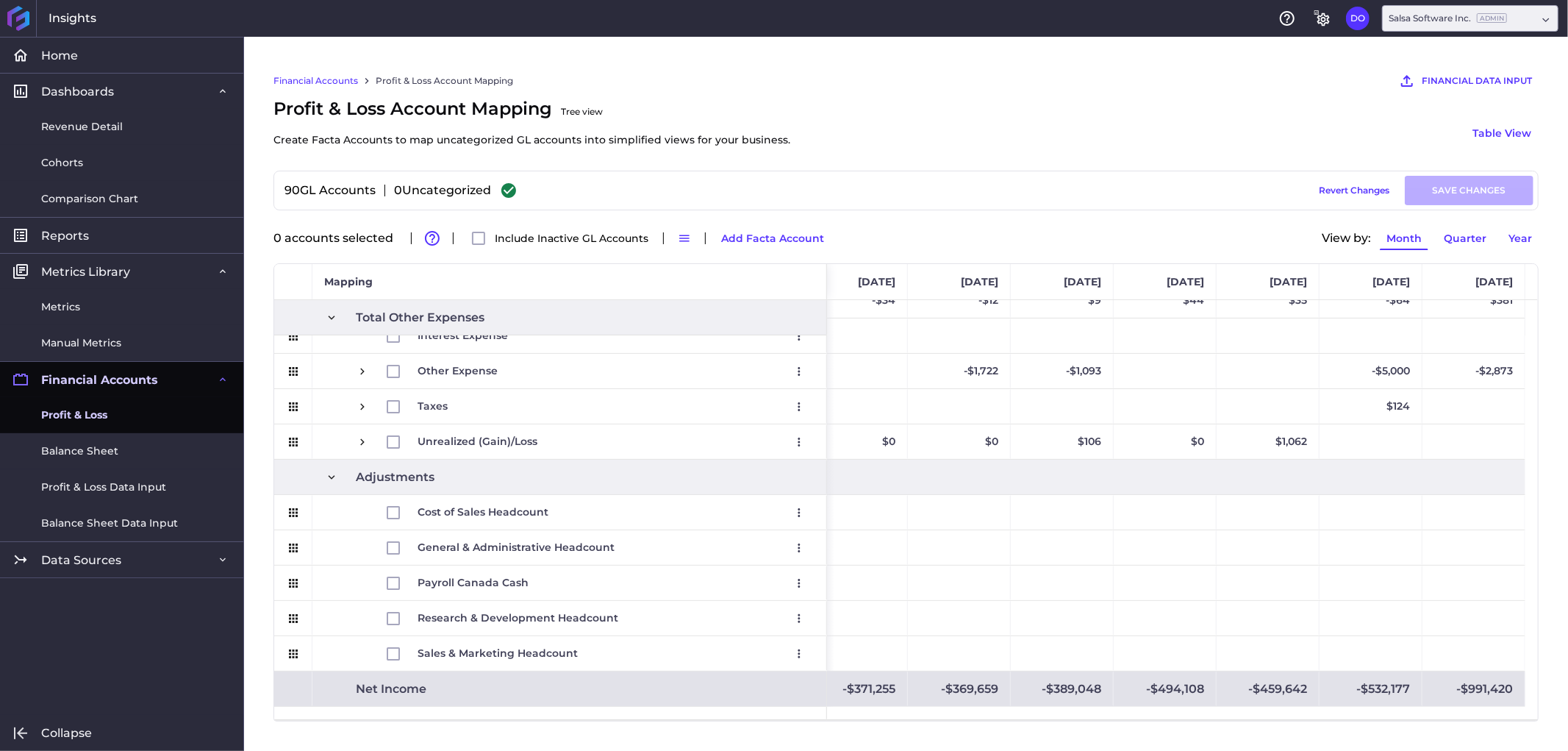
drag, startPoint x: 539, startPoint y: 709, endPoint x: 598, endPoint y: 731, distance: 63.0
drag, startPoint x: 598, startPoint y: 731, endPoint x: 553, endPoint y: 696, distance: 57.0
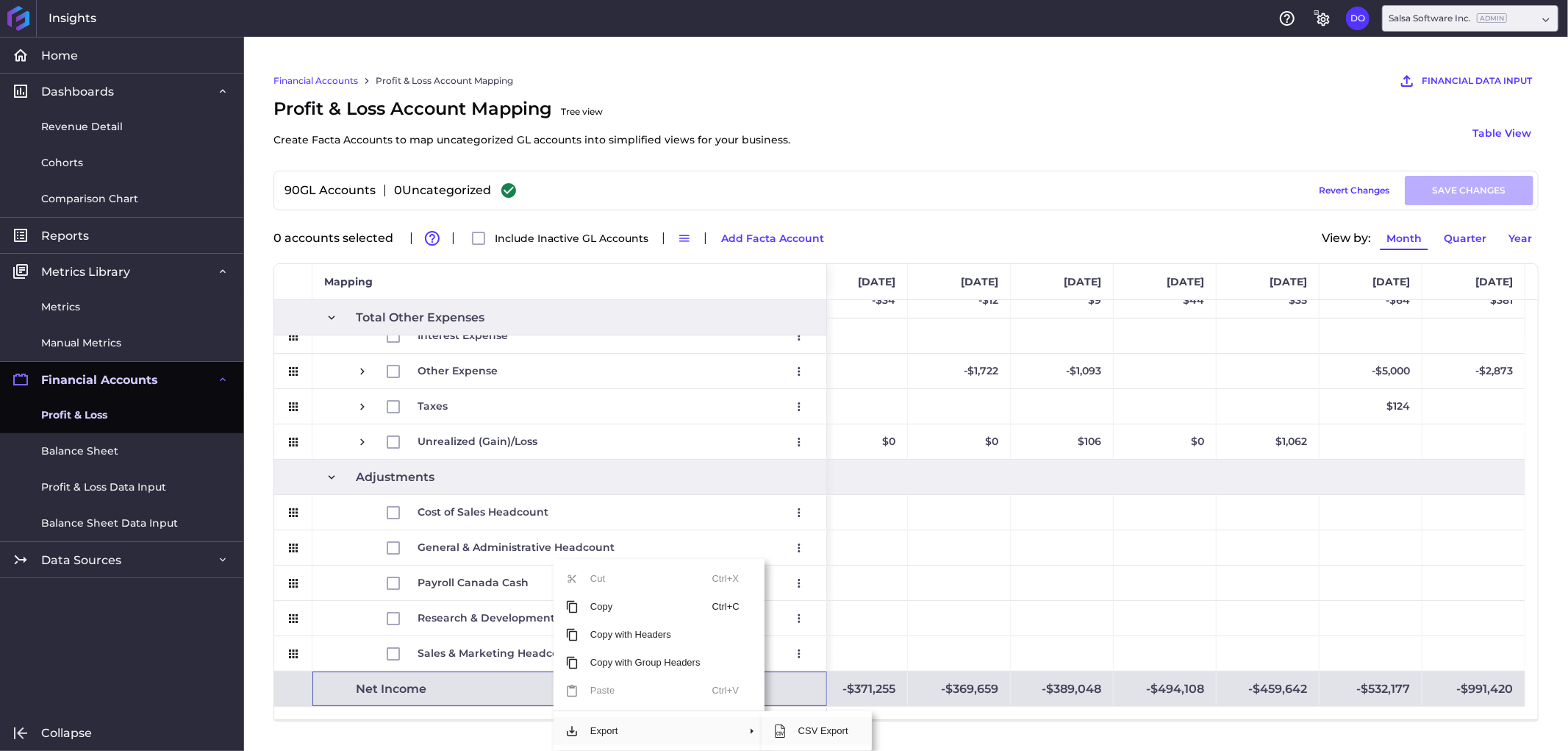
click at [822, 736] on span "CSV Export" at bounding box center [823, 731] width 74 height 28
